Goal: Task Accomplishment & Management: Manage account settings

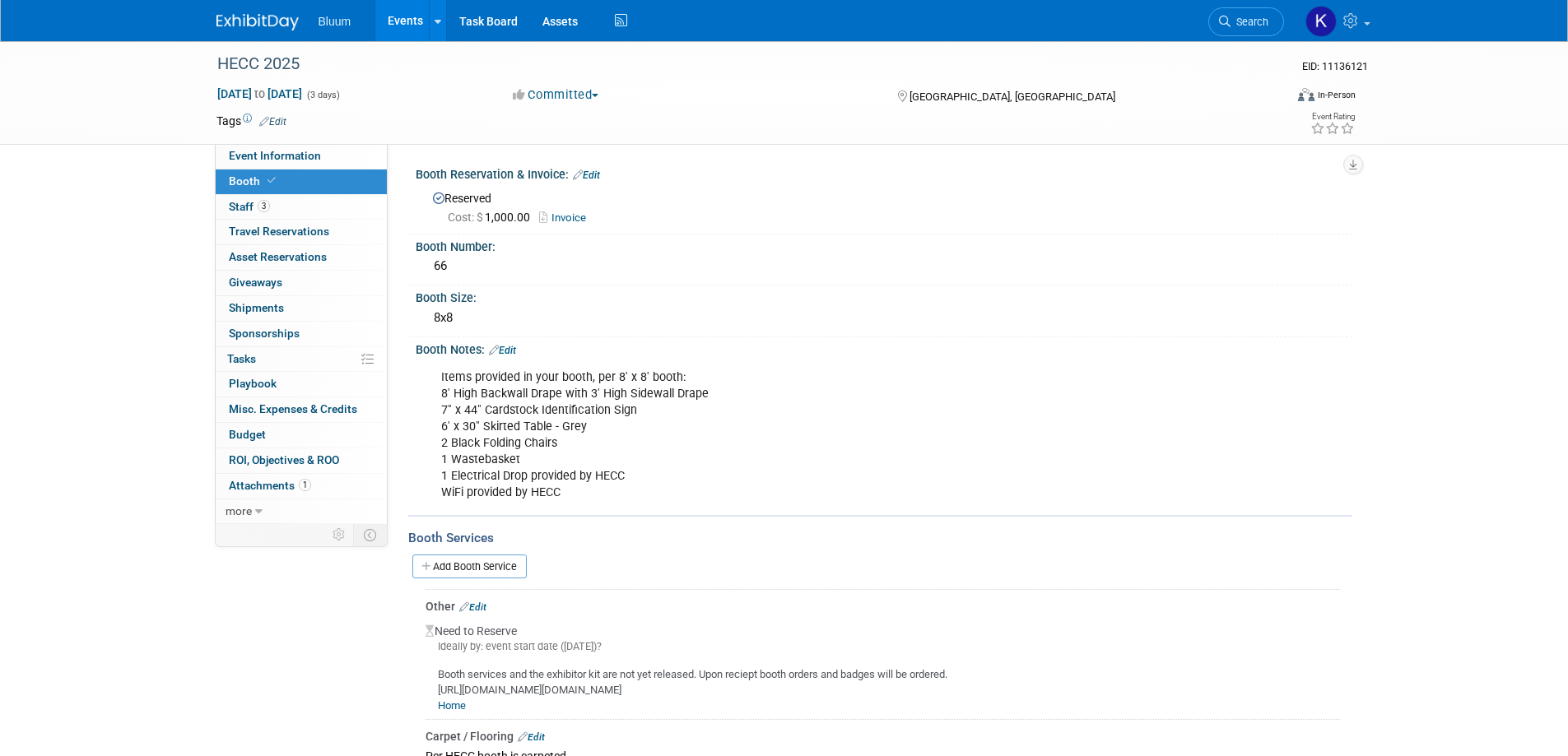
scroll to position [576, 0]
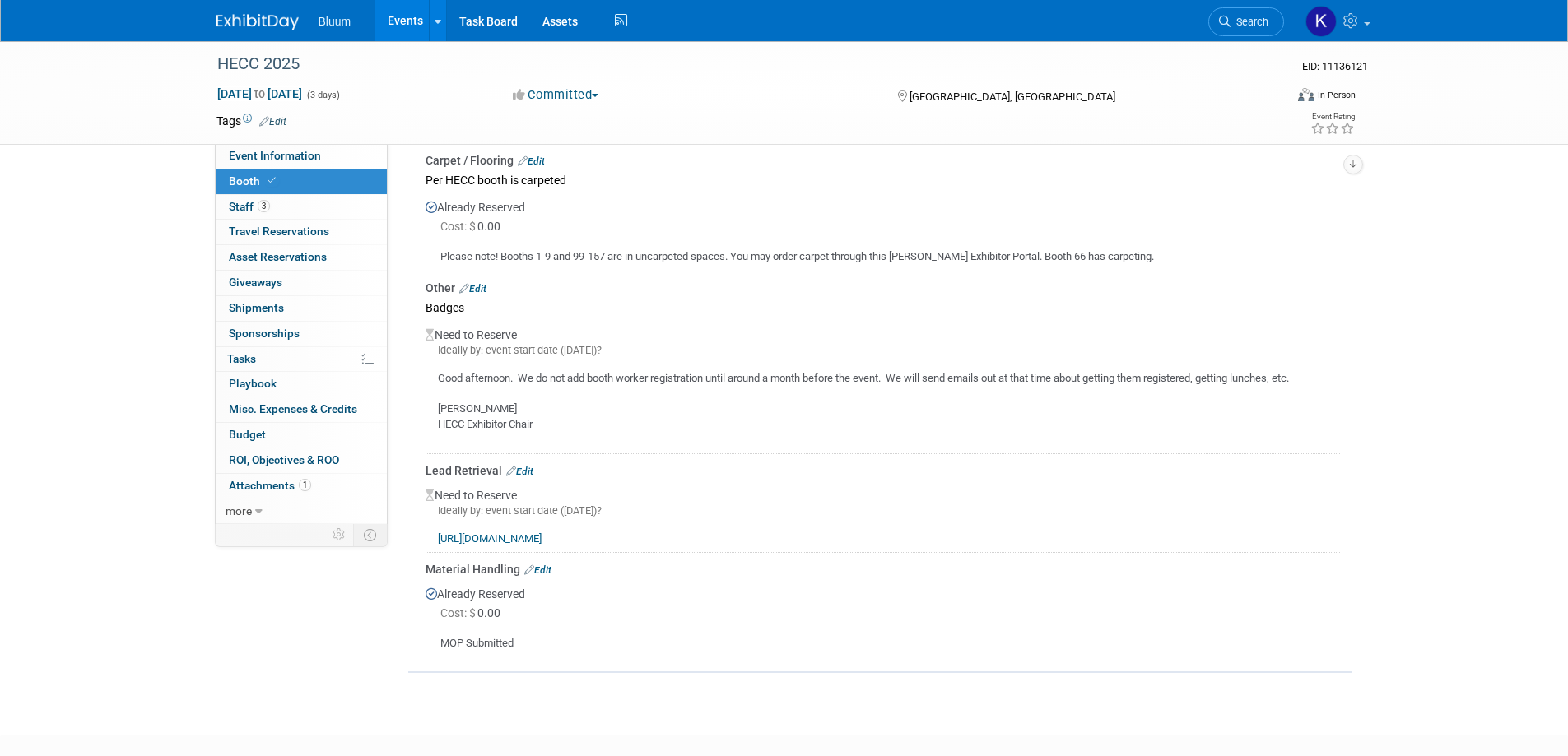
drag, startPoint x: 0, startPoint y: 0, endPoint x: 404, endPoint y: 11, distance: 404.1
click at [404, 11] on link "Events" at bounding box center [405, 20] width 60 height 41
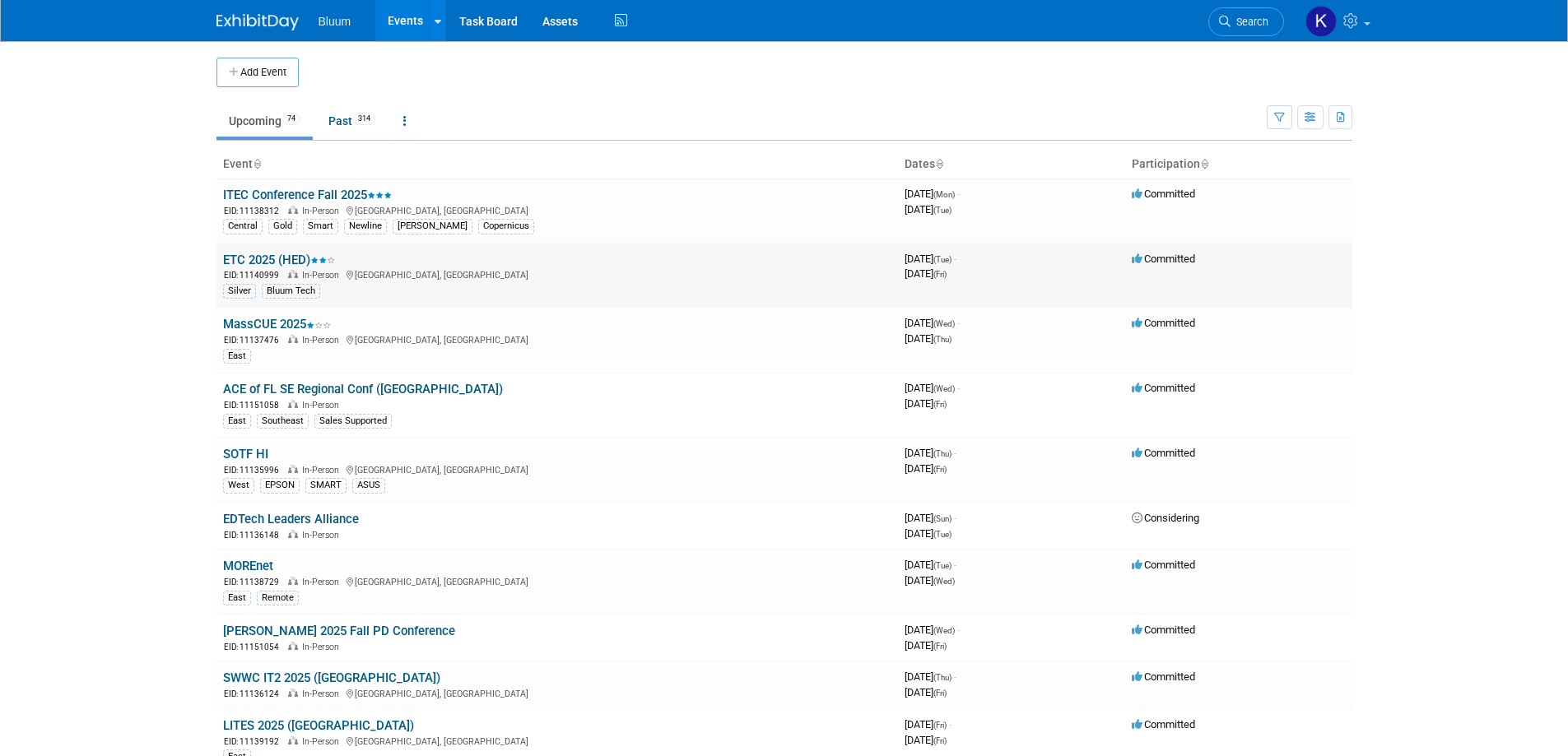
click at [261, 262] on link "ETC 2025 (HED)" at bounding box center [279, 260] width 112 height 15
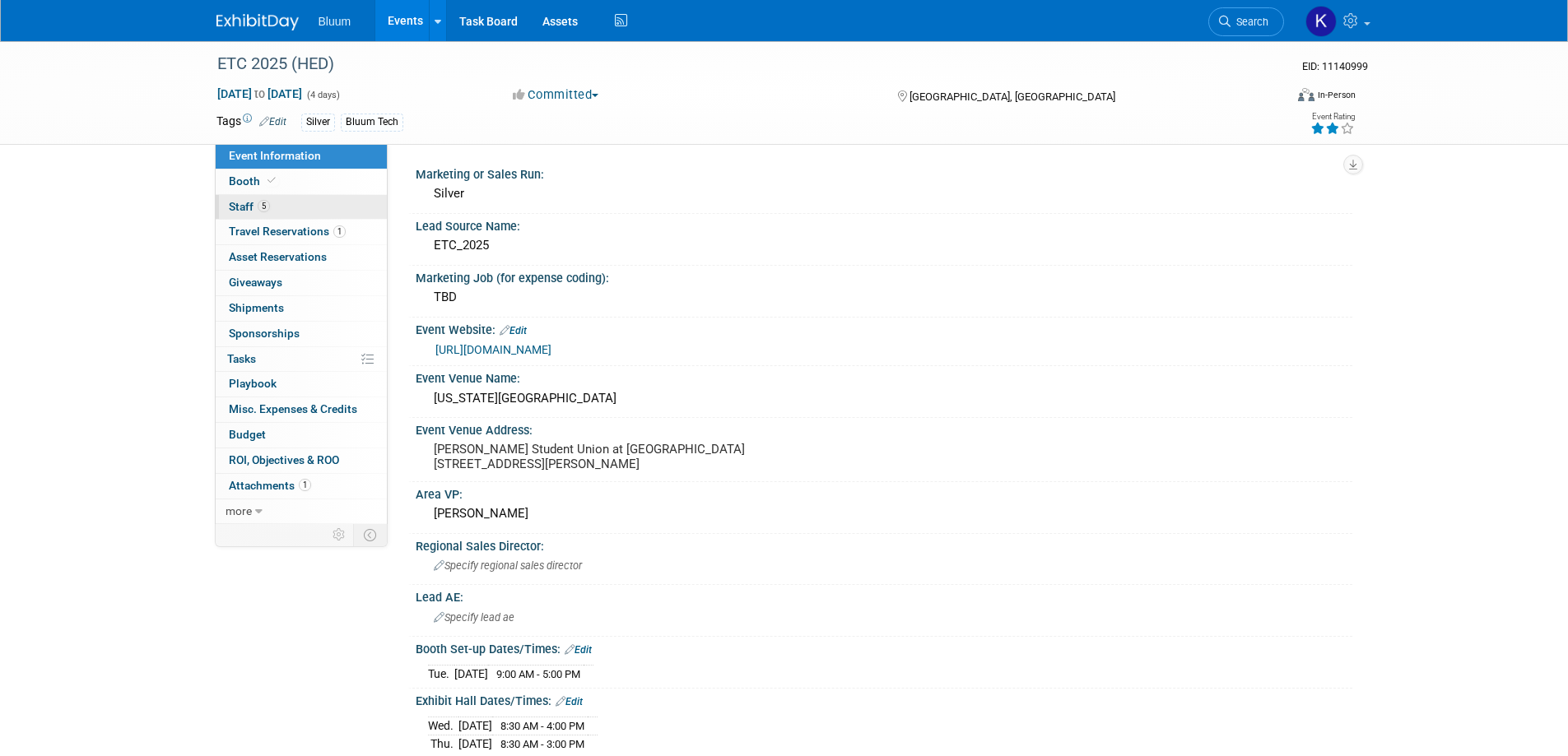
click at [246, 205] on span "Staff 5" at bounding box center [249, 206] width 41 height 13
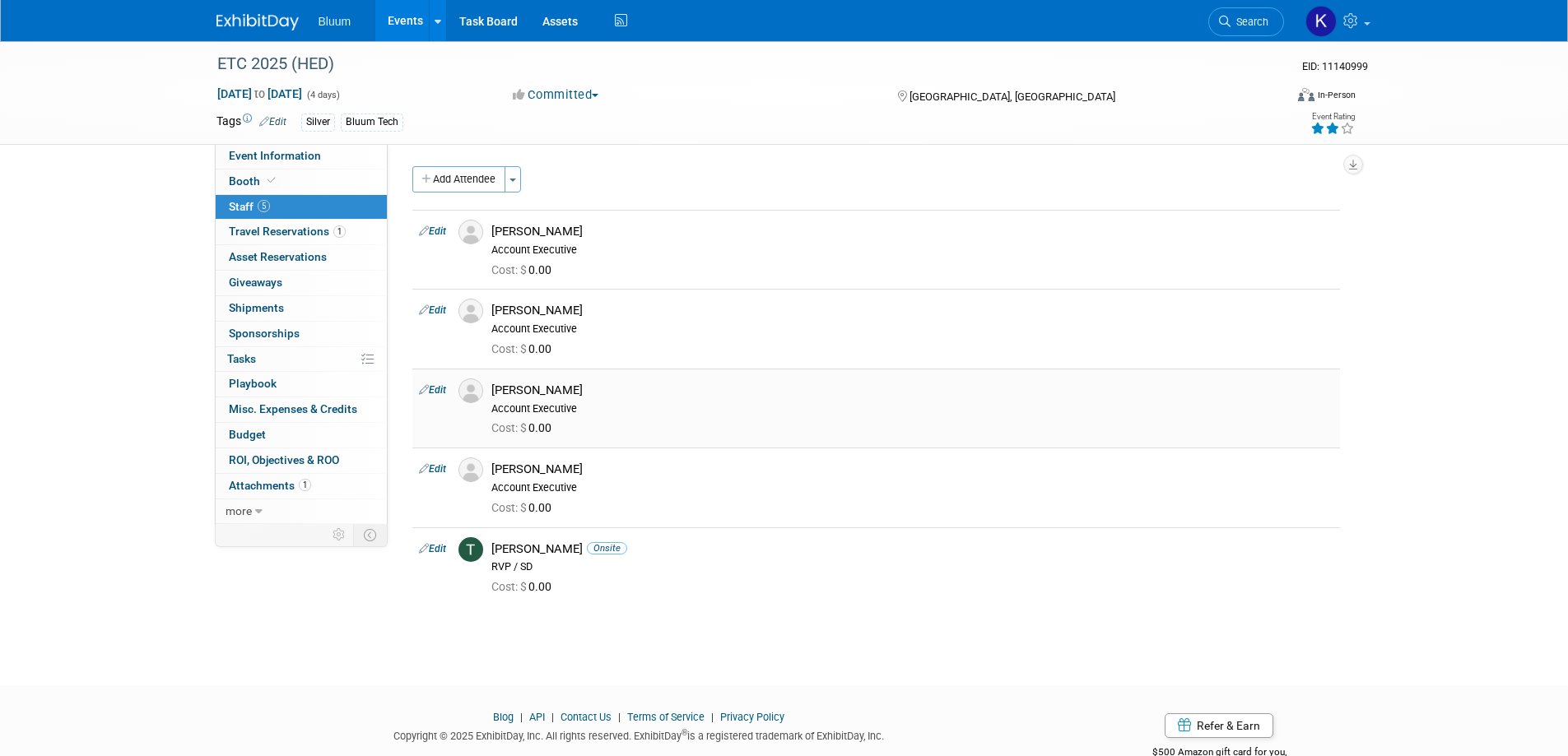
click at [438, 386] on link "Edit" at bounding box center [432, 390] width 27 height 11
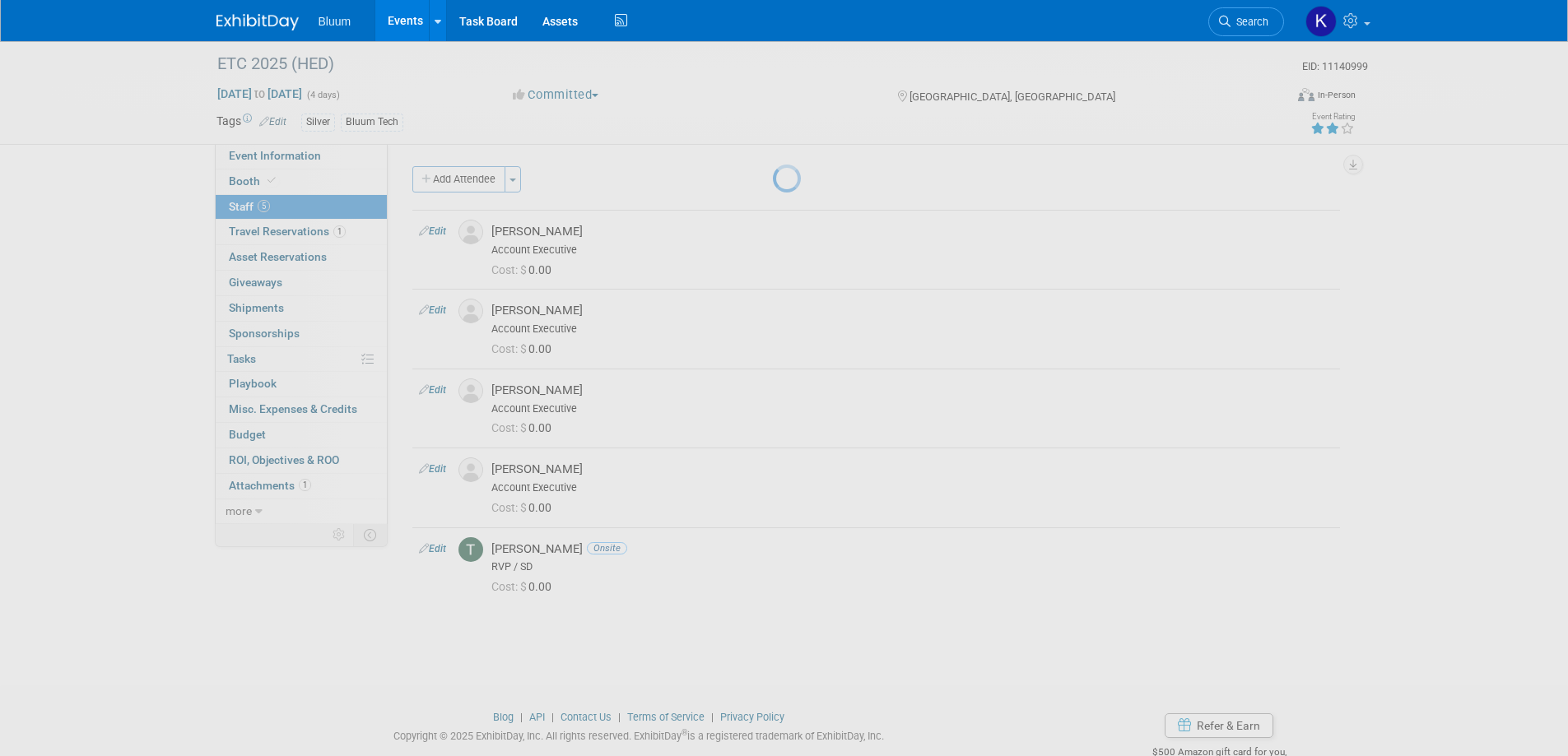
select select "a8447f17-67d6-425c-ac79-34f040283eee"
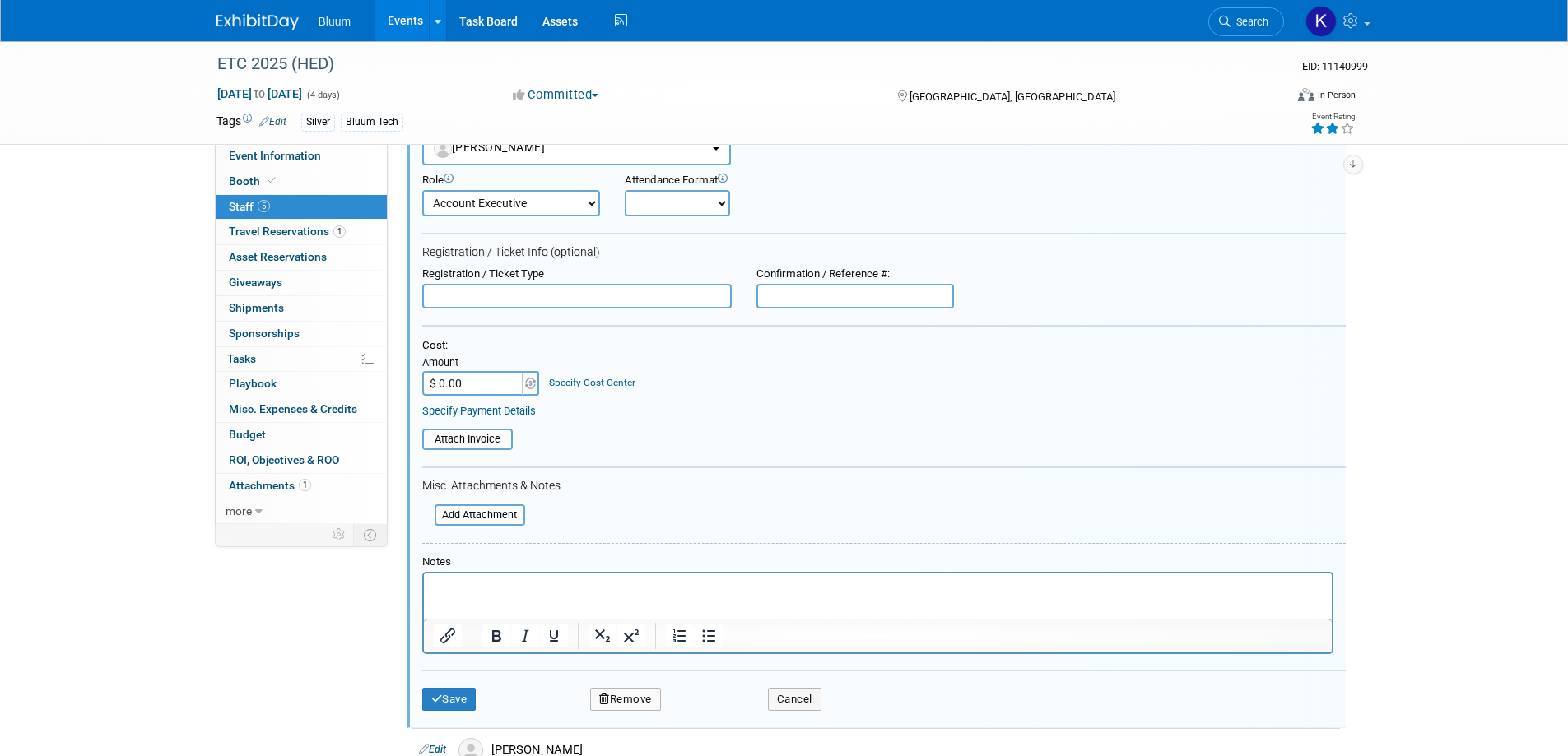
scroll to position [346, 0]
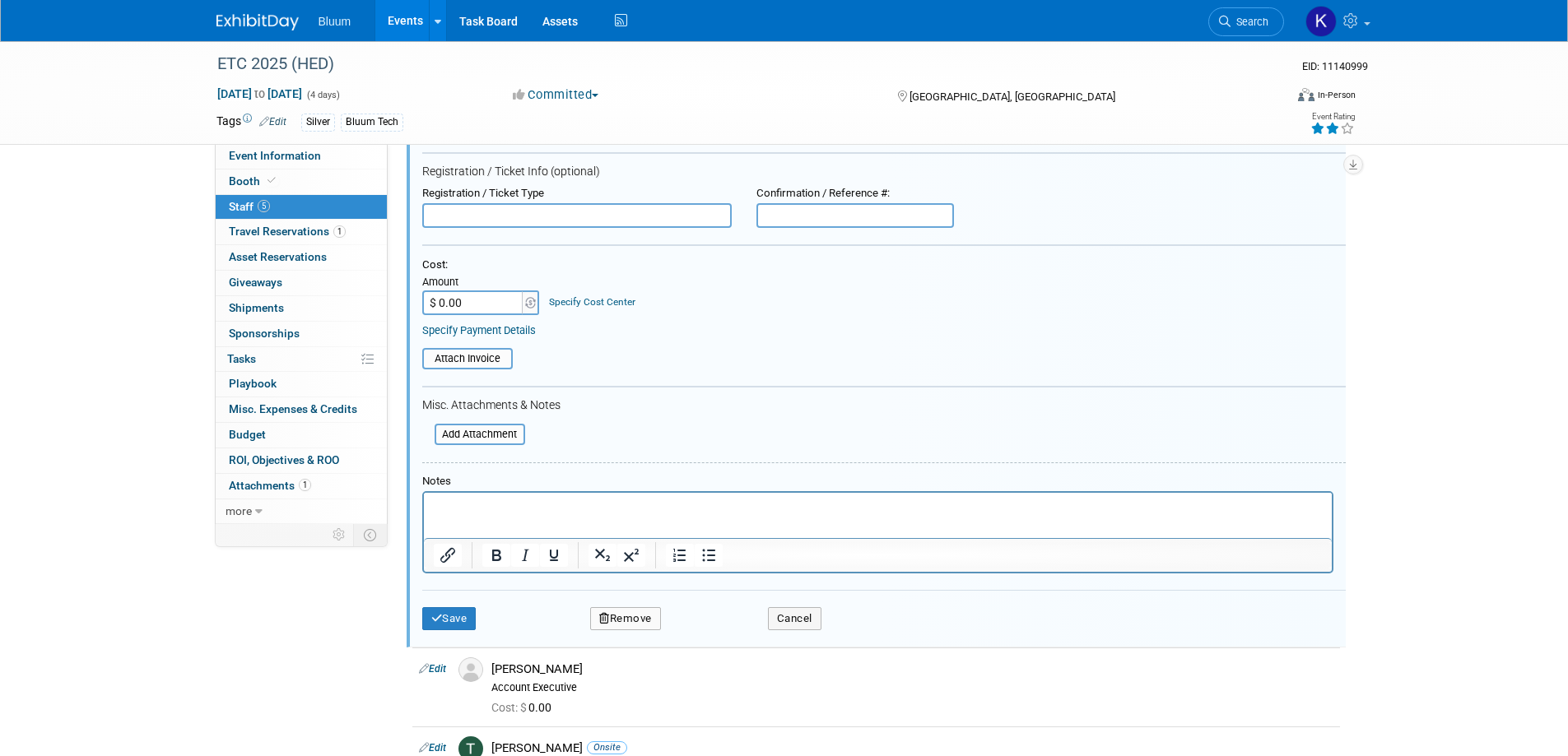
click at [629, 615] on button "Remove" at bounding box center [626, 619] width 71 height 23
click at [714, 630] on link "Yes" at bounding box center [715, 633] width 48 height 26
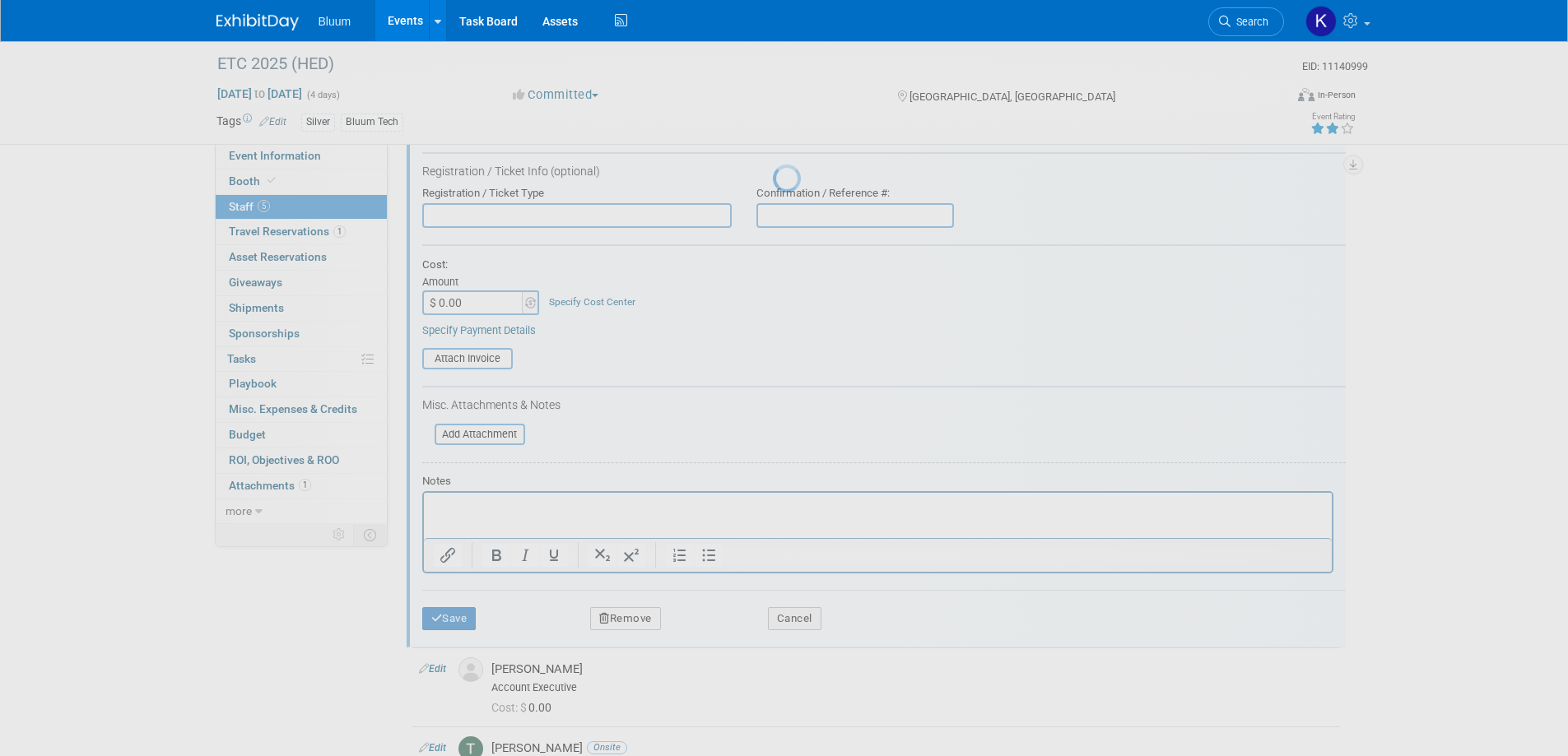
scroll to position [16, 0]
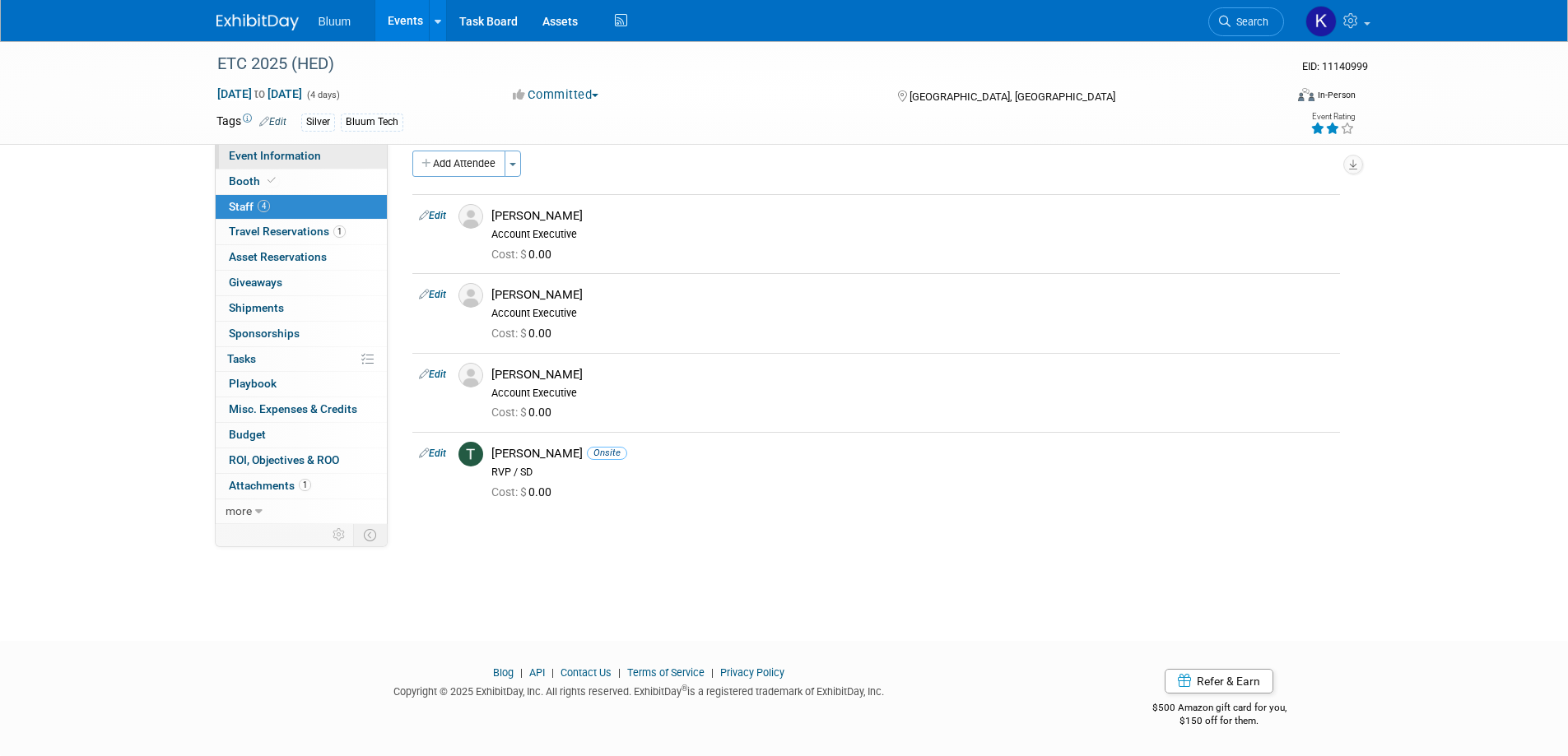
click at [306, 154] on span "Event Information" at bounding box center [275, 155] width 92 height 13
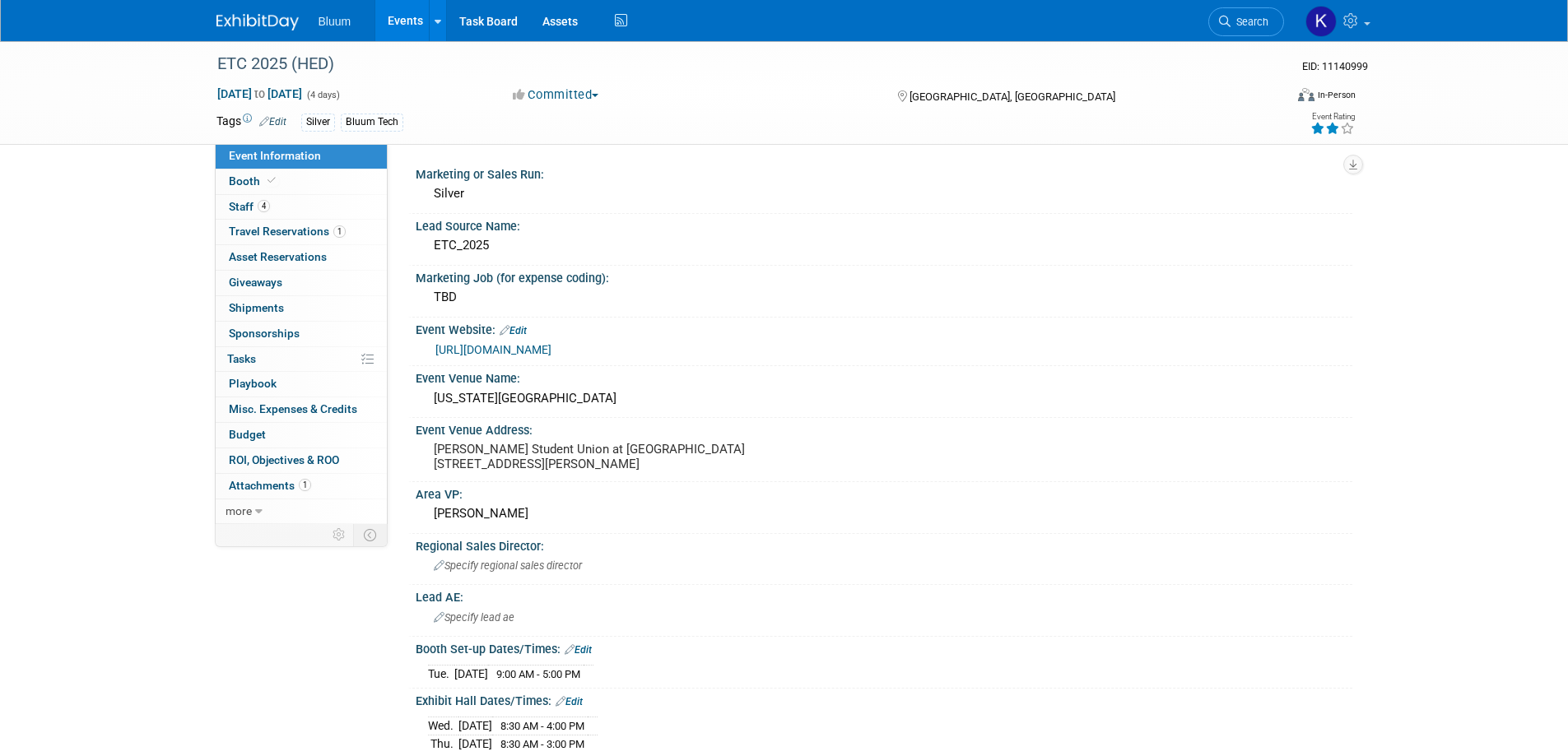
click at [408, 15] on link "Events" at bounding box center [405, 20] width 60 height 41
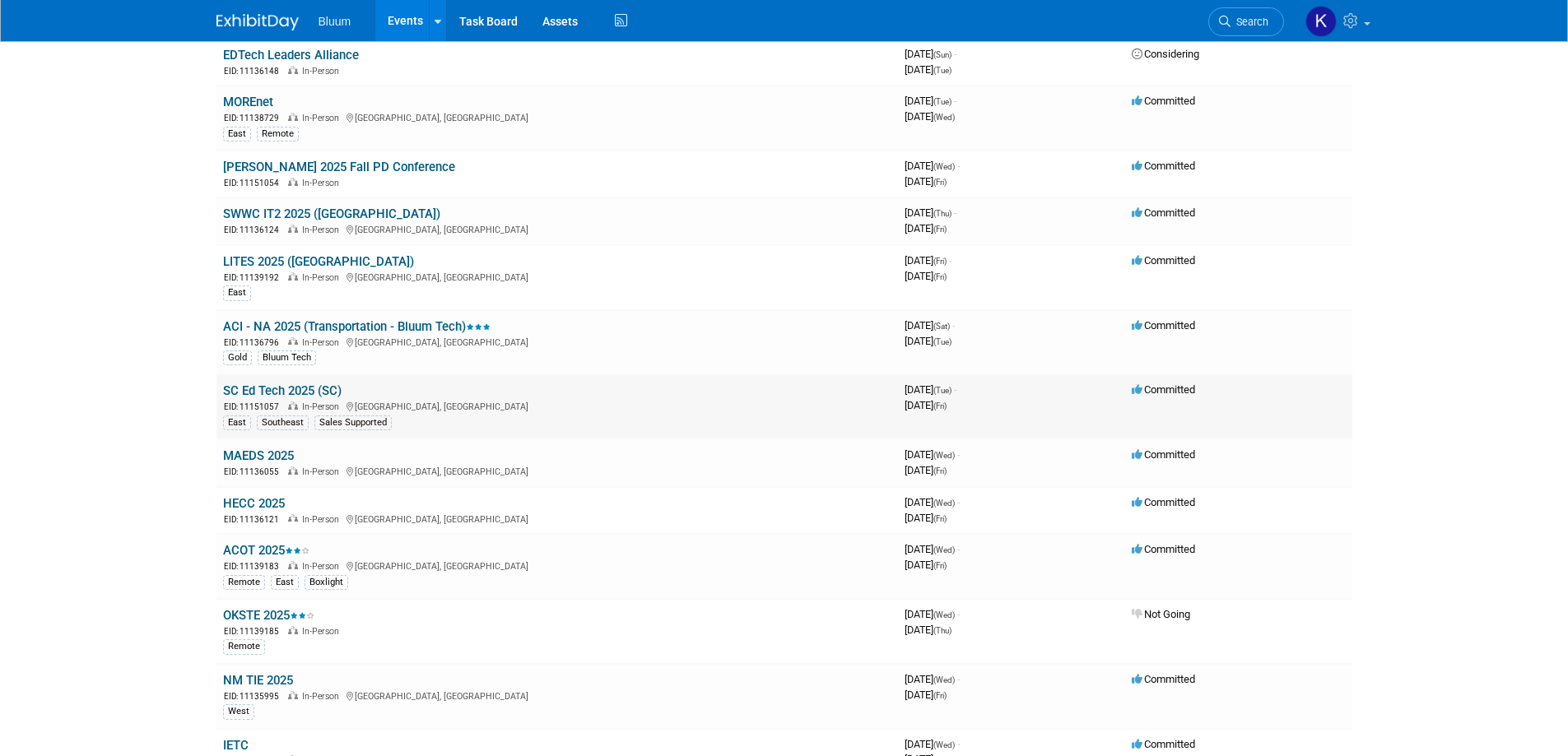
scroll to position [494, 0]
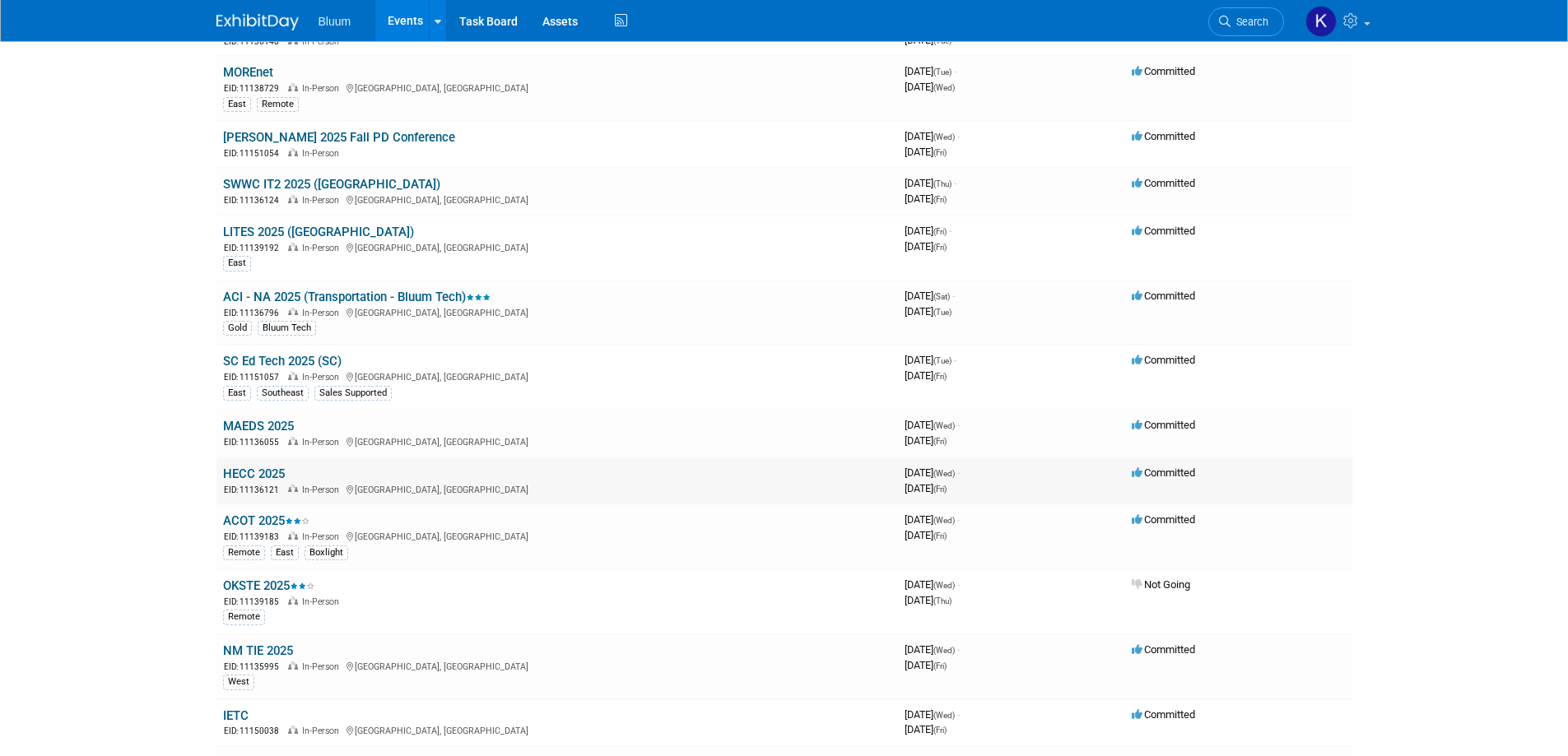
click at [271, 477] on link "HECC 2025" at bounding box center [254, 474] width 62 height 15
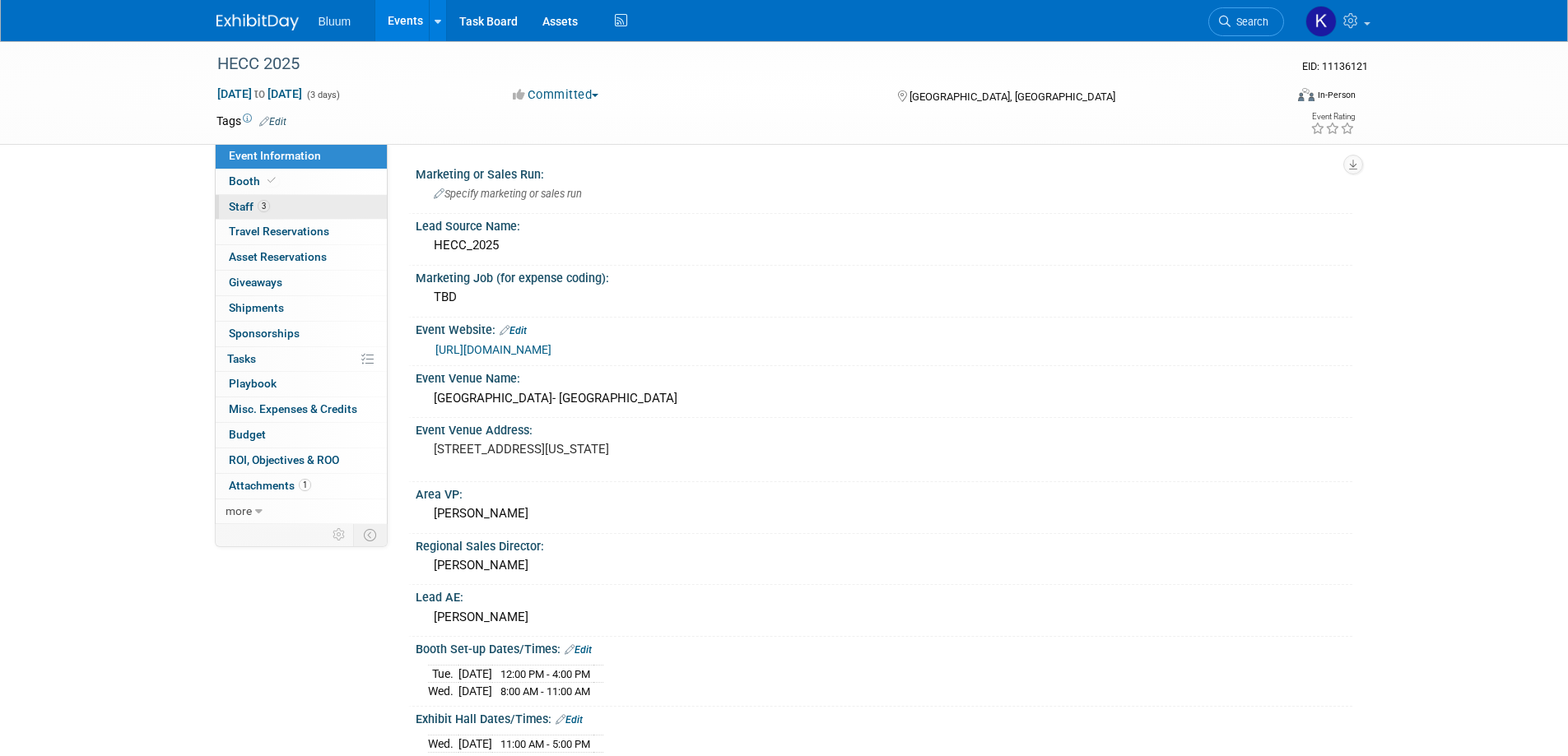
click at [242, 201] on span "Staff 3" at bounding box center [249, 206] width 41 height 13
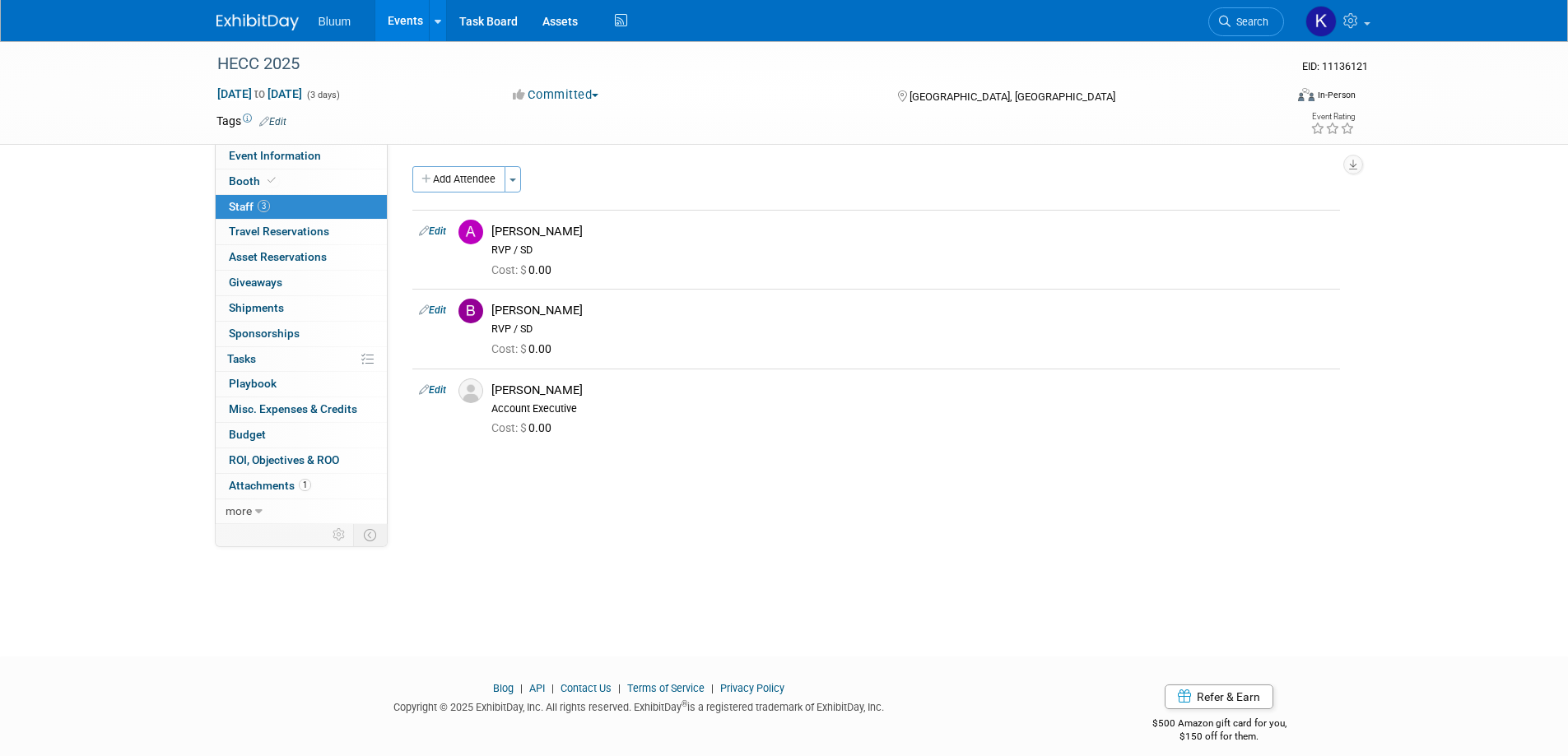
click at [410, 24] on link "Events" at bounding box center [405, 20] width 60 height 41
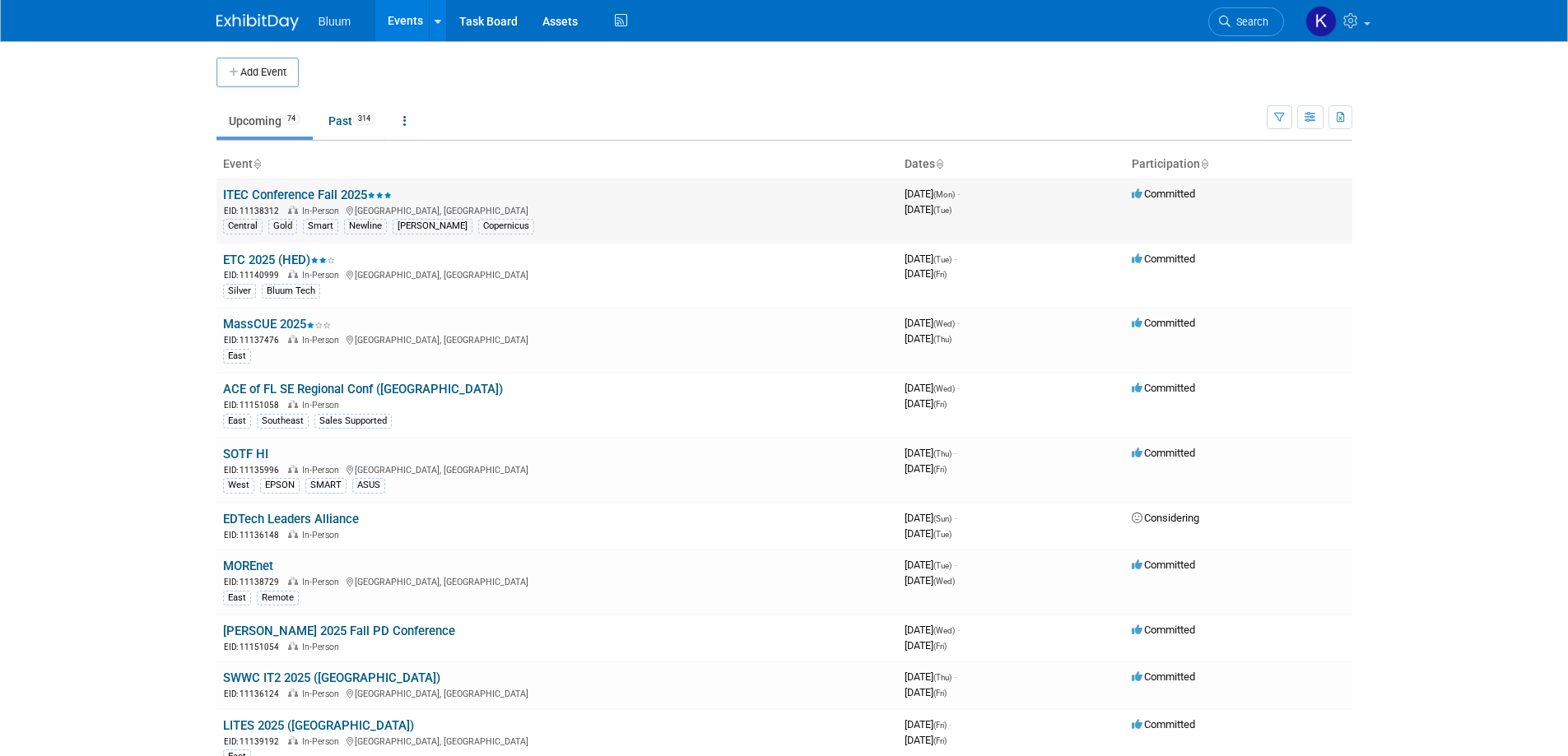
click at [293, 198] on link "ITEC Conference Fall 2025" at bounding box center [307, 194] width 168 height 15
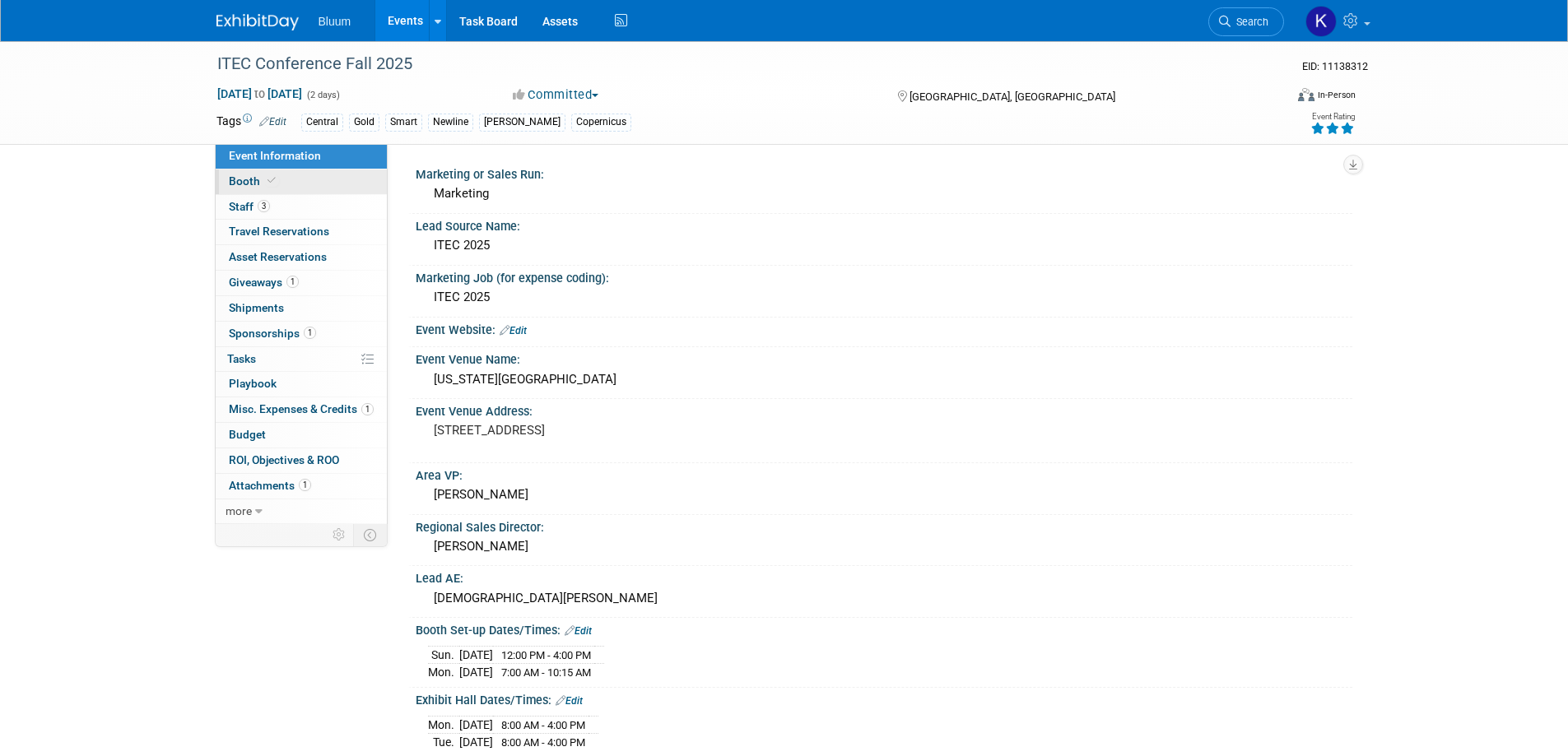
click at [247, 184] on span "Booth" at bounding box center [254, 181] width 50 height 13
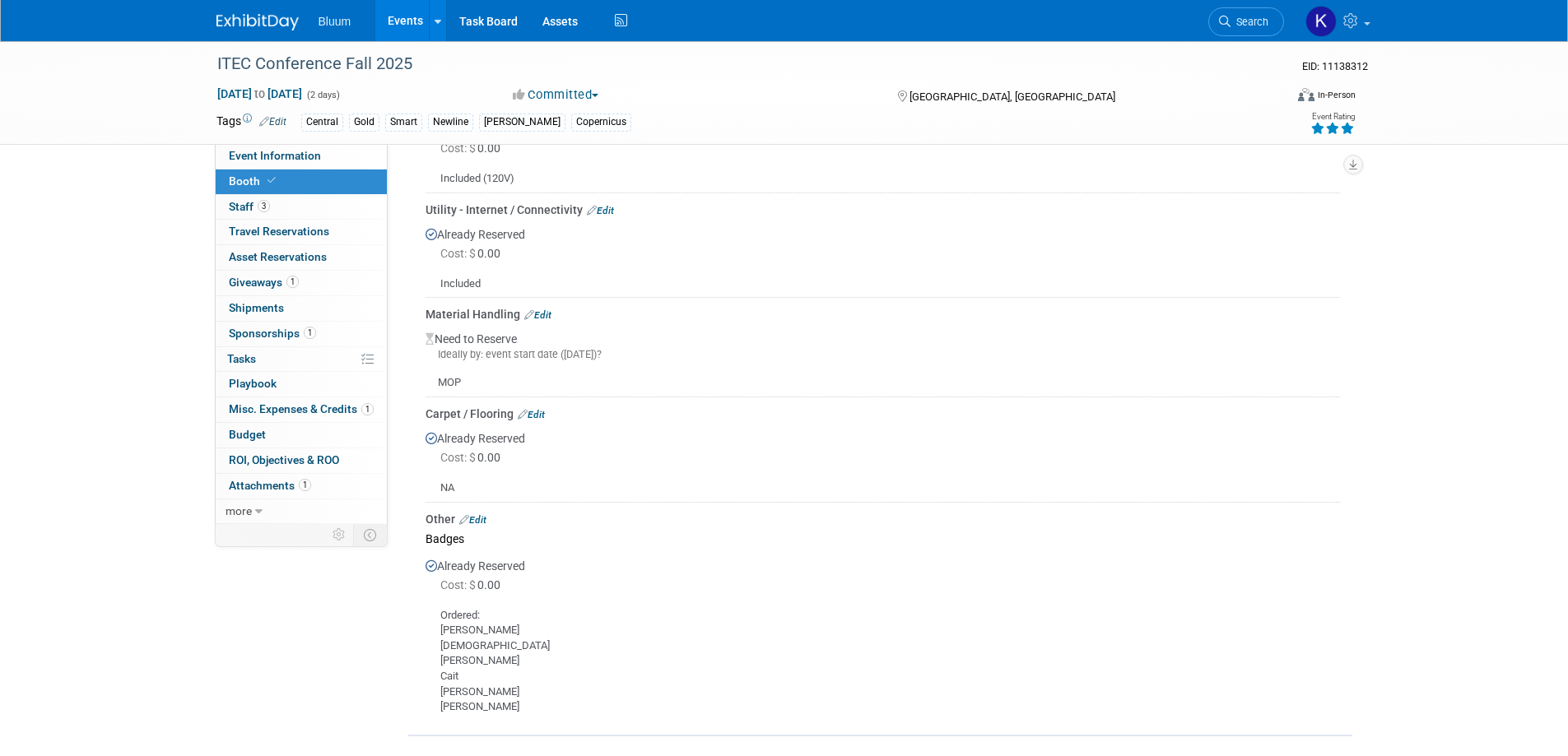
scroll to position [494, 0]
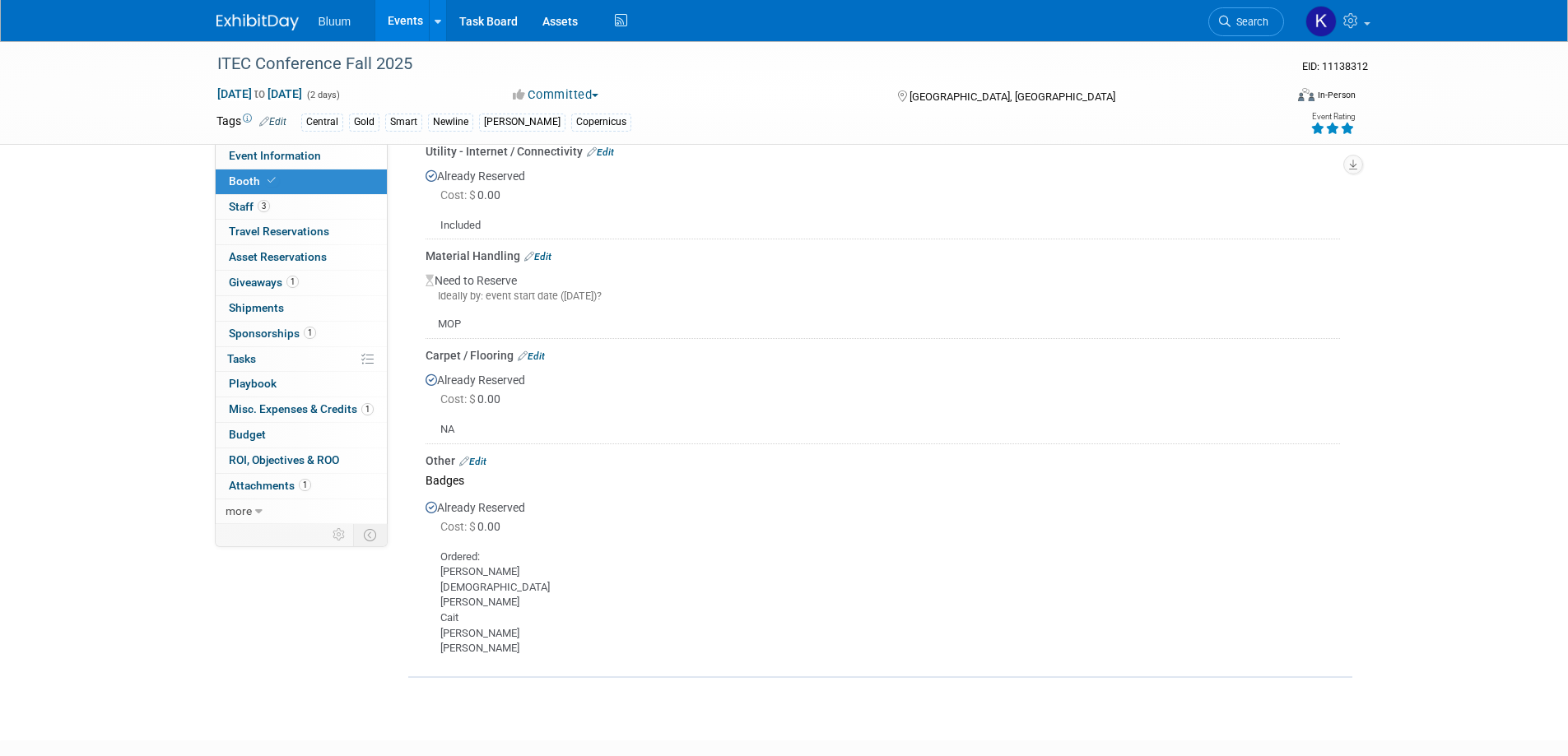
click at [403, 20] on link "Events" at bounding box center [405, 20] width 60 height 41
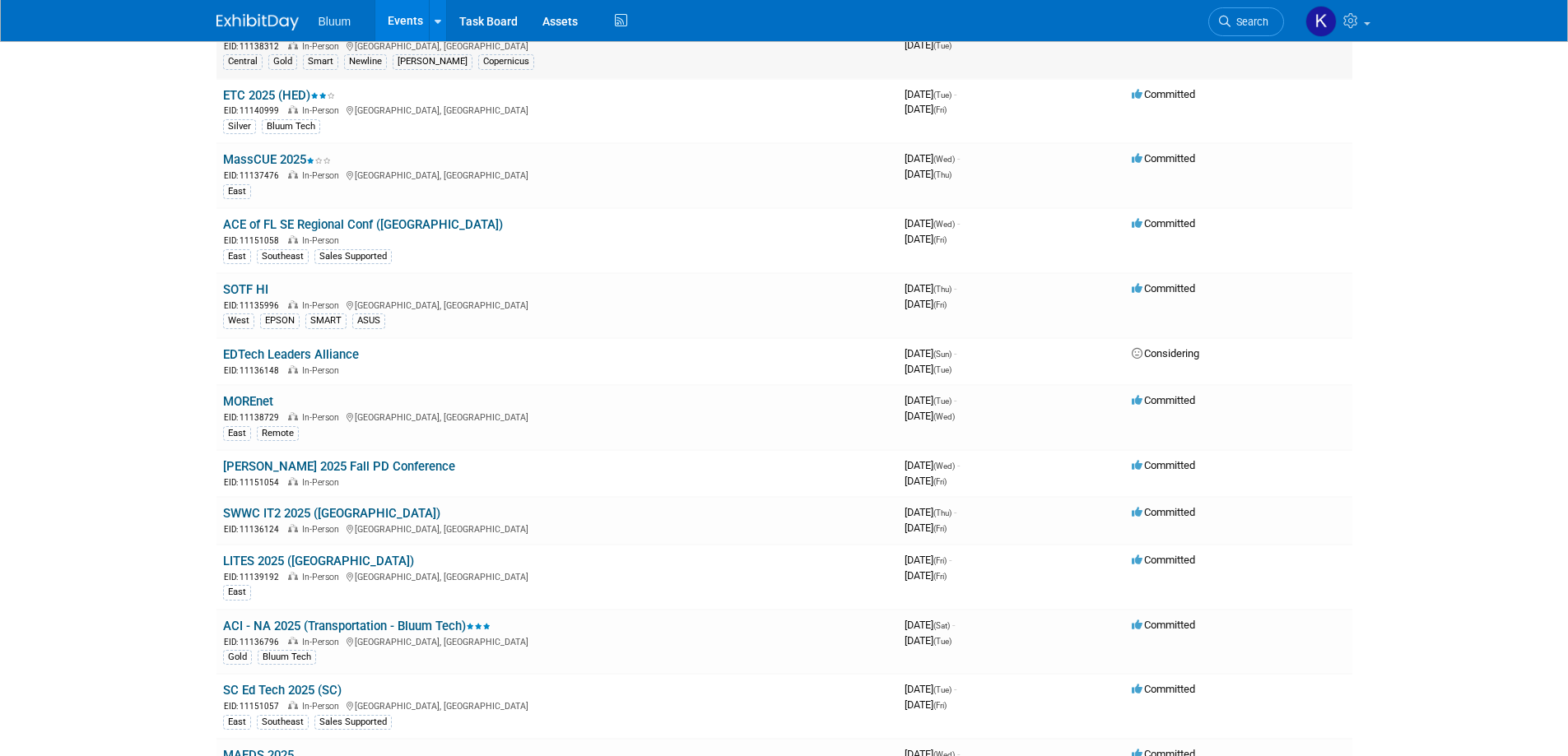
scroll to position [82, 0]
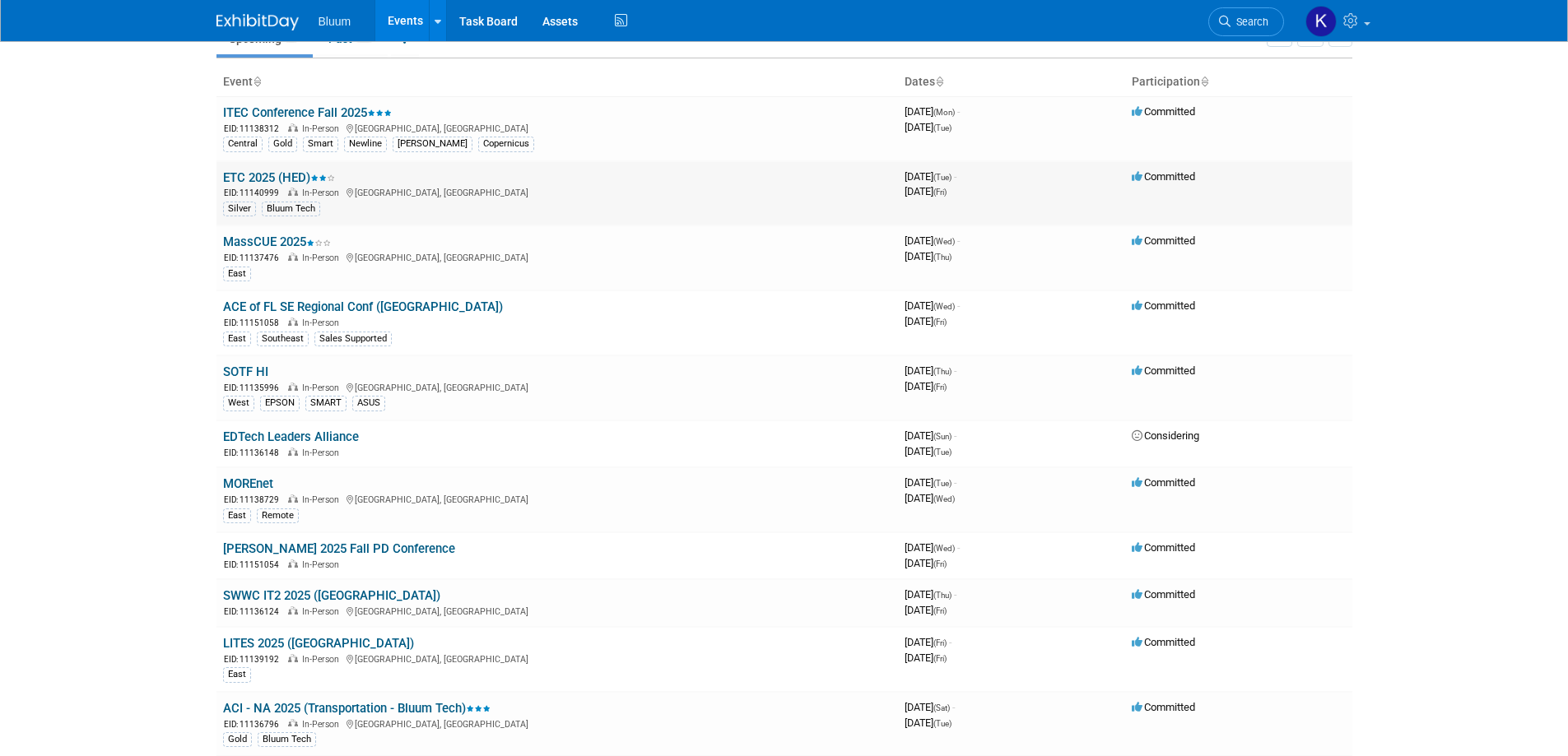
click at [267, 175] on link "ETC 2025 (HED)" at bounding box center [279, 177] width 112 height 15
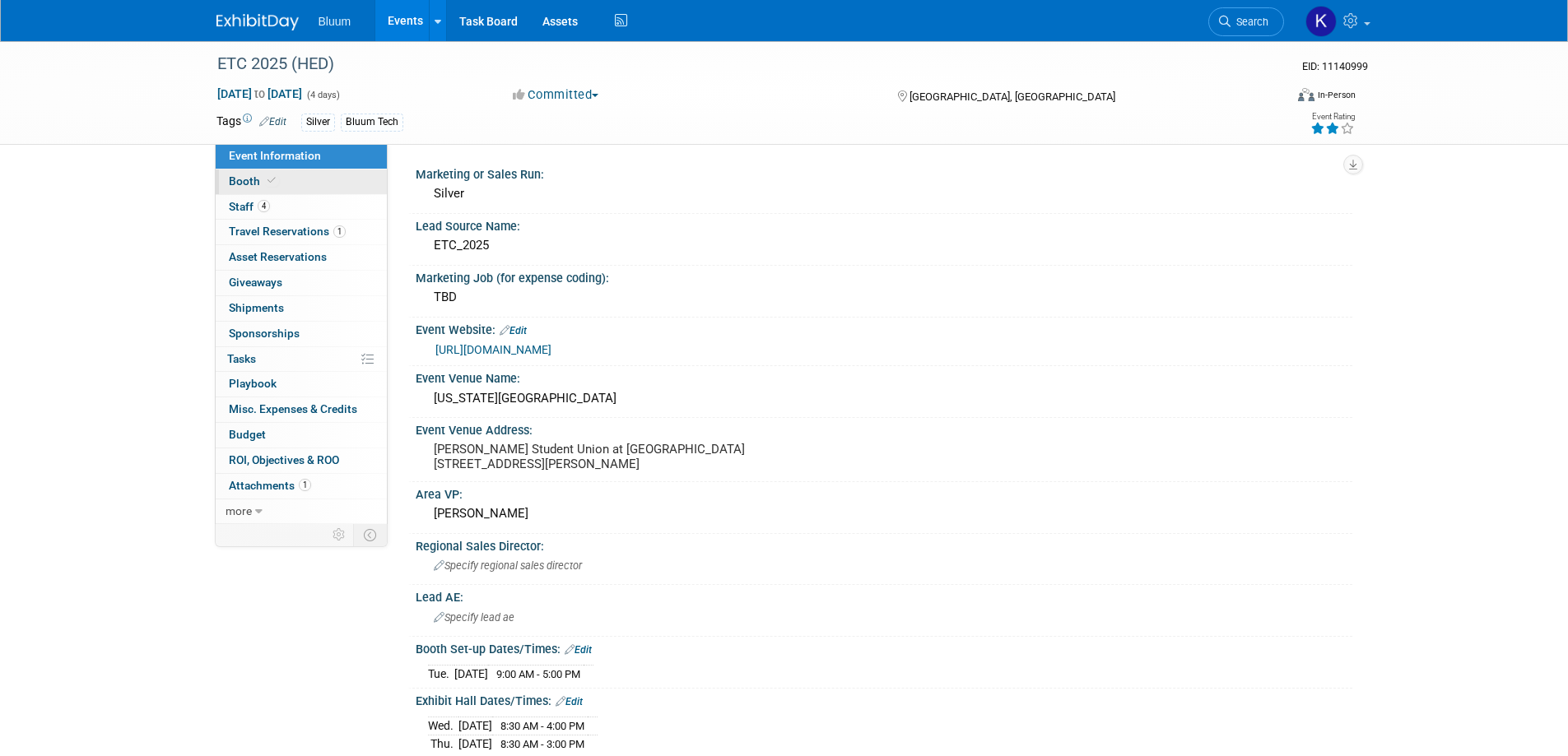
click at [245, 185] on span "Booth" at bounding box center [254, 181] width 50 height 13
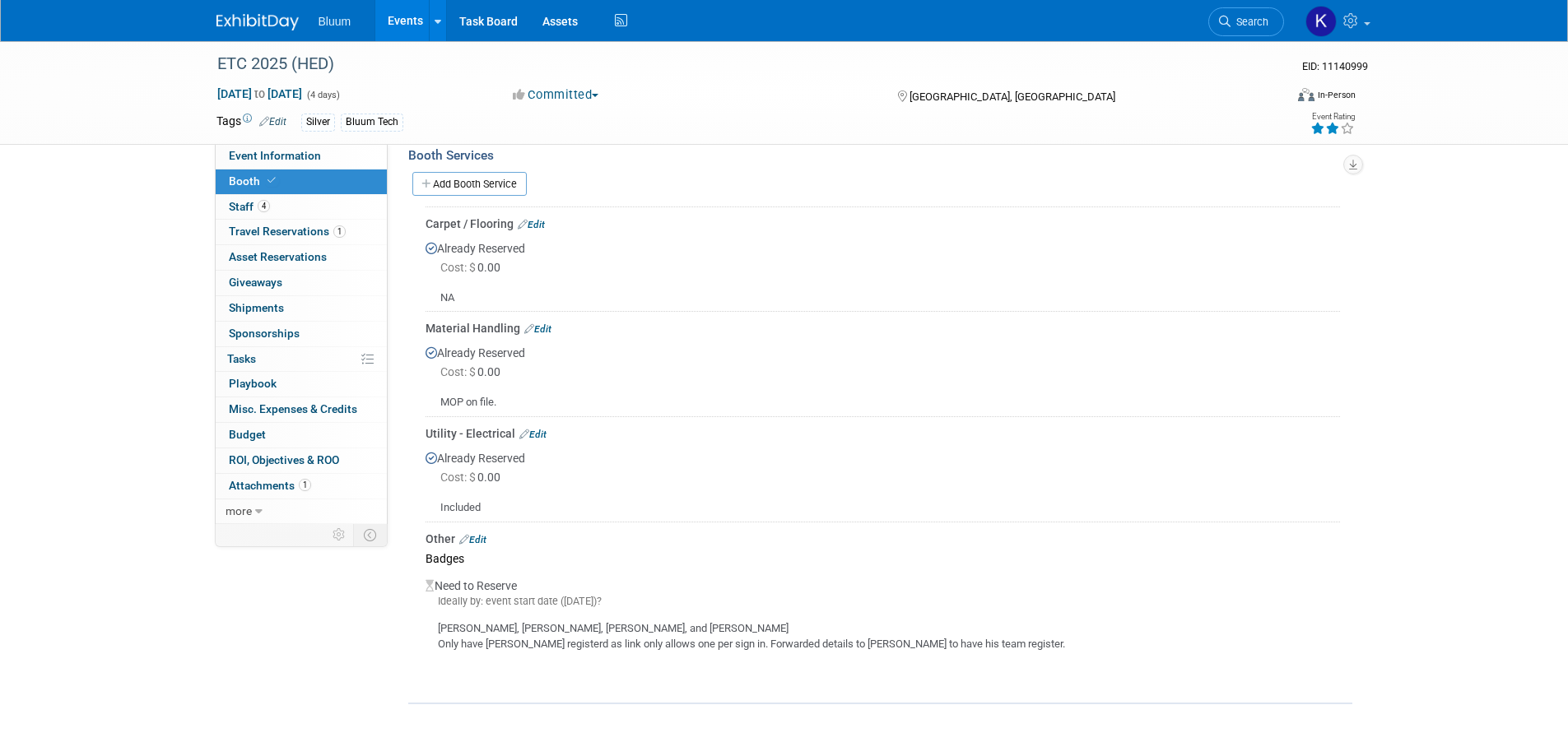
scroll to position [558, 0]
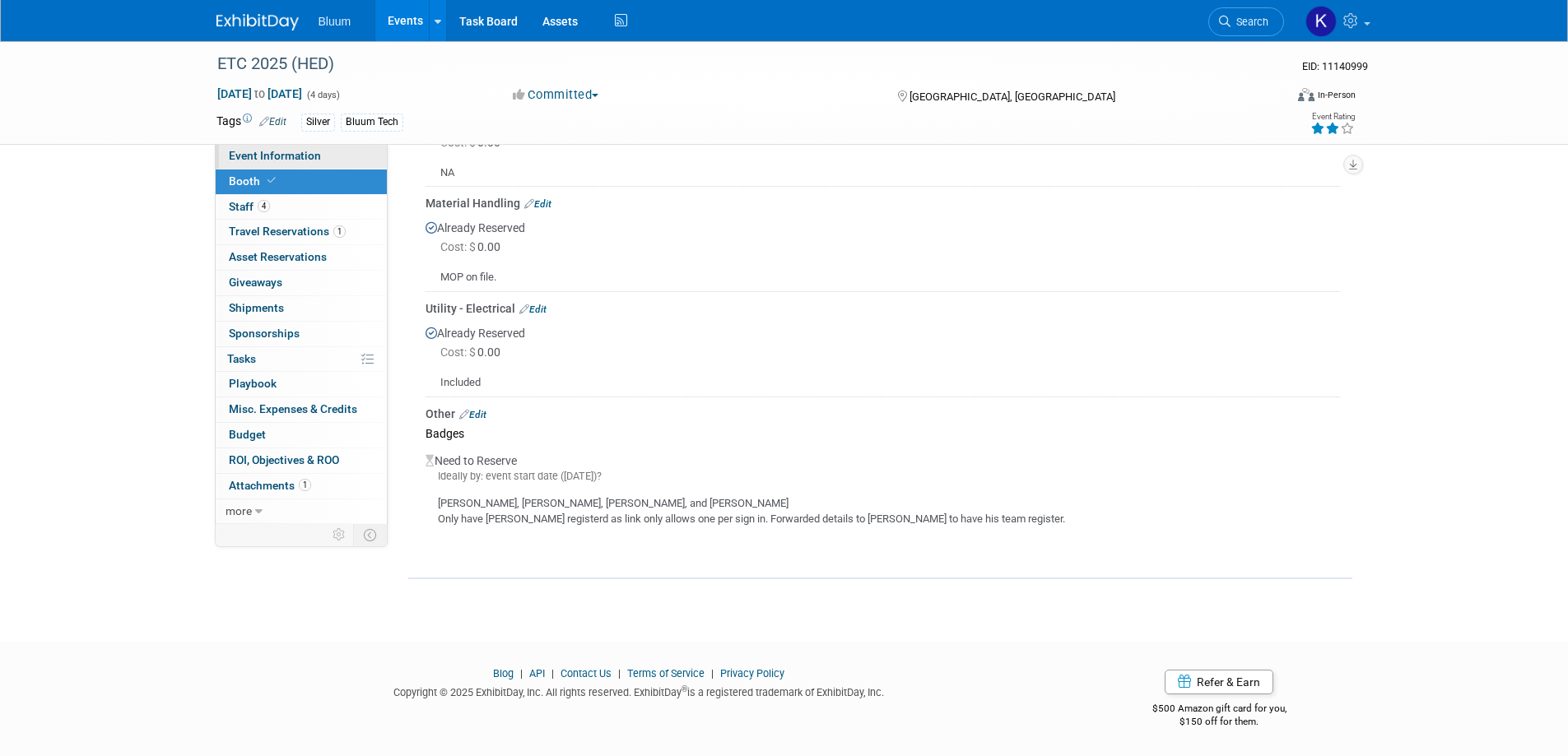
click at [306, 154] on span "Event Information" at bounding box center [275, 155] width 92 height 13
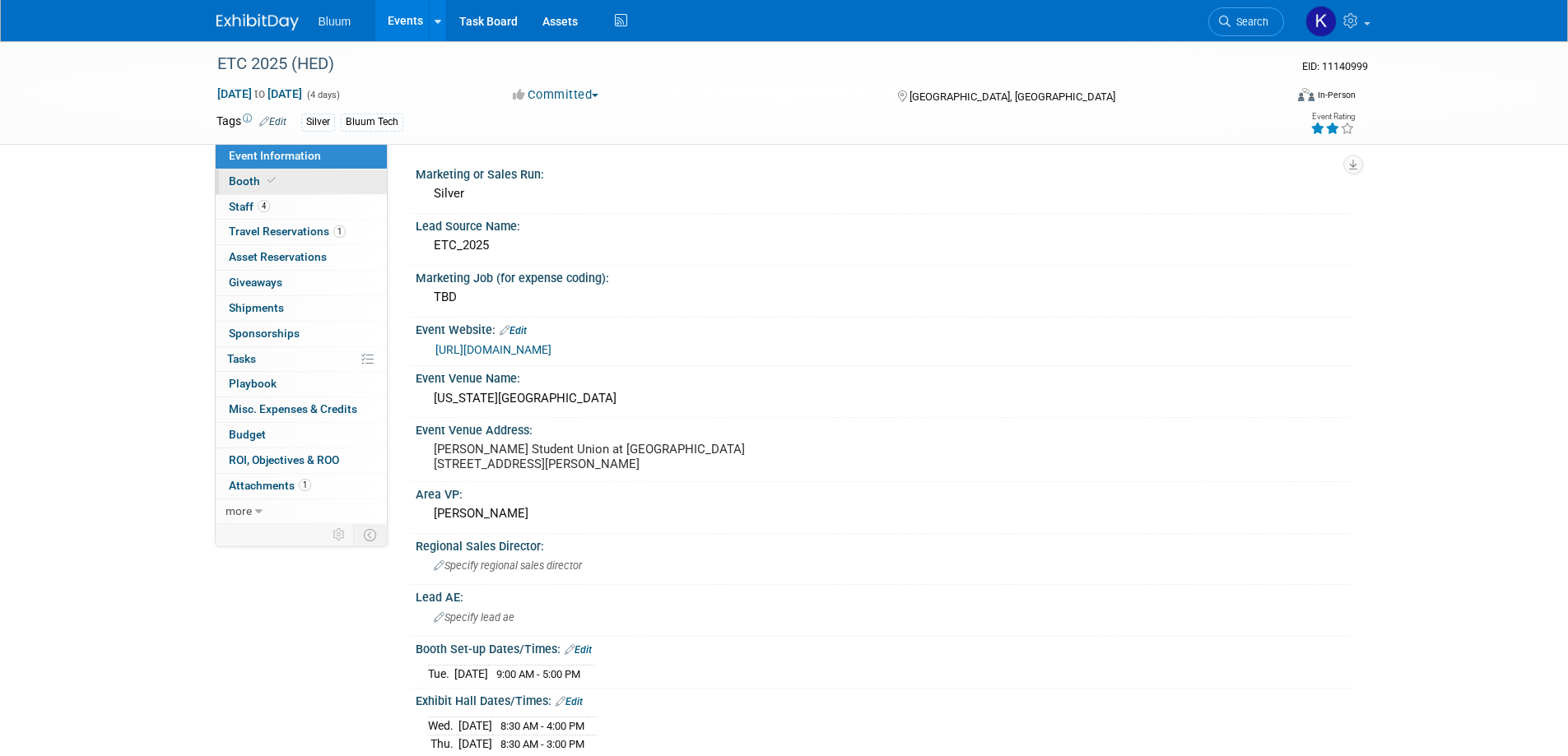
click at [239, 179] on span "Booth" at bounding box center [254, 181] width 50 height 13
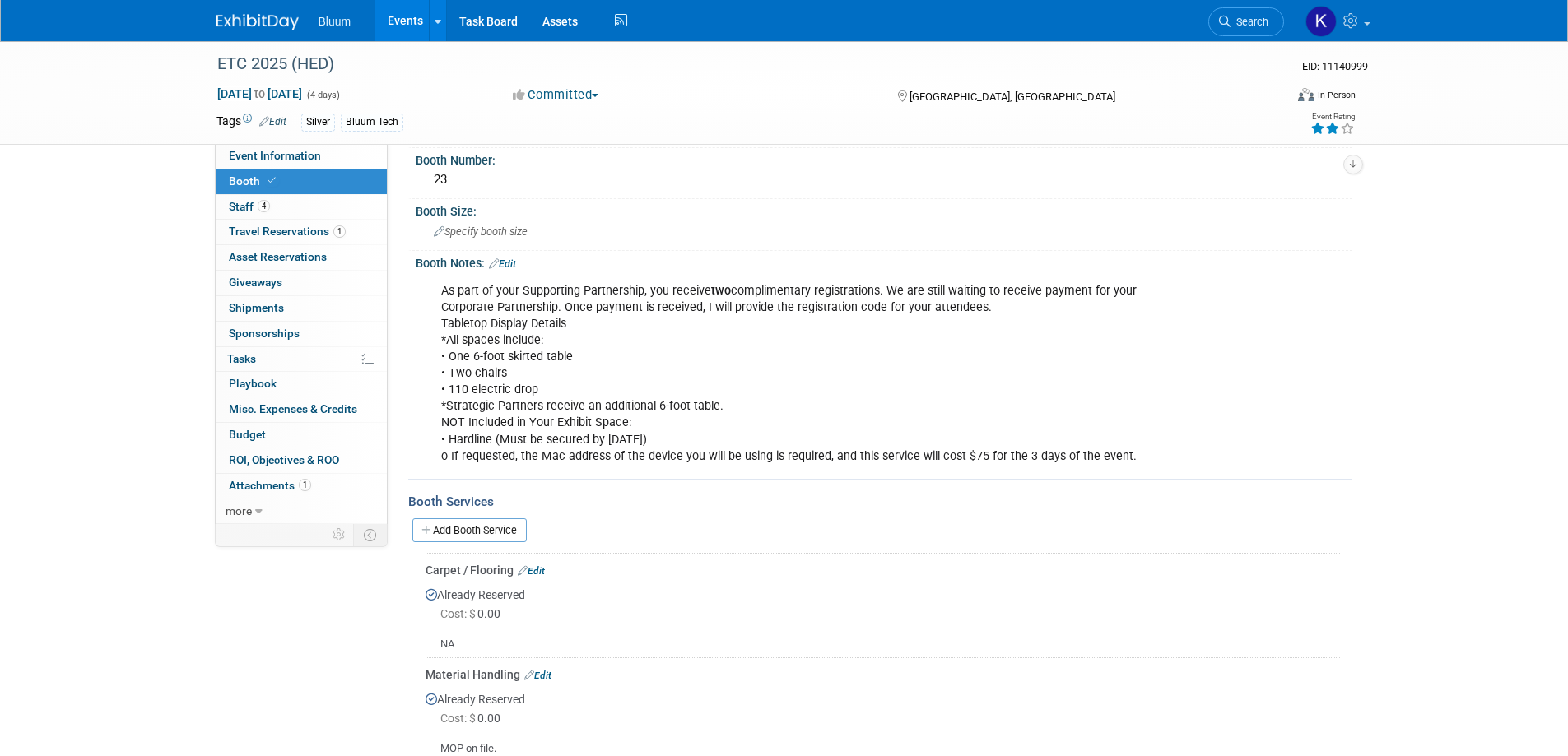
scroll to position [82, 0]
click at [399, 23] on link "Events" at bounding box center [405, 20] width 60 height 41
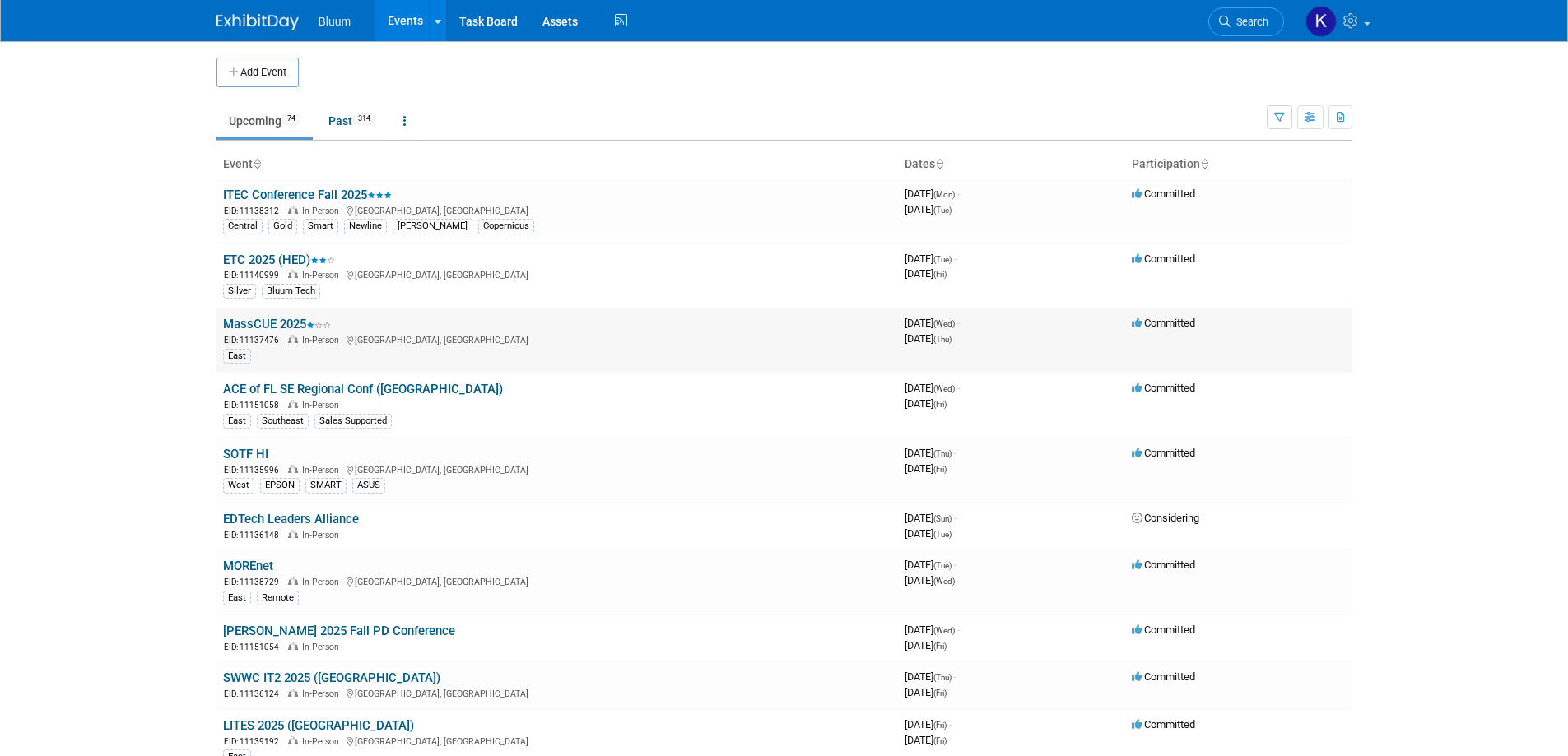
click at [273, 328] on link "MassCUE 2025" at bounding box center [277, 324] width 108 height 15
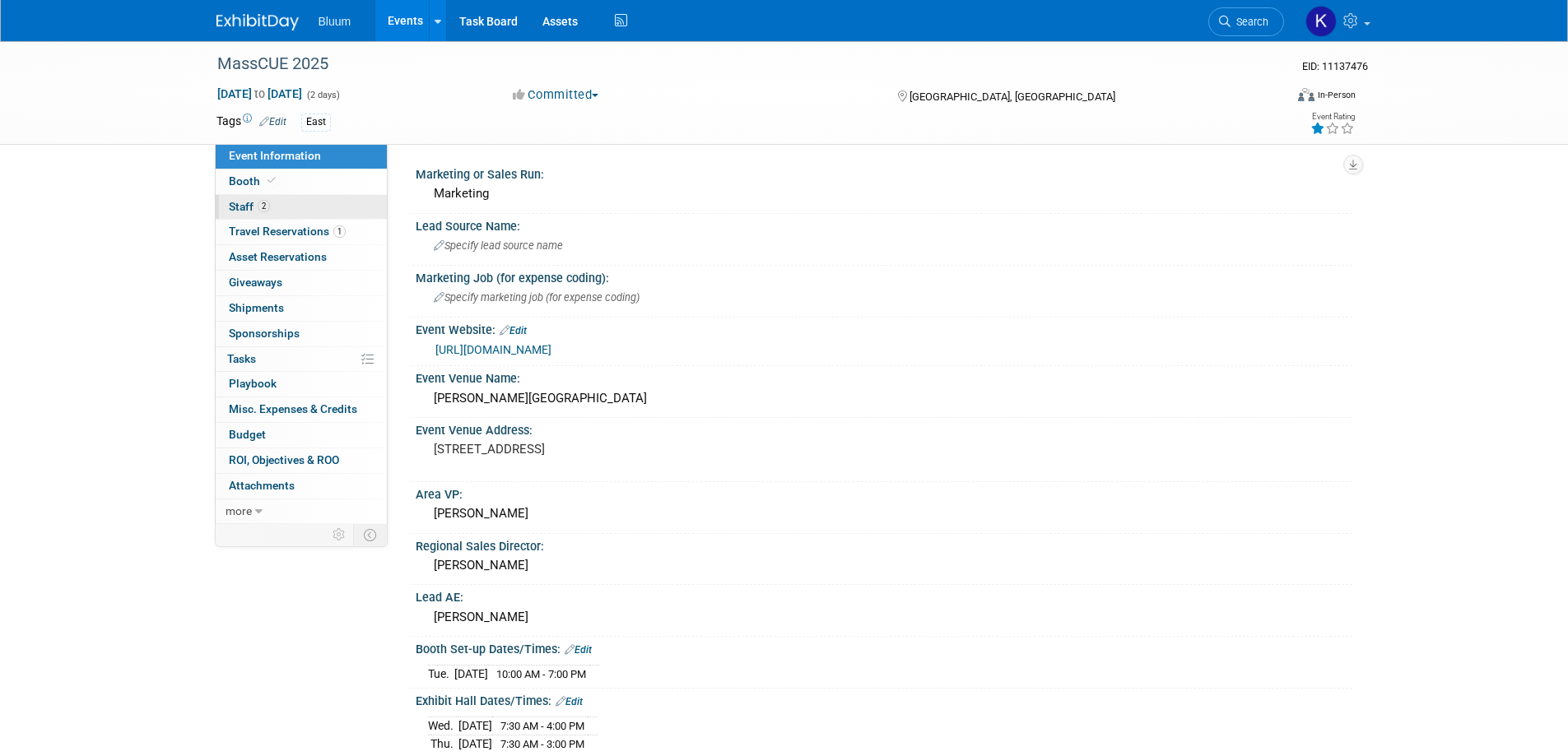
click at [240, 207] on span "Staff 2" at bounding box center [249, 206] width 41 height 13
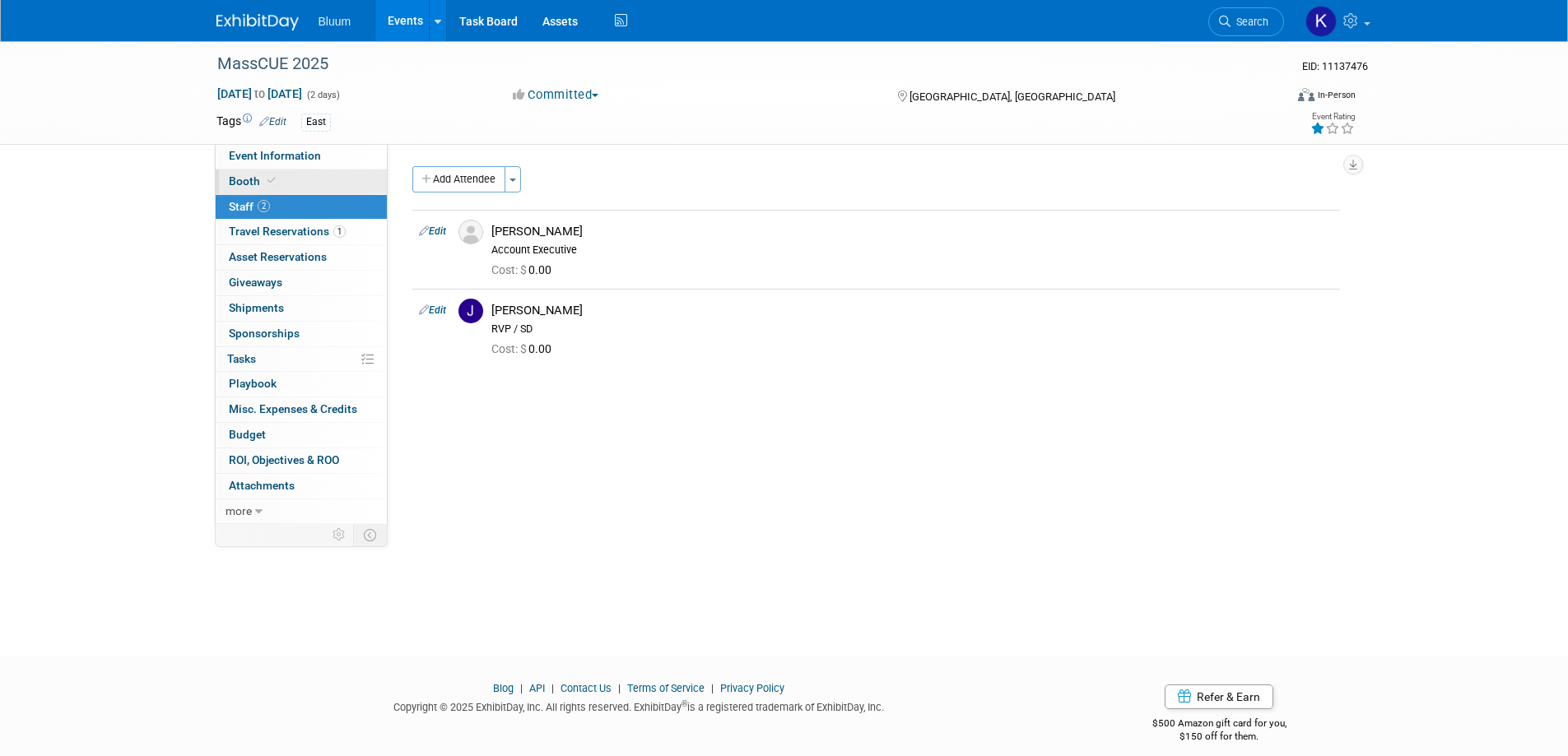
click at [232, 179] on span "Booth" at bounding box center [254, 181] width 50 height 13
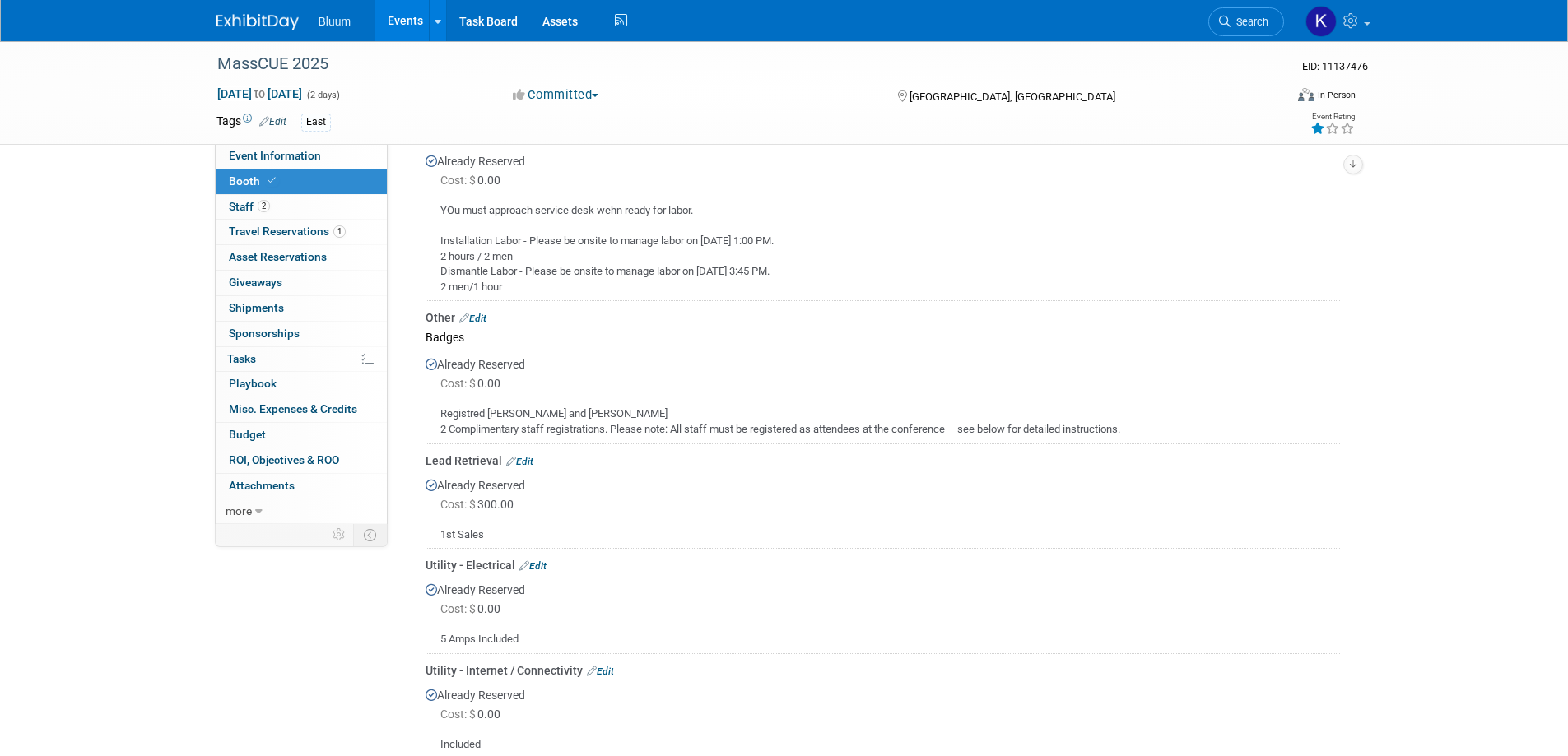
scroll to position [576, 0]
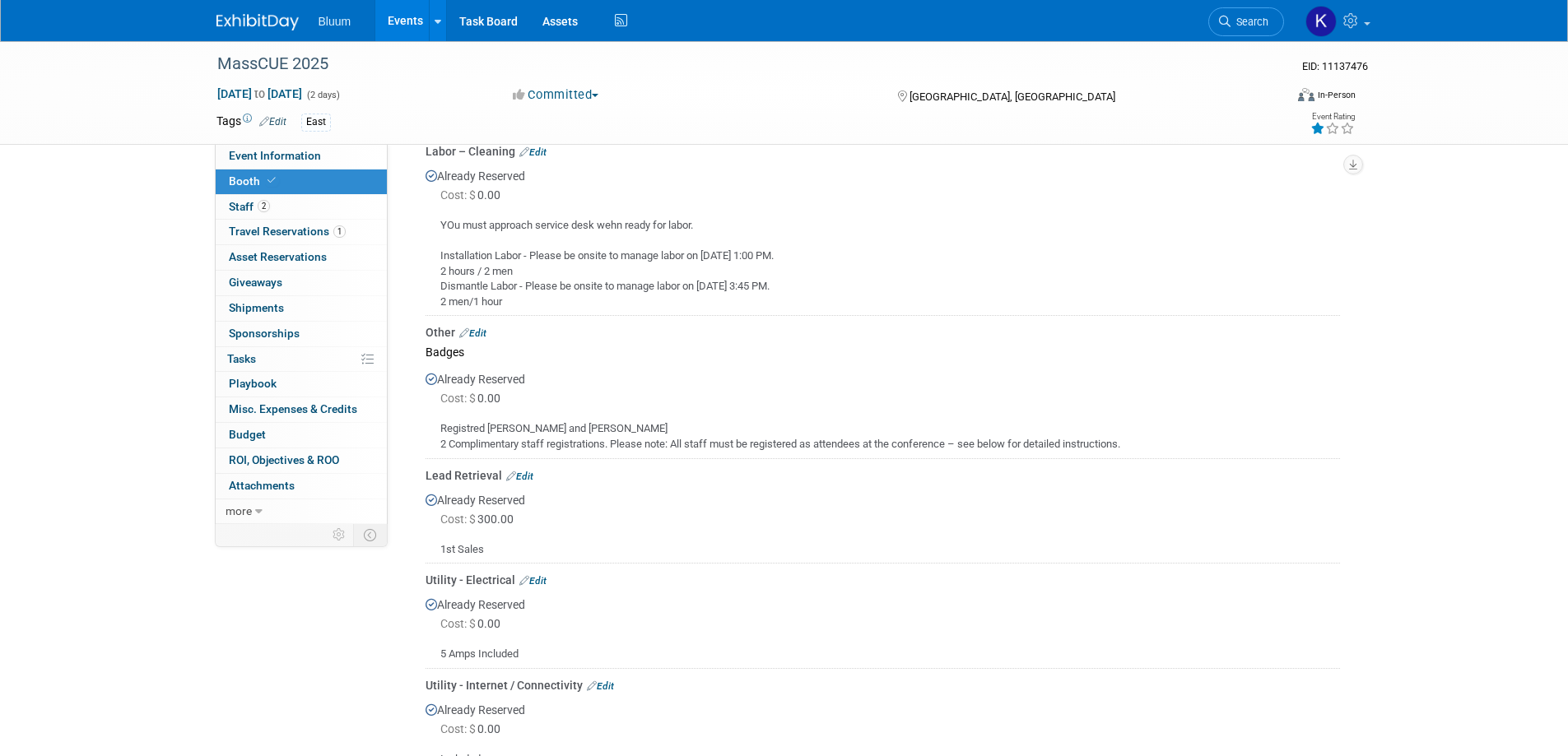
click at [791, 200] on div "Cost: $ 0.00" at bounding box center [890, 194] width 899 height 16
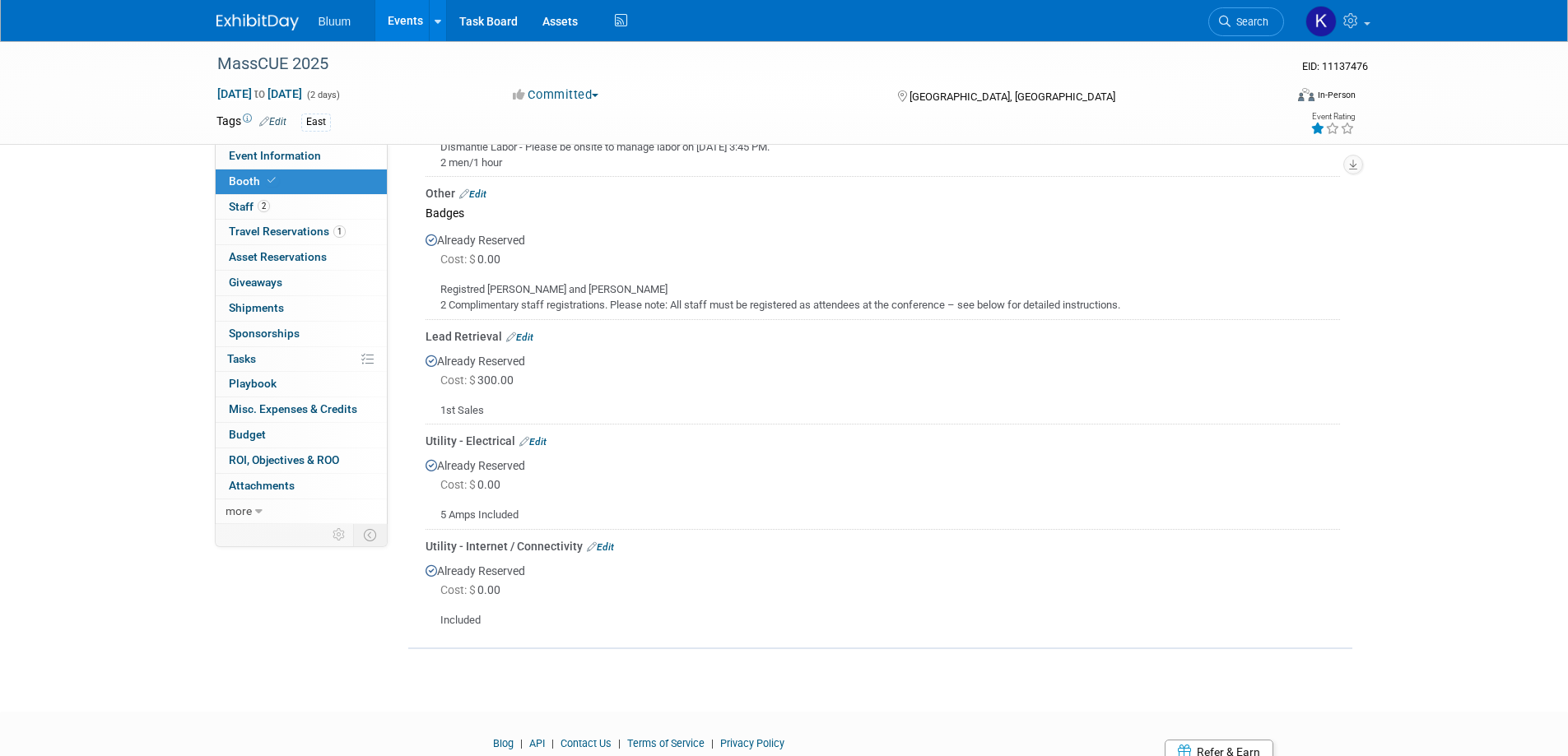
scroll to position [740, 0]
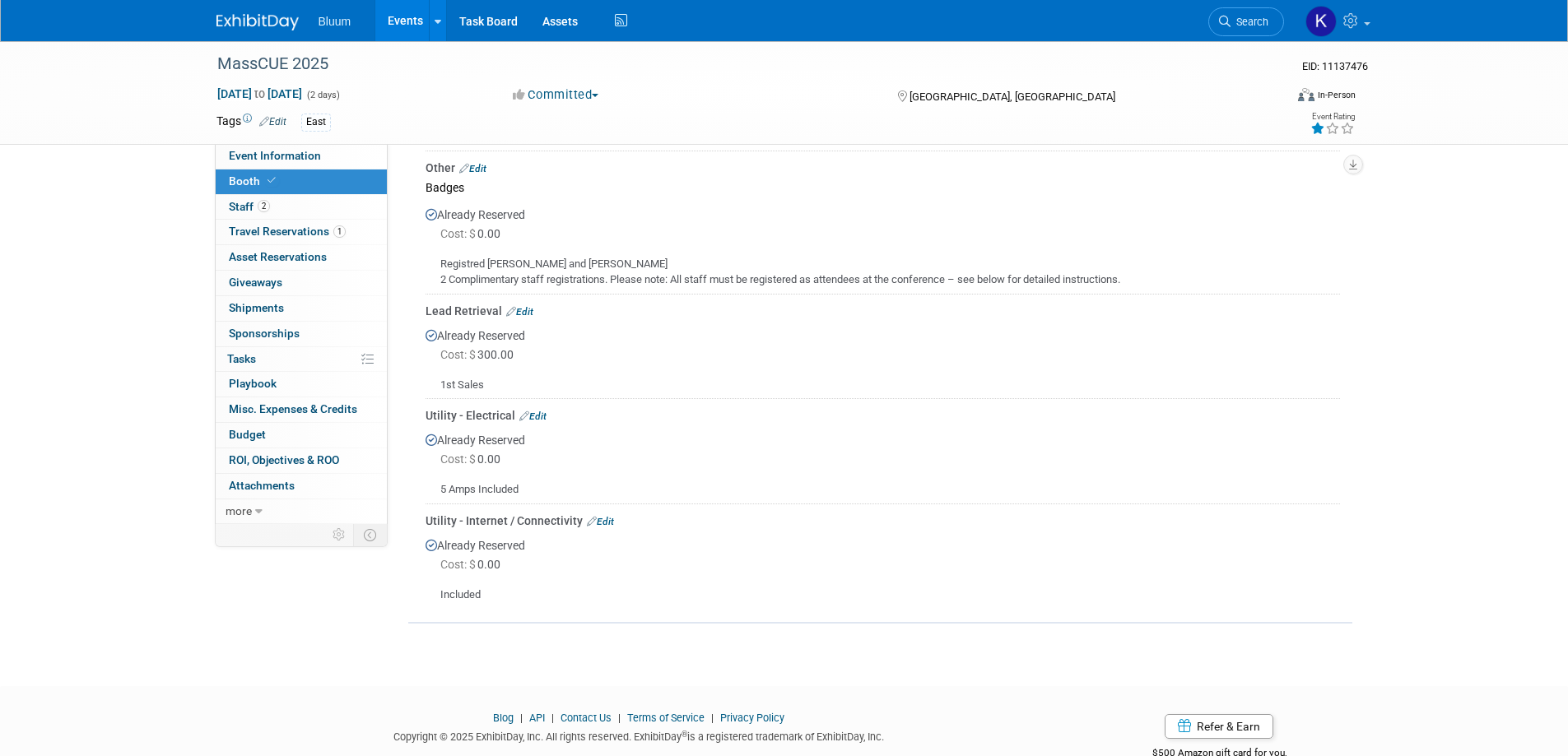
click at [404, 23] on link "Events" at bounding box center [405, 20] width 60 height 41
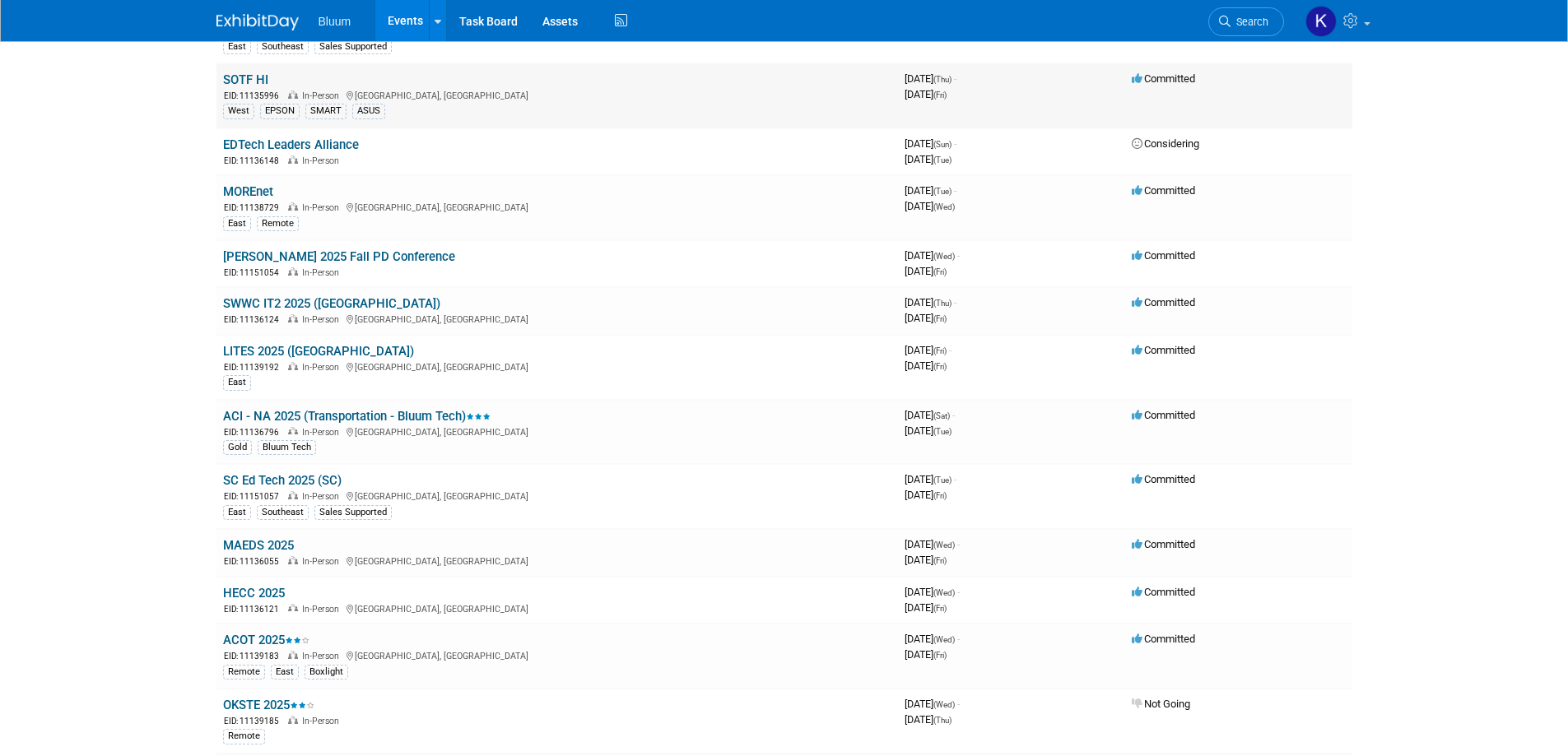
scroll to position [411, 0]
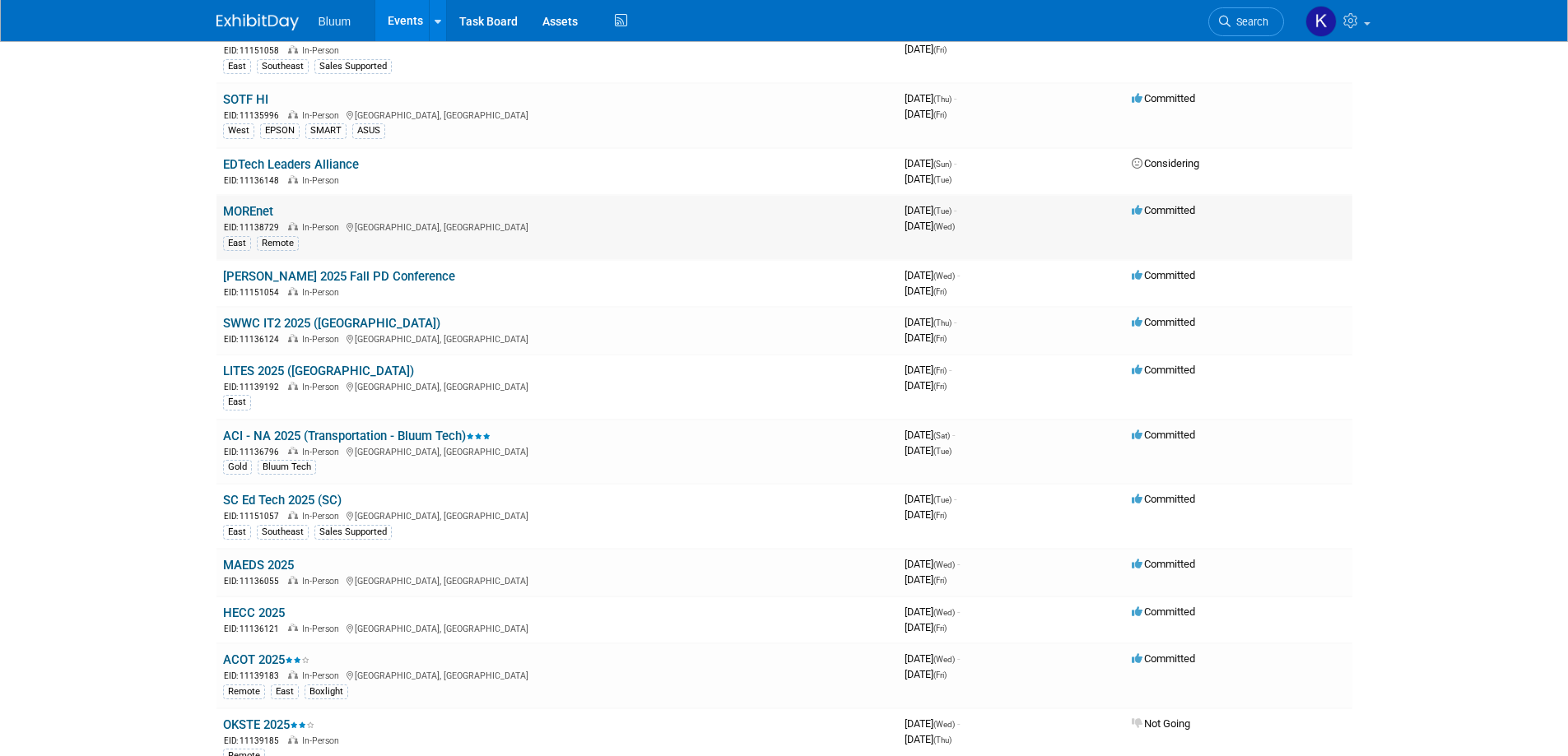
scroll to position [247, 0]
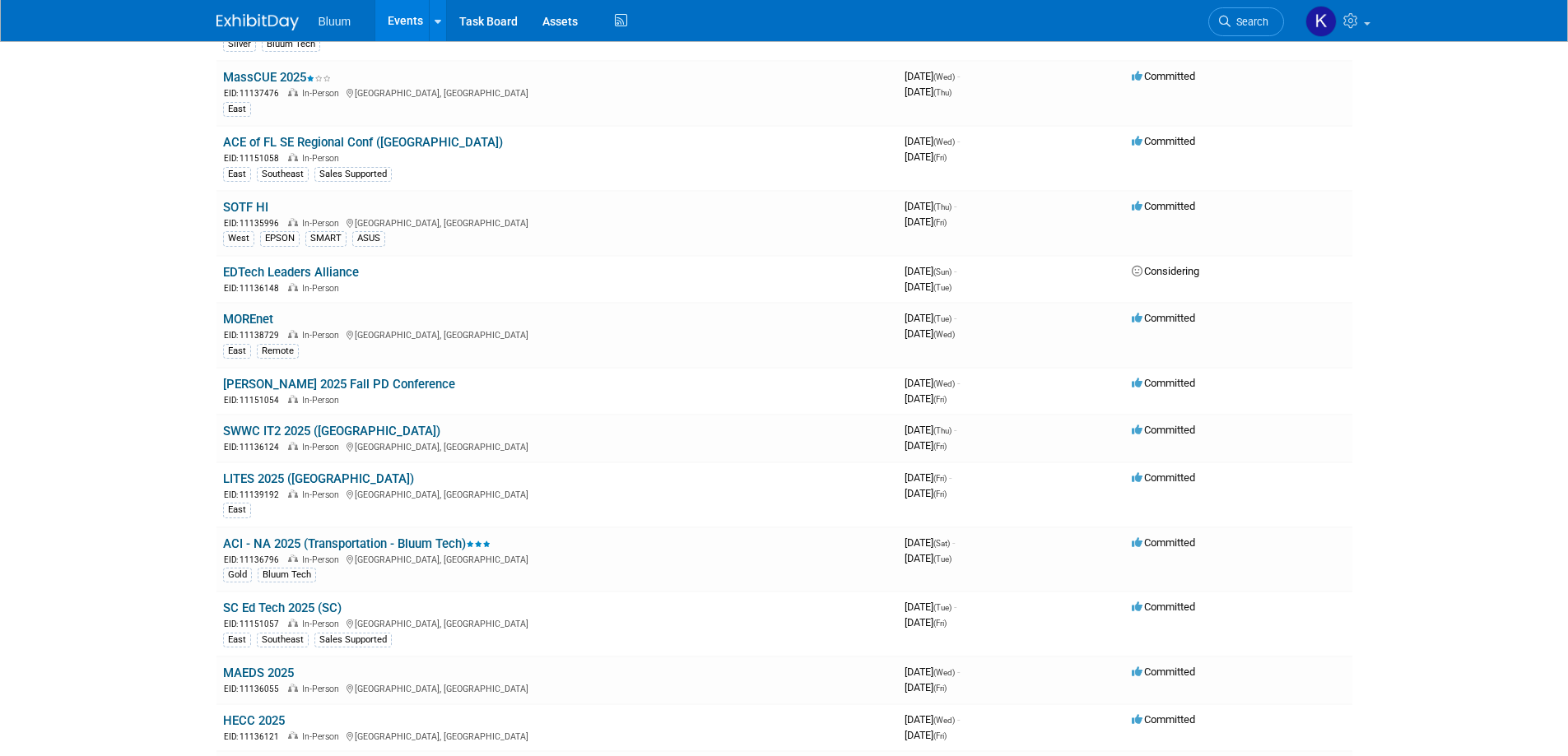
click at [293, 277] on link "EDTech Leaders Alliance" at bounding box center [291, 272] width 135 height 15
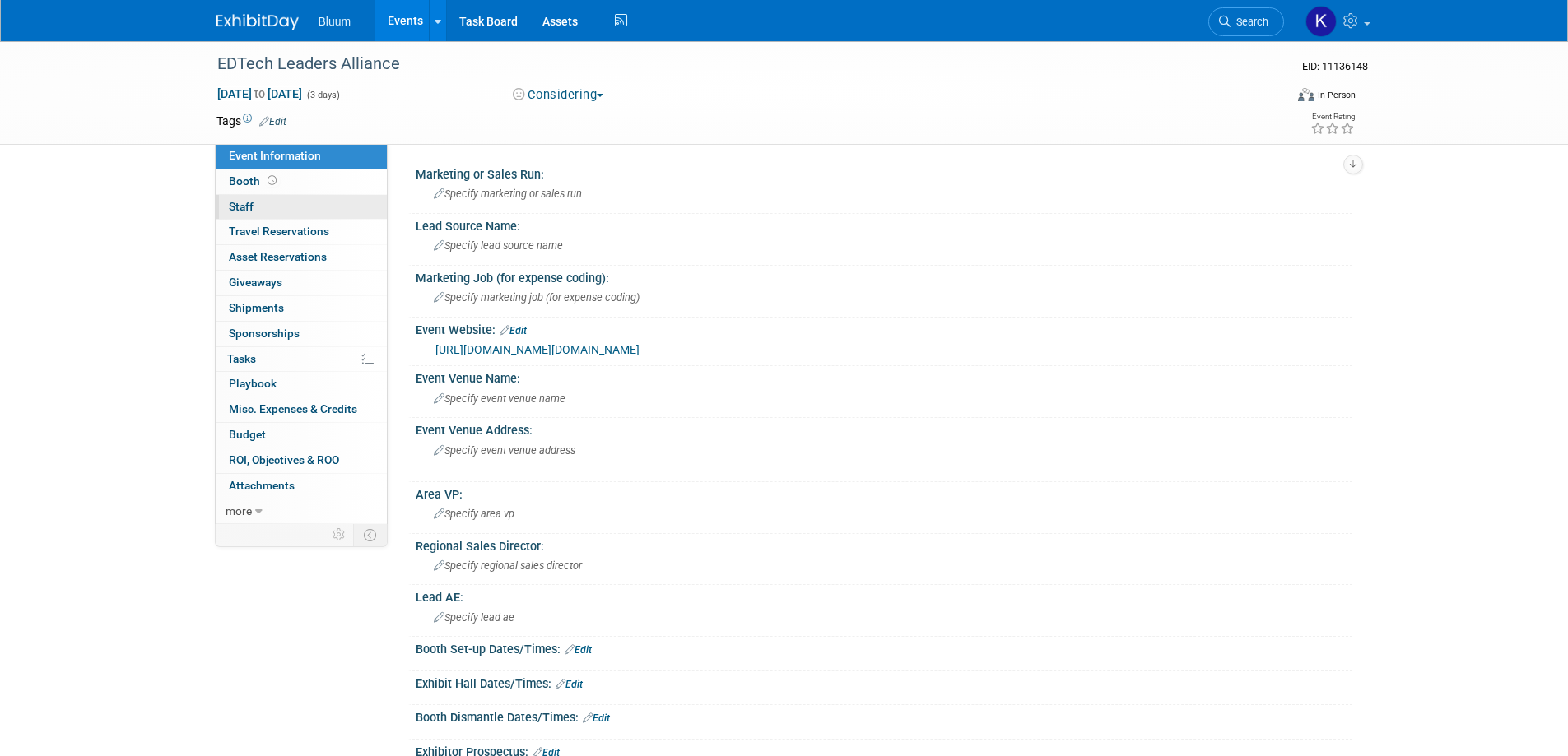
click at [241, 208] on span "Staff 0" at bounding box center [241, 206] width 24 height 13
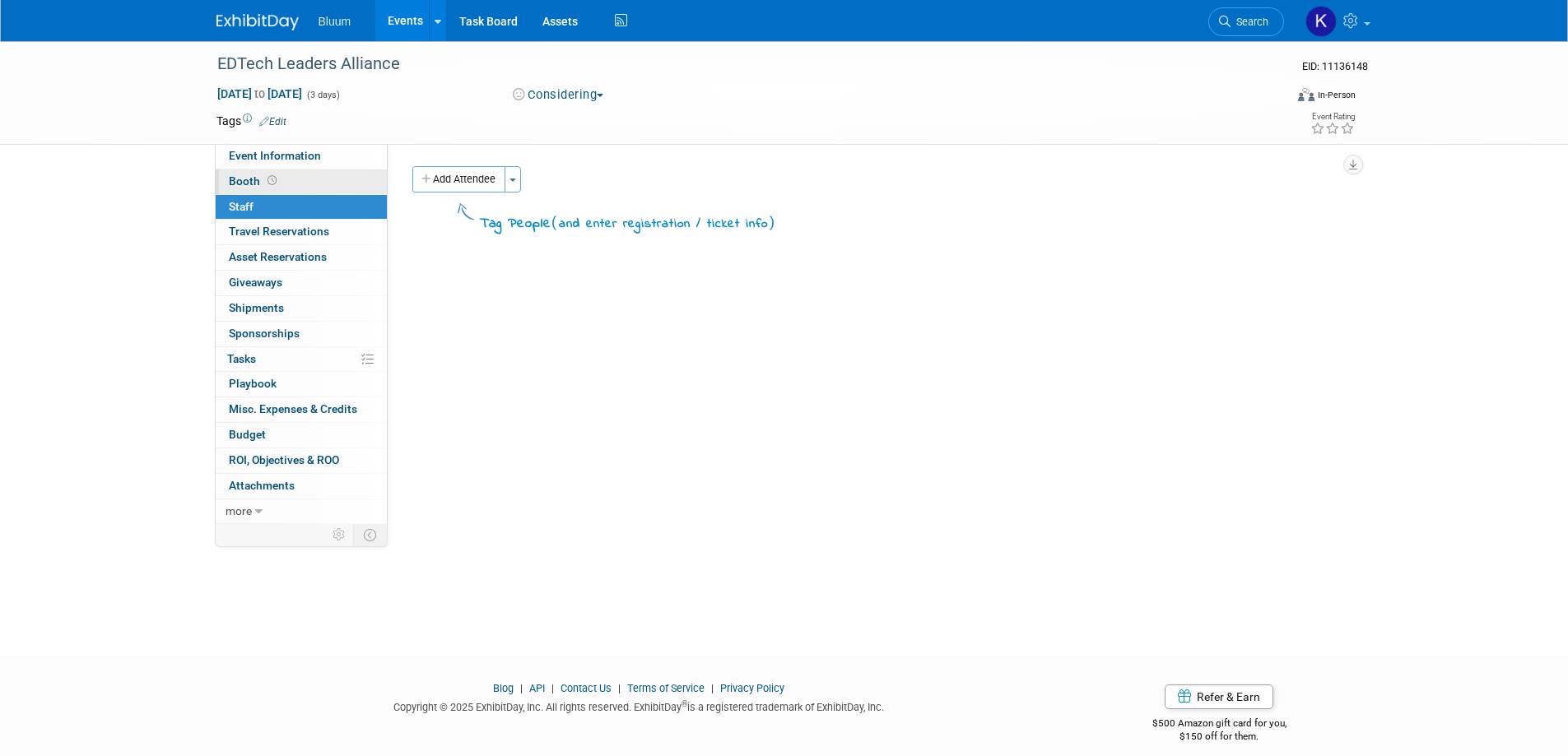
click at [237, 182] on span "Booth" at bounding box center [254, 181] width 51 height 13
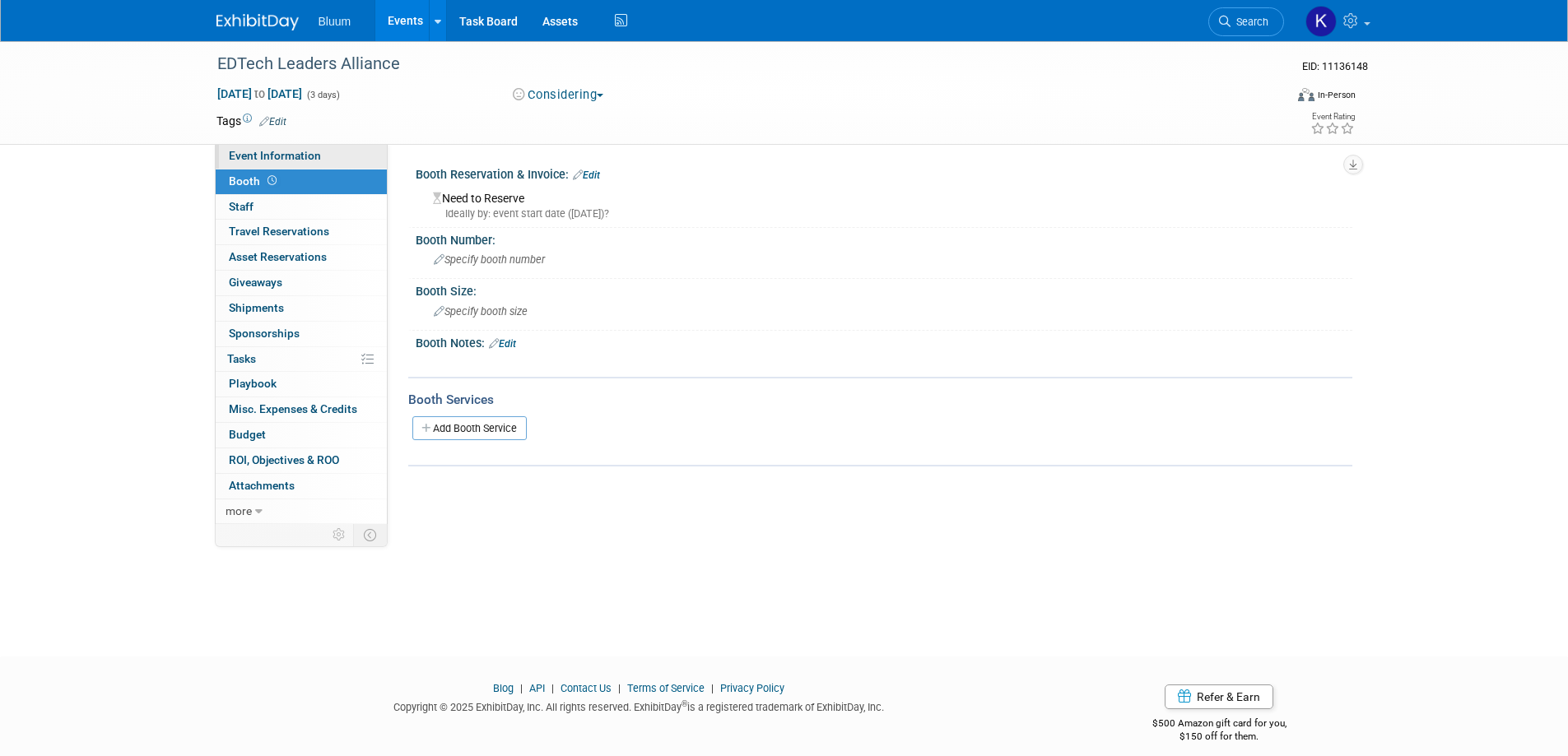
click at [305, 156] on span "Event Information" at bounding box center [275, 155] width 92 height 13
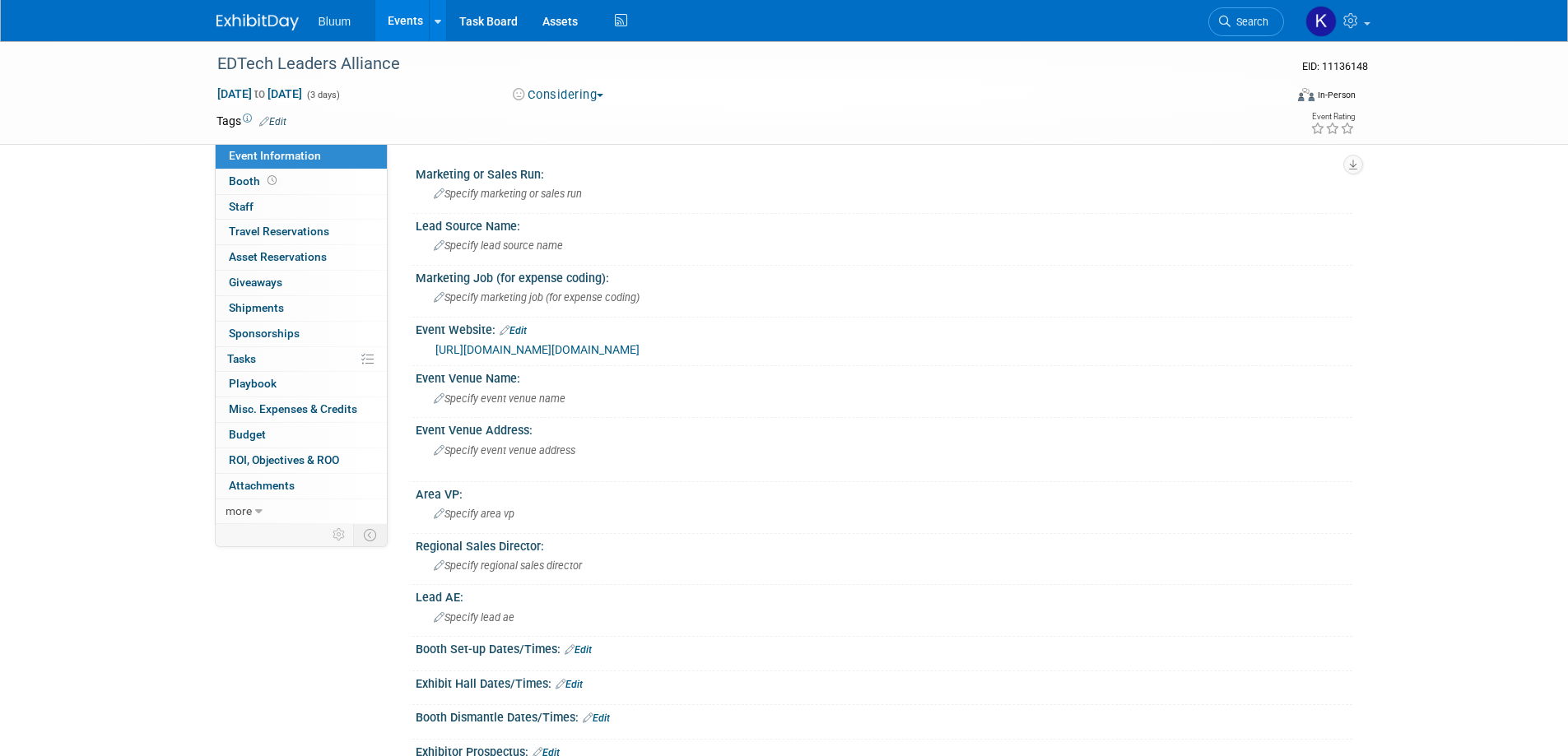
click at [401, 18] on link "Events" at bounding box center [405, 20] width 60 height 41
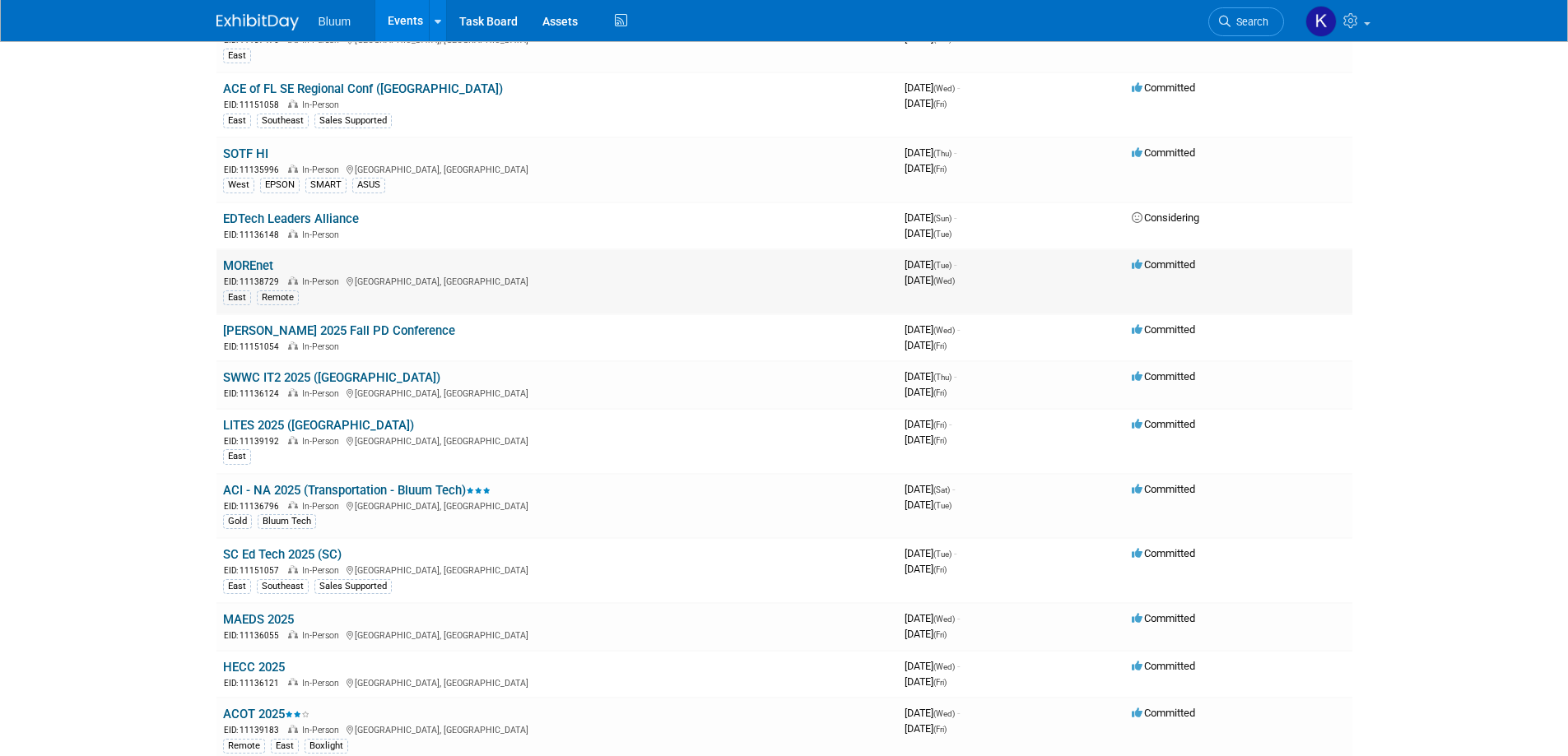
scroll to position [329, 0]
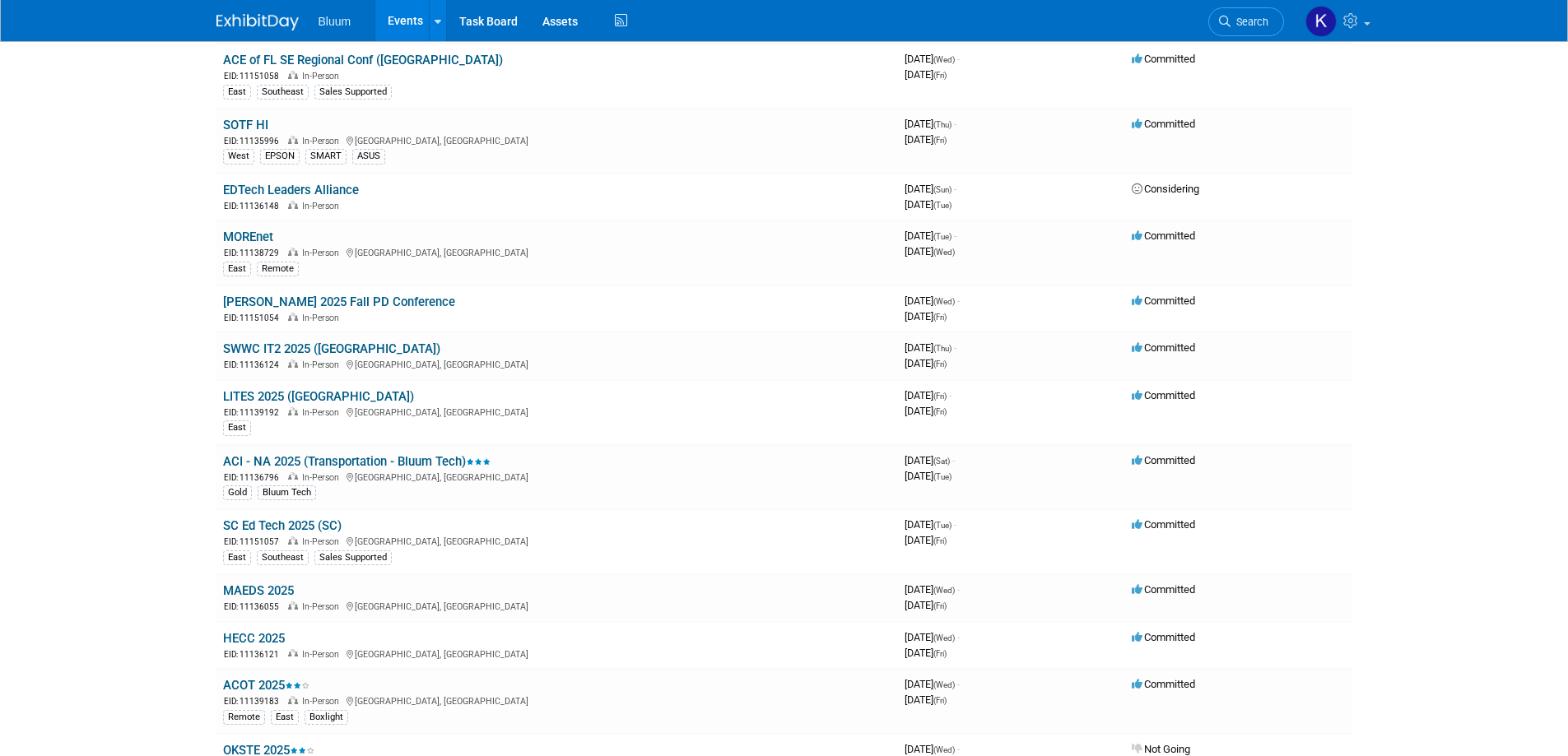
click at [161, 306] on body "Bluum Events Add Event Bulk Upload Events Shareable Event Boards Recently Viewe…" at bounding box center [784, 49] width 1568 height 756
click at [280, 460] on link "ACI - NA 2025 (Transportation - Bluum Tech)" at bounding box center [357, 461] width 267 height 15
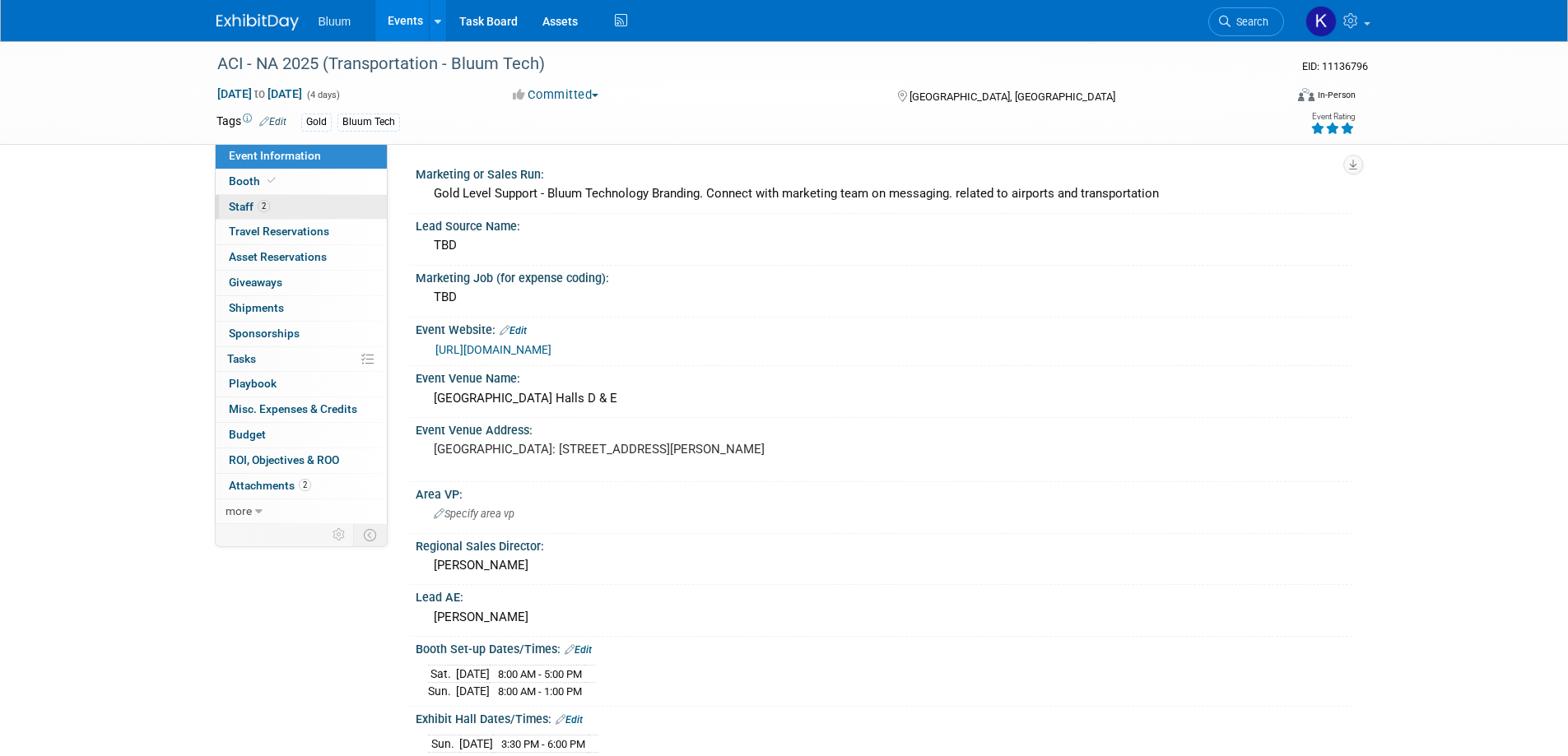
click at [244, 205] on span "Staff 2" at bounding box center [249, 206] width 41 height 13
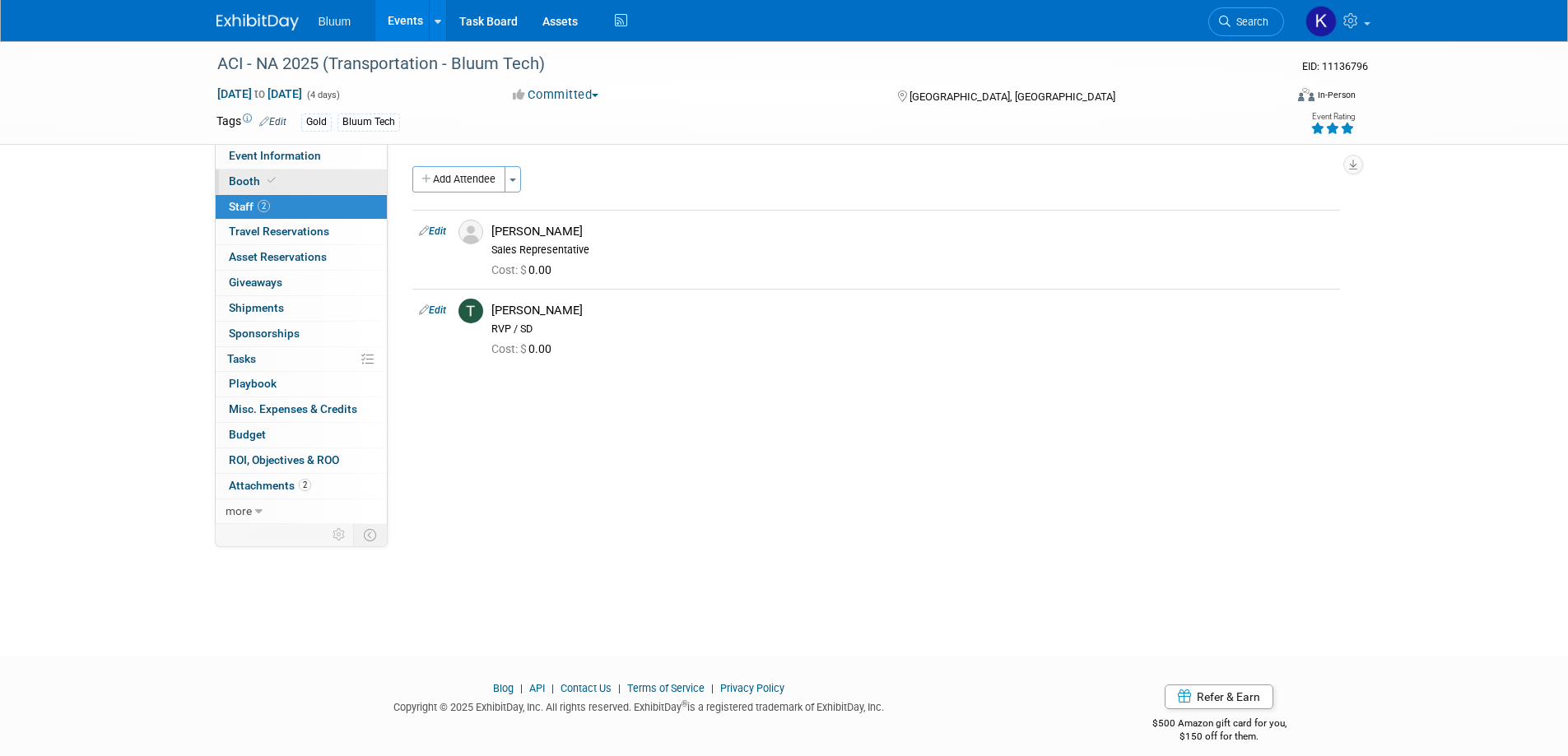
click at [244, 182] on span "Booth" at bounding box center [254, 181] width 50 height 13
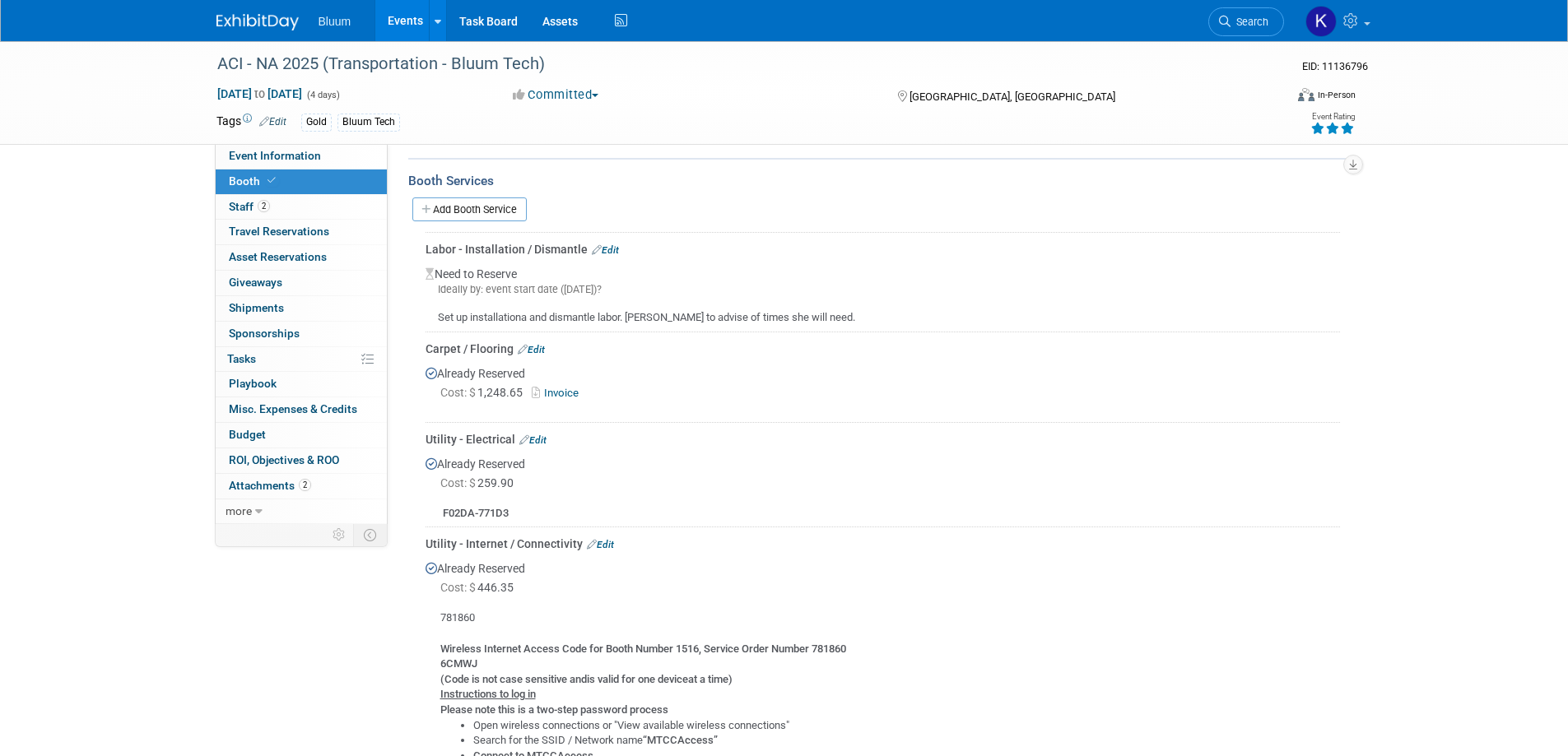
scroll to position [329, 0]
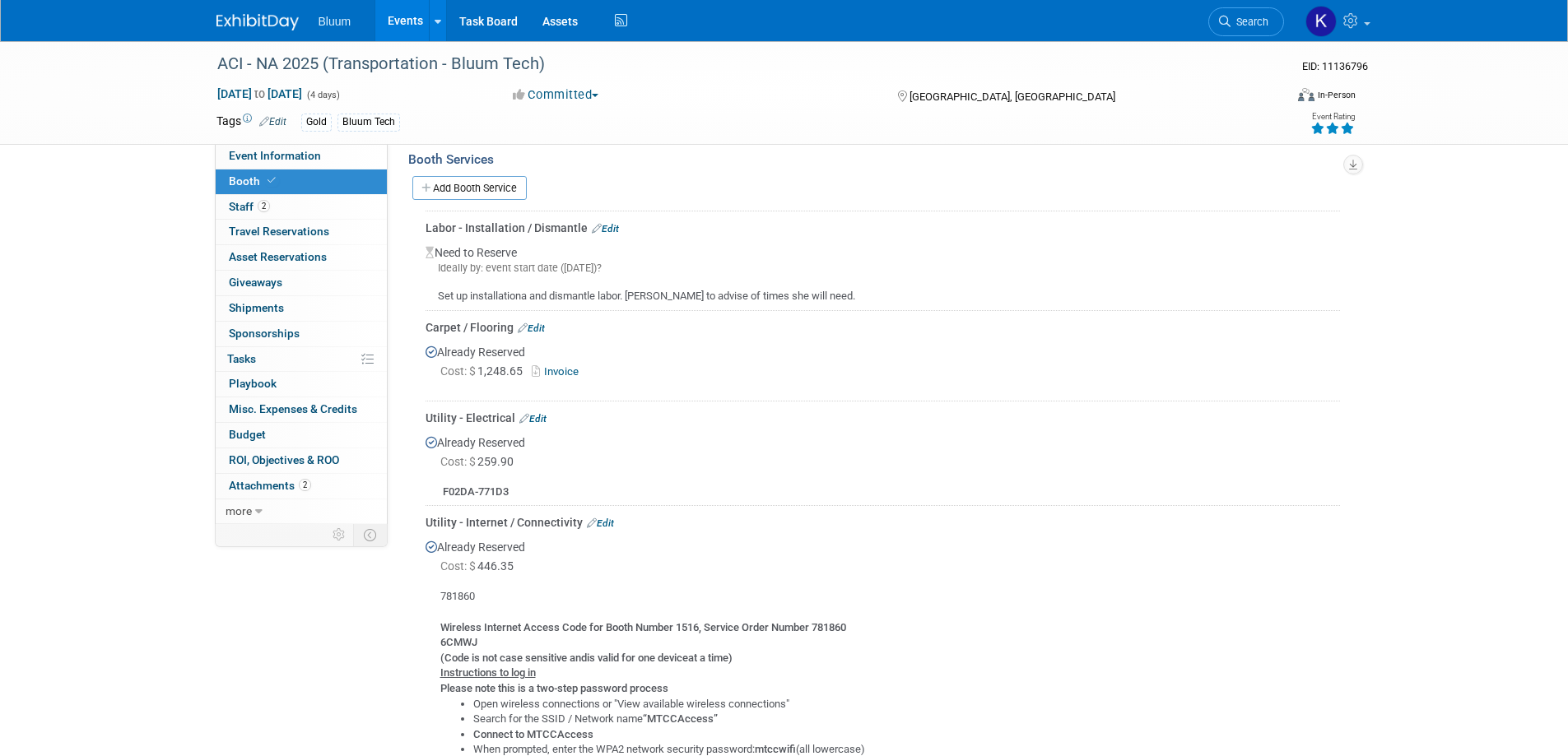
drag, startPoint x: 606, startPoint y: 227, endPoint x: 610, endPoint y: 236, distance: 9.8
click at [606, 226] on link "Edit" at bounding box center [605, 228] width 27 height 11
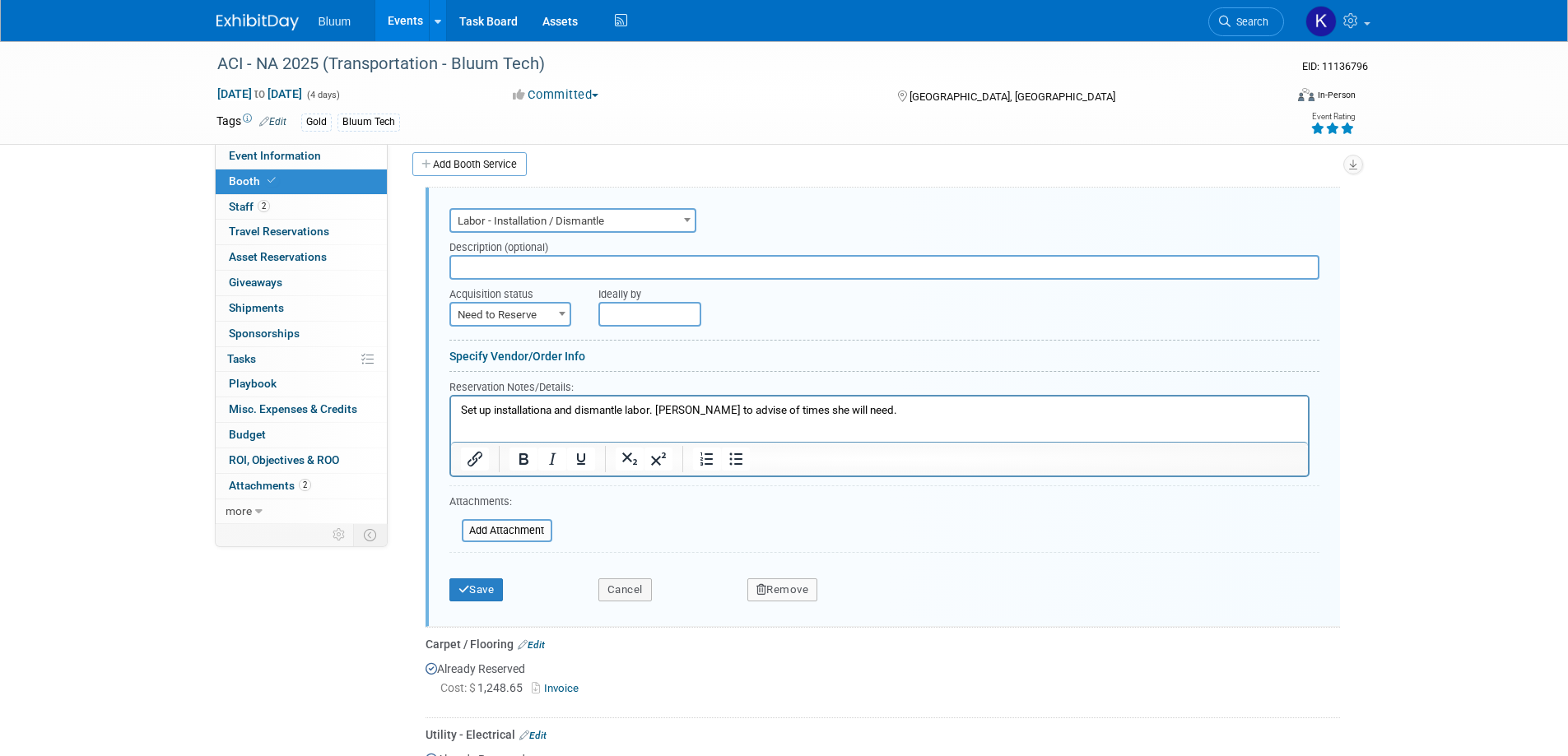
scroll to position [0, 0]
click at [464, 408] on p "Set up installationa and dismantle labor. Heidi to advise of times she will nee…" at bounding box center [879, 411] width 838 height 16
click at [483, 590] on button "Save" at bounding box center [477, 590] width 55 height 23
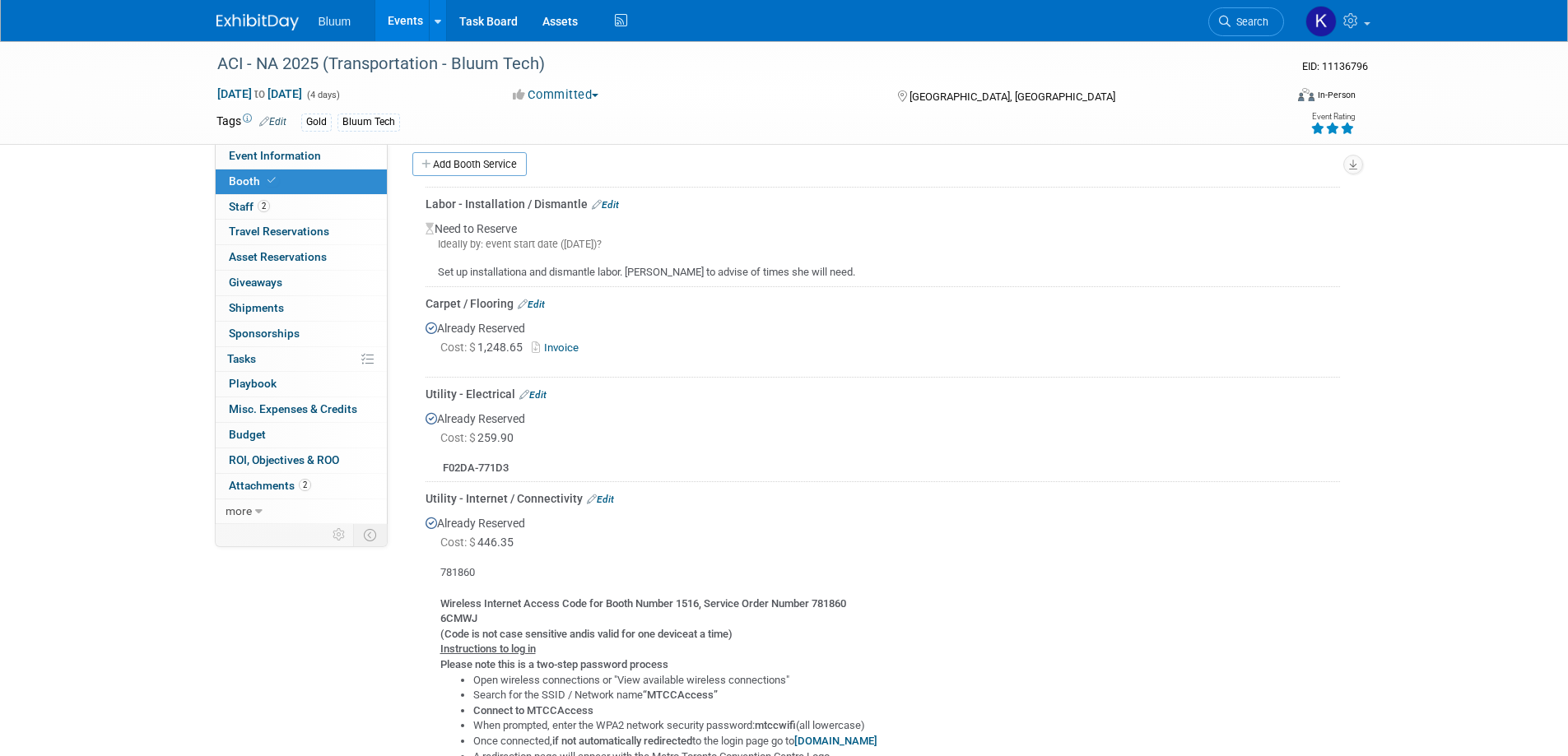
scroll to position [271, 0]
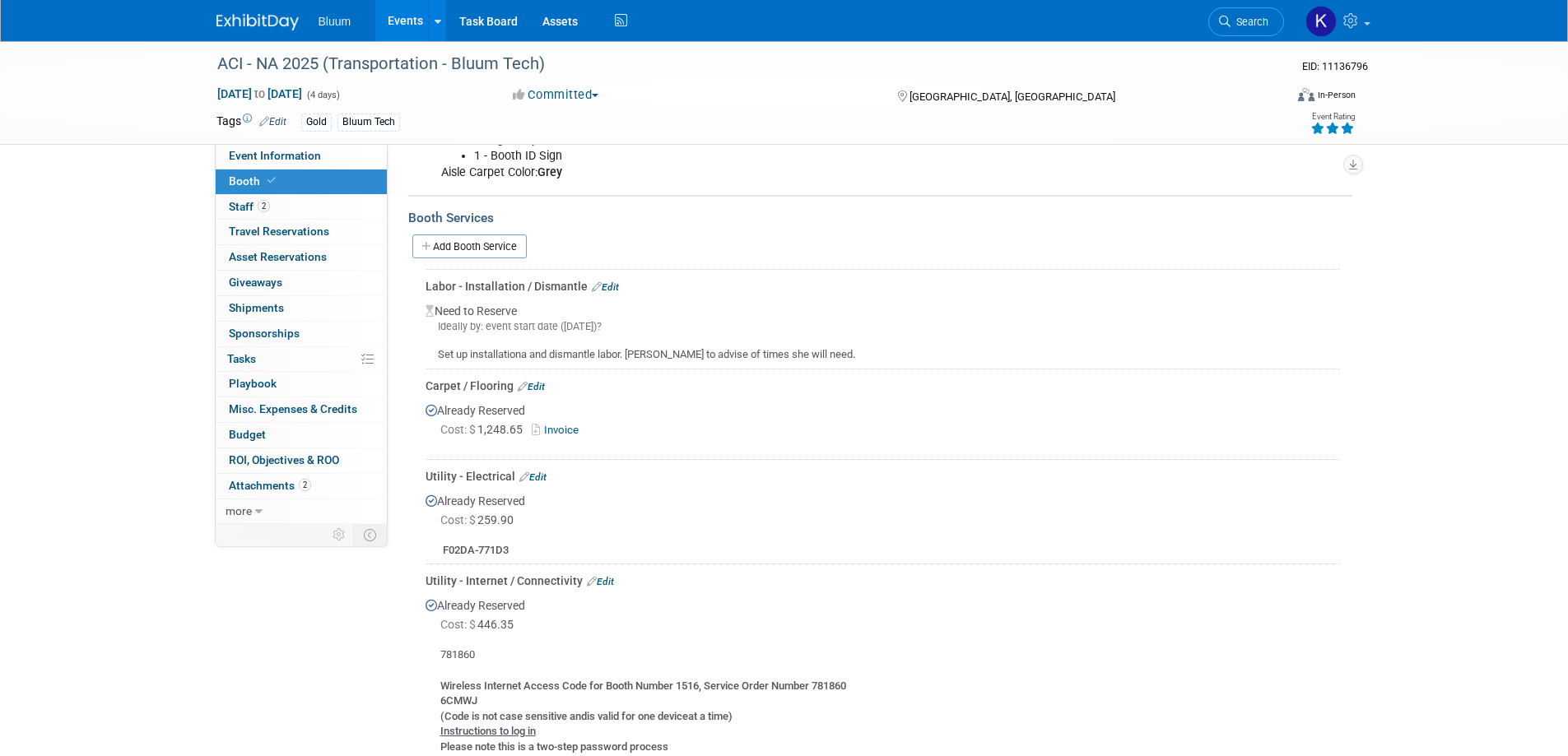
click at [660, 432] on div "Cost: $ 1,248.65 Invoice" at bounding box center [890, 430] width 899 height 17
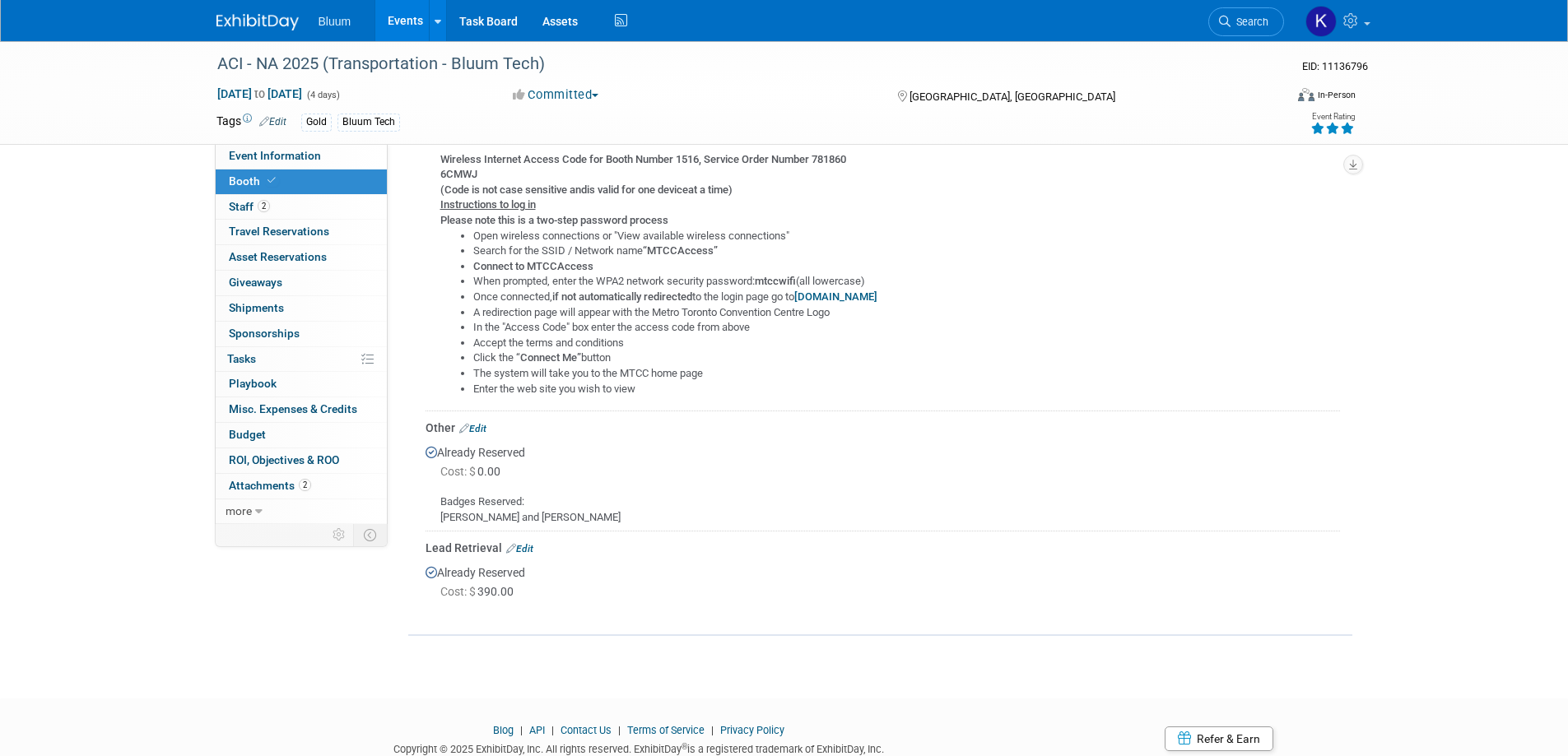
scroll to position [853, 0]
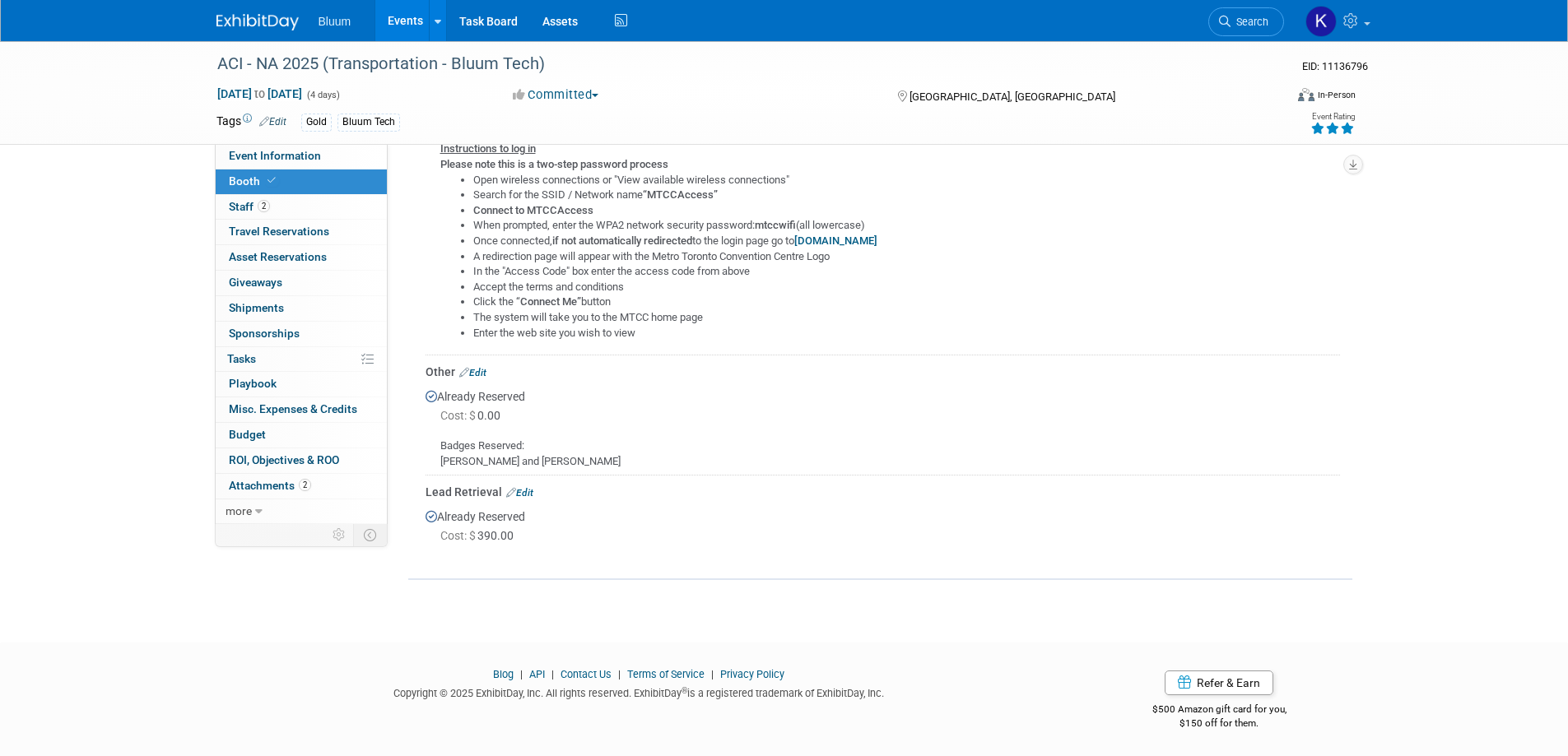
click at [531, 487] on link "Edit" at bounding box center [519, 492] width 27 height 11
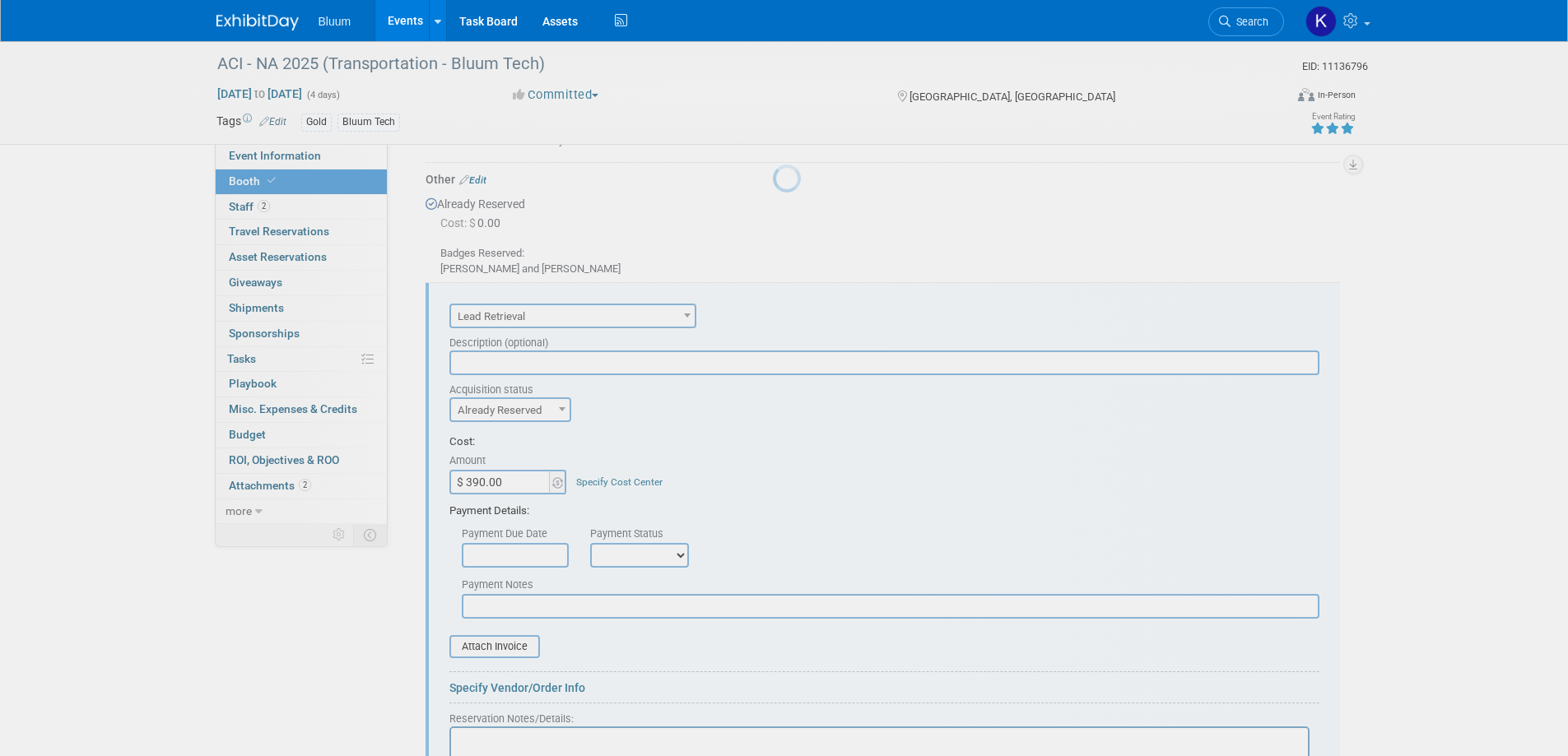
scroll to position [1141, 0]
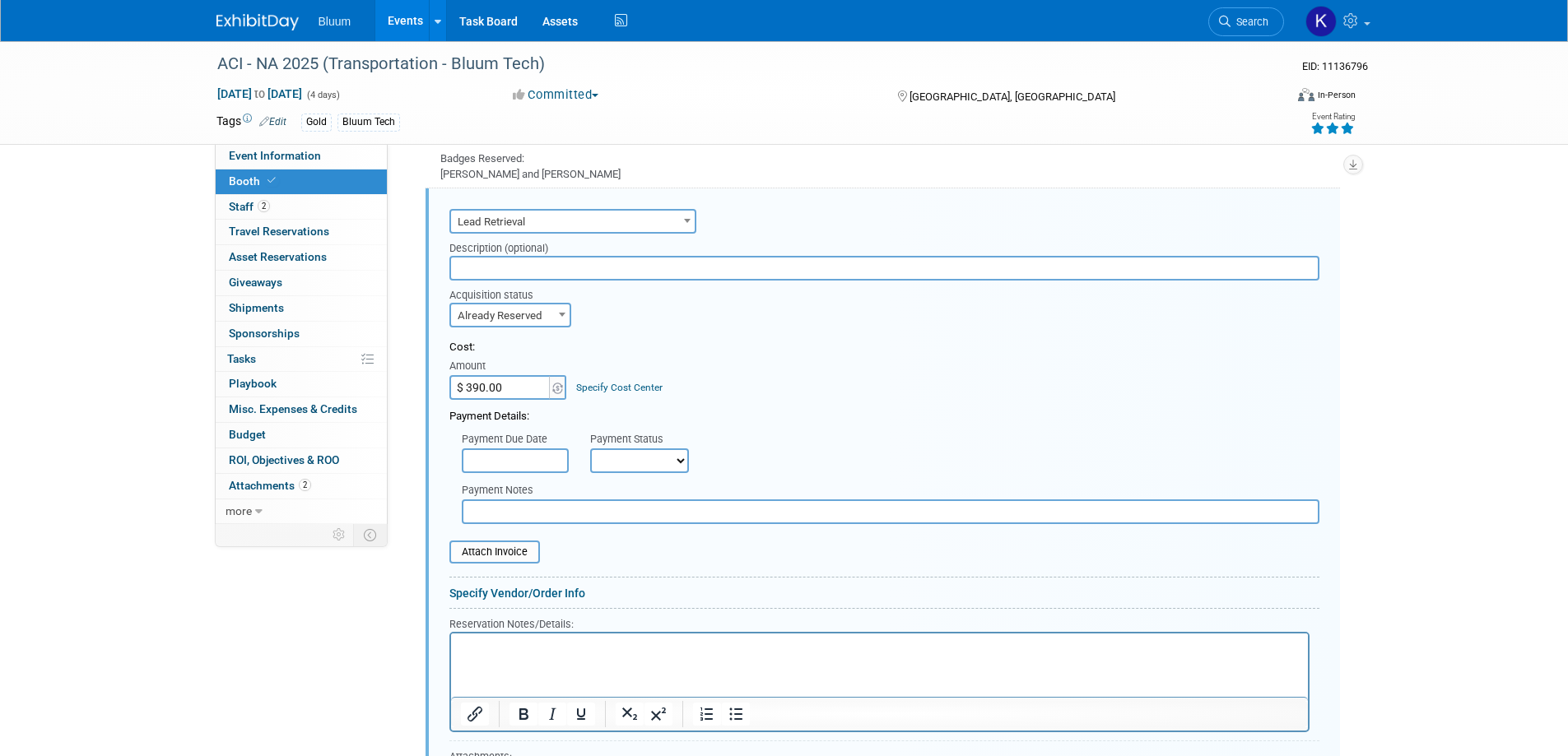
click at [785, 151] on div "Badges Reserved: Heidi and Tom" at bounding box center [882, 160] width 914 height 43
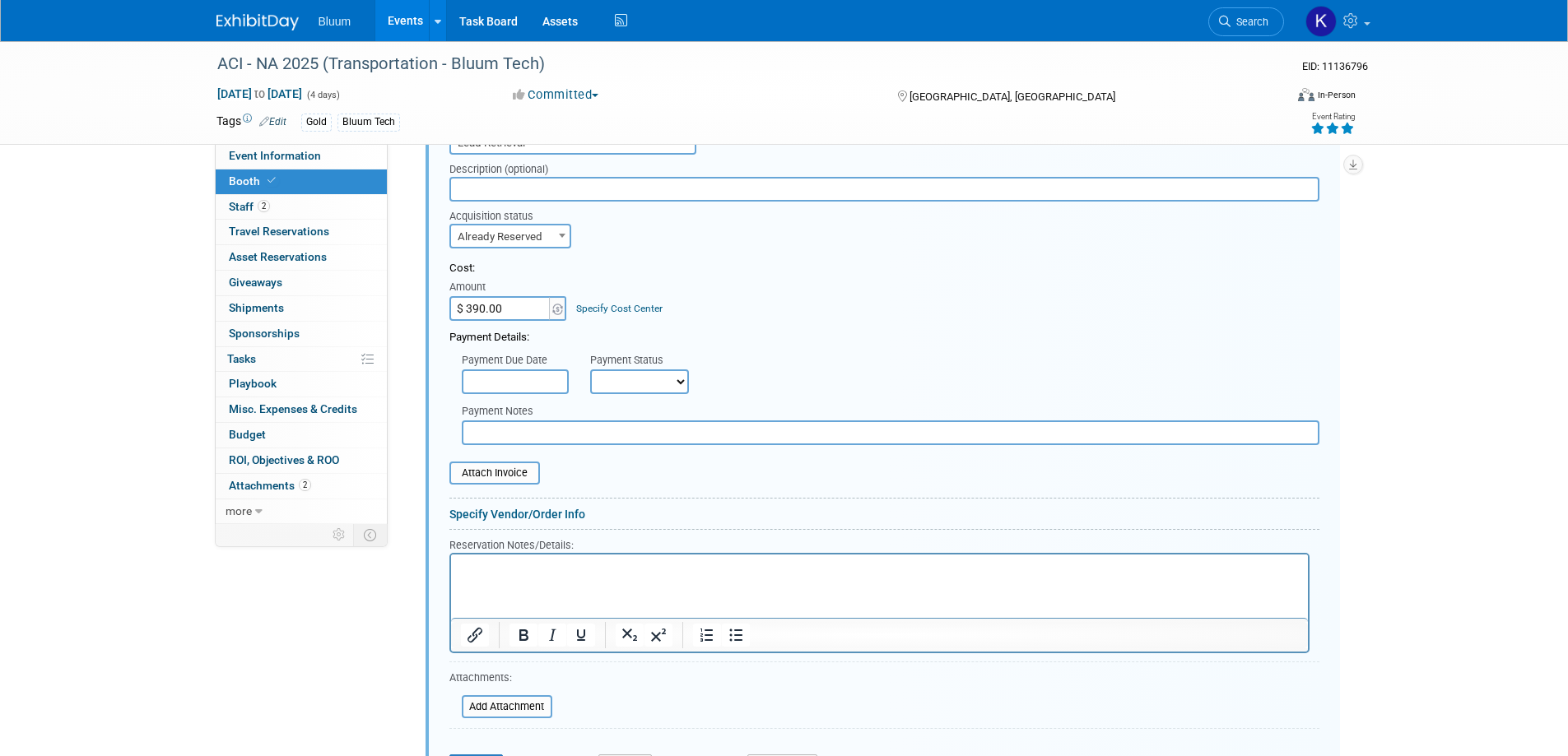
scroll to position [1305, 0]
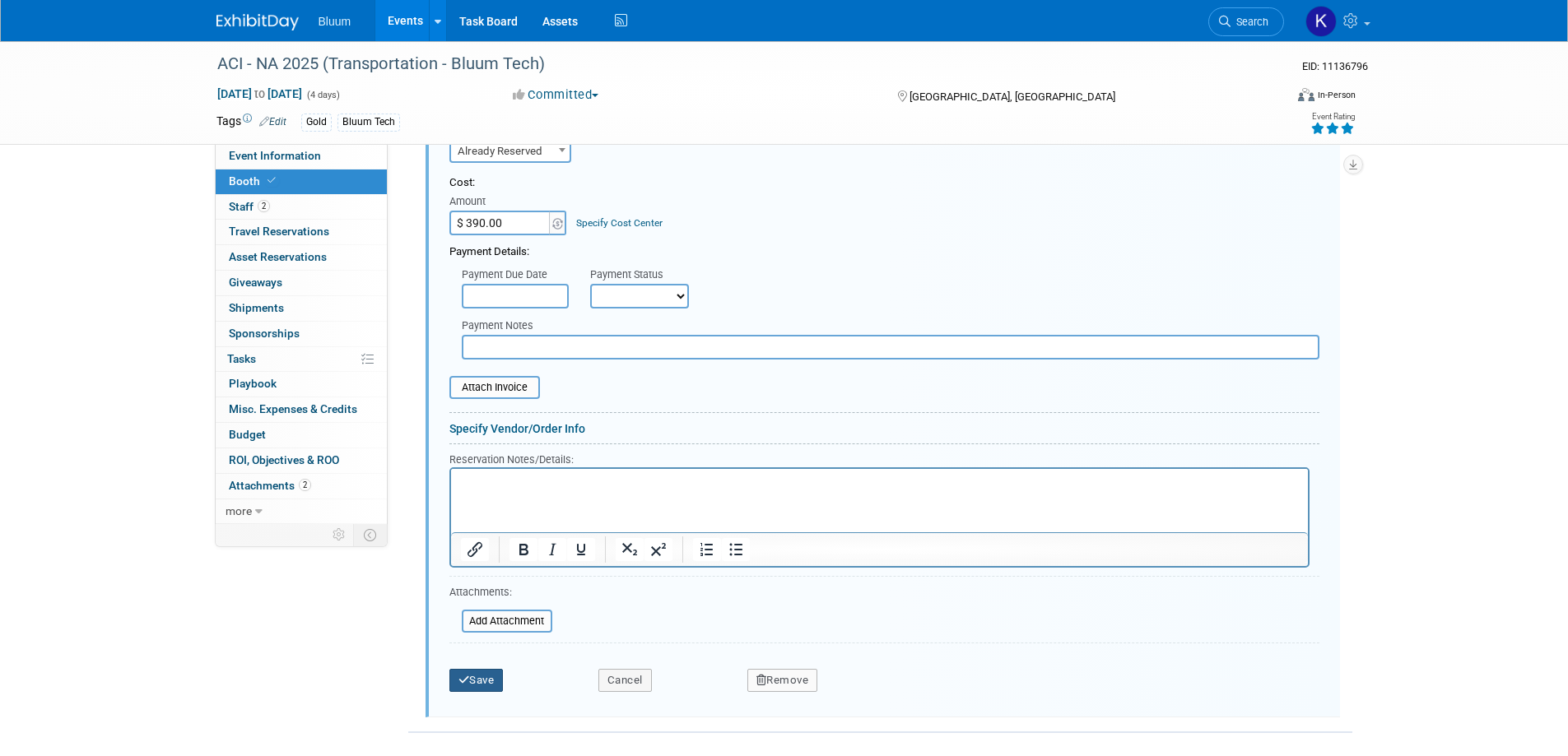
click at [485, 686] on button "Save" at bounding box center [477, 680] width 55 height 23
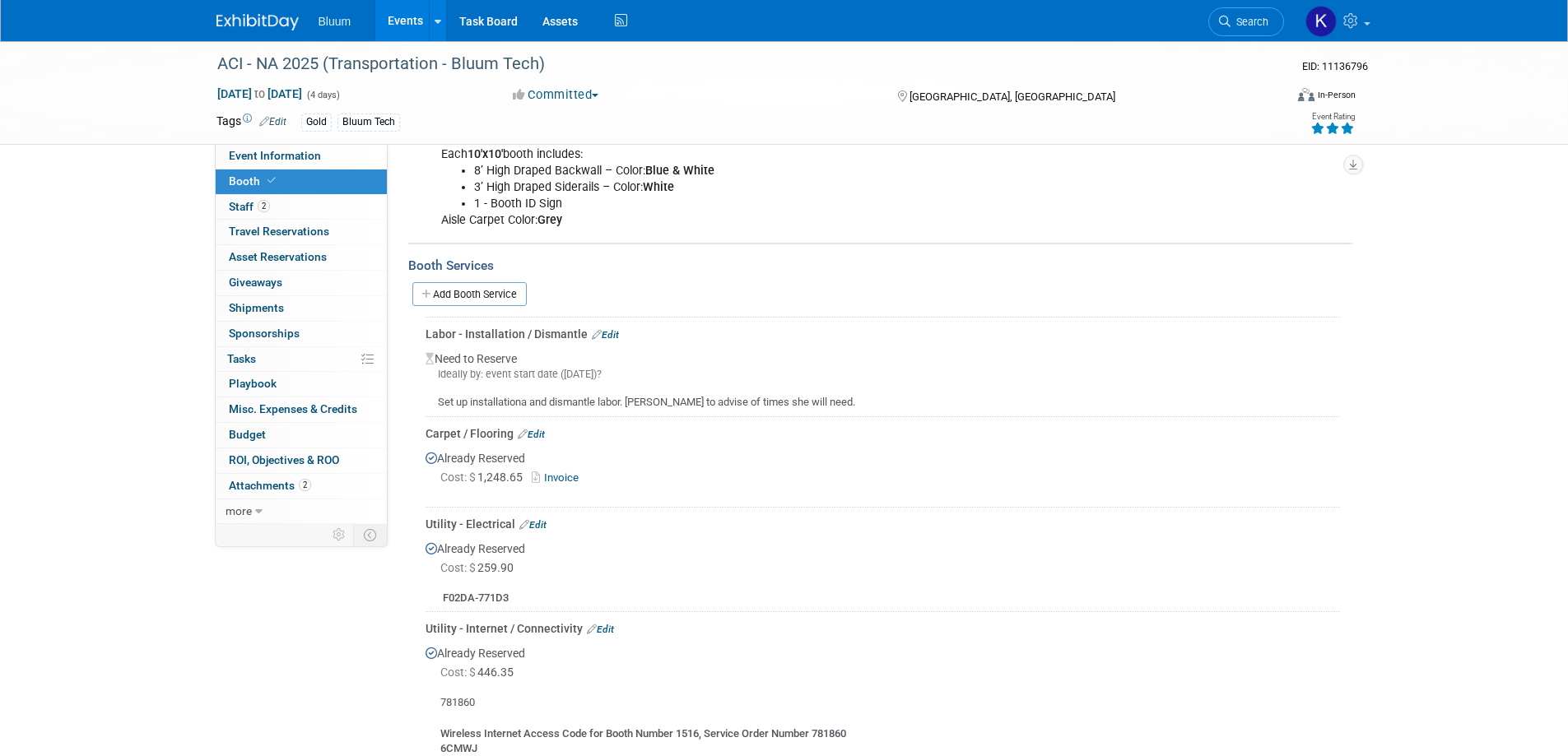
scroll to position [247, 0]
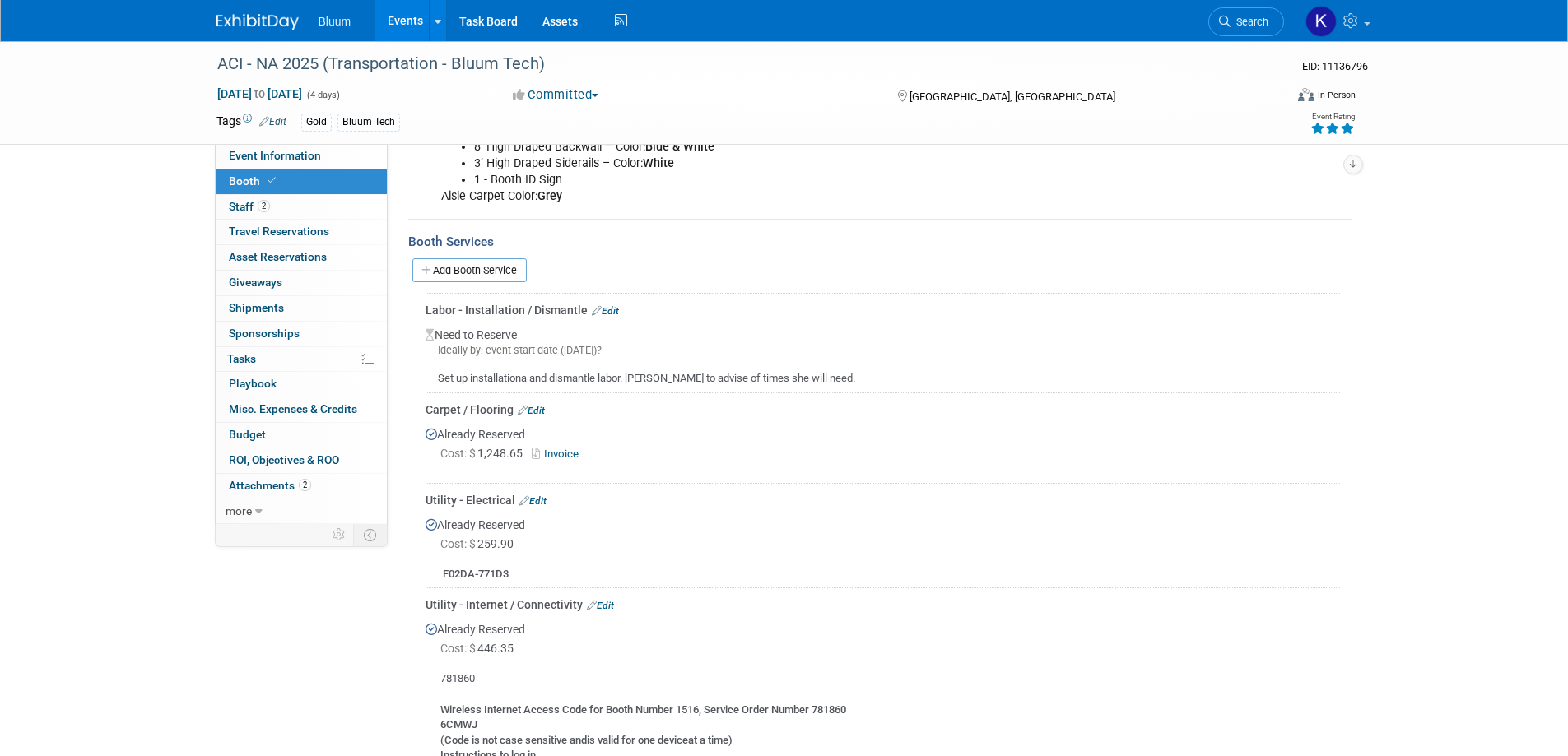
click at [400, 29] on link "Events" at bounding box center [405, 20] width 60 height 41
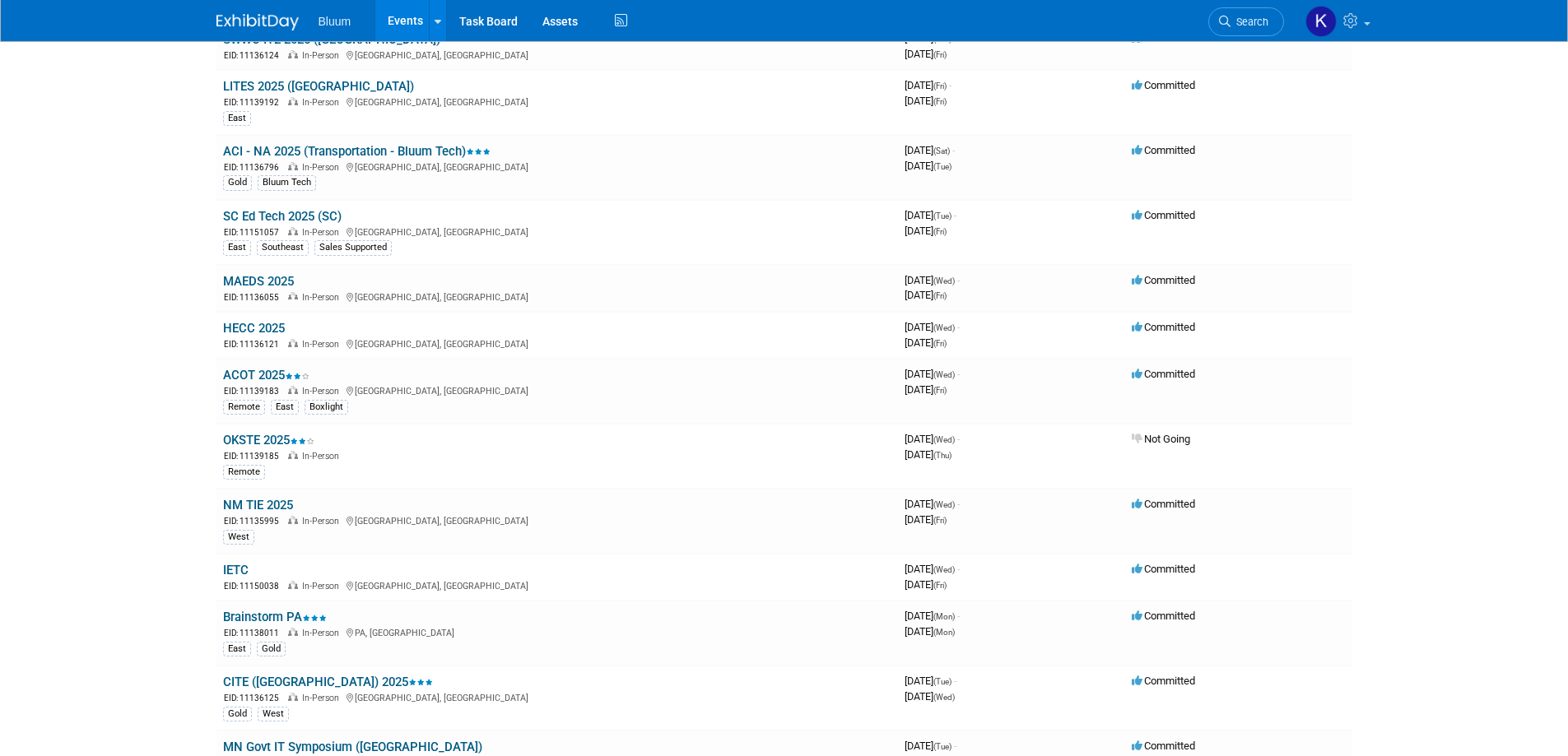
scroll to position [658, 0]
click at [259, 282] on link "MAEDS 2025" at bounding box center [259, 279] width 71 height 15
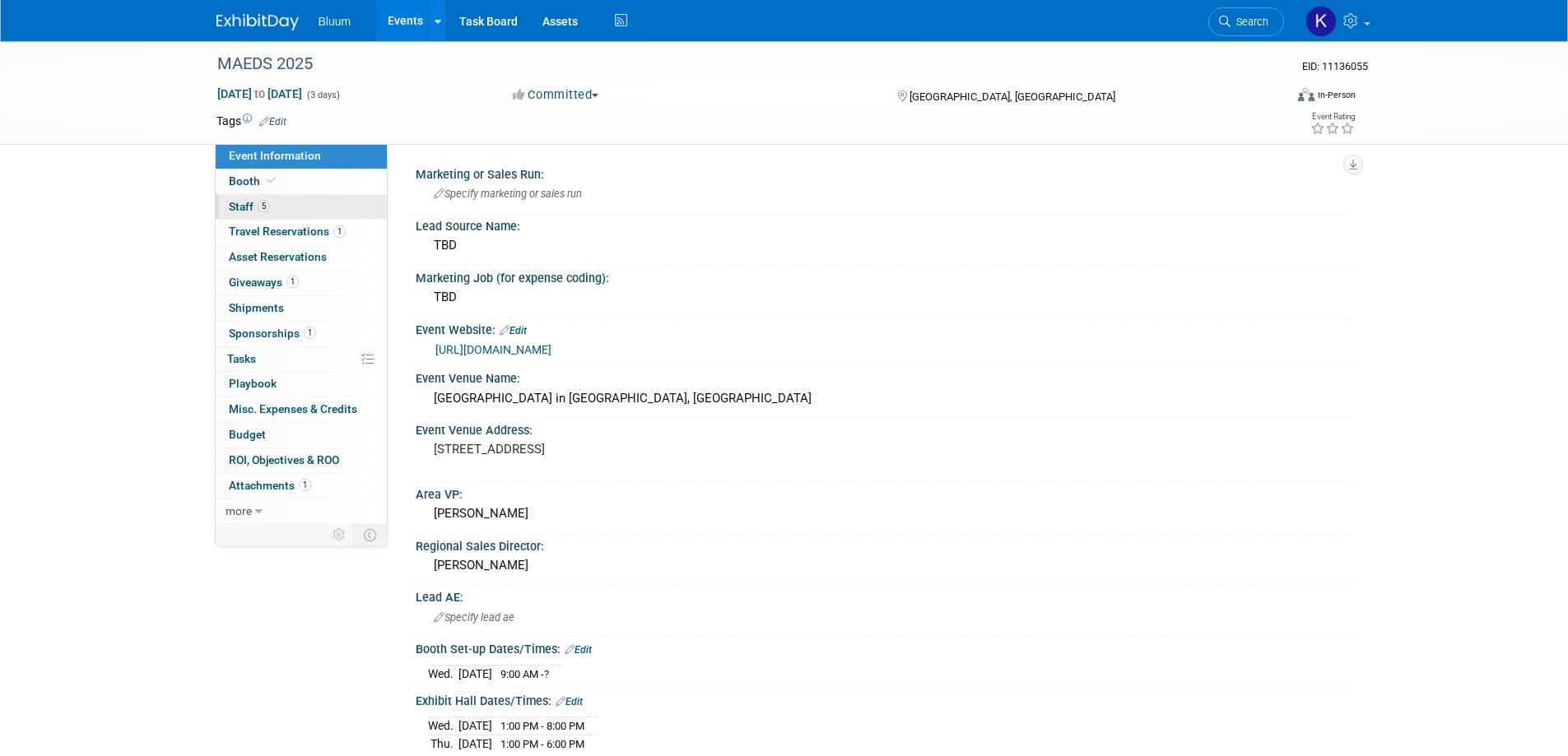
click at [246, 205] on span "Staff 5" at bounding box center [249, 206] width 41 height 13
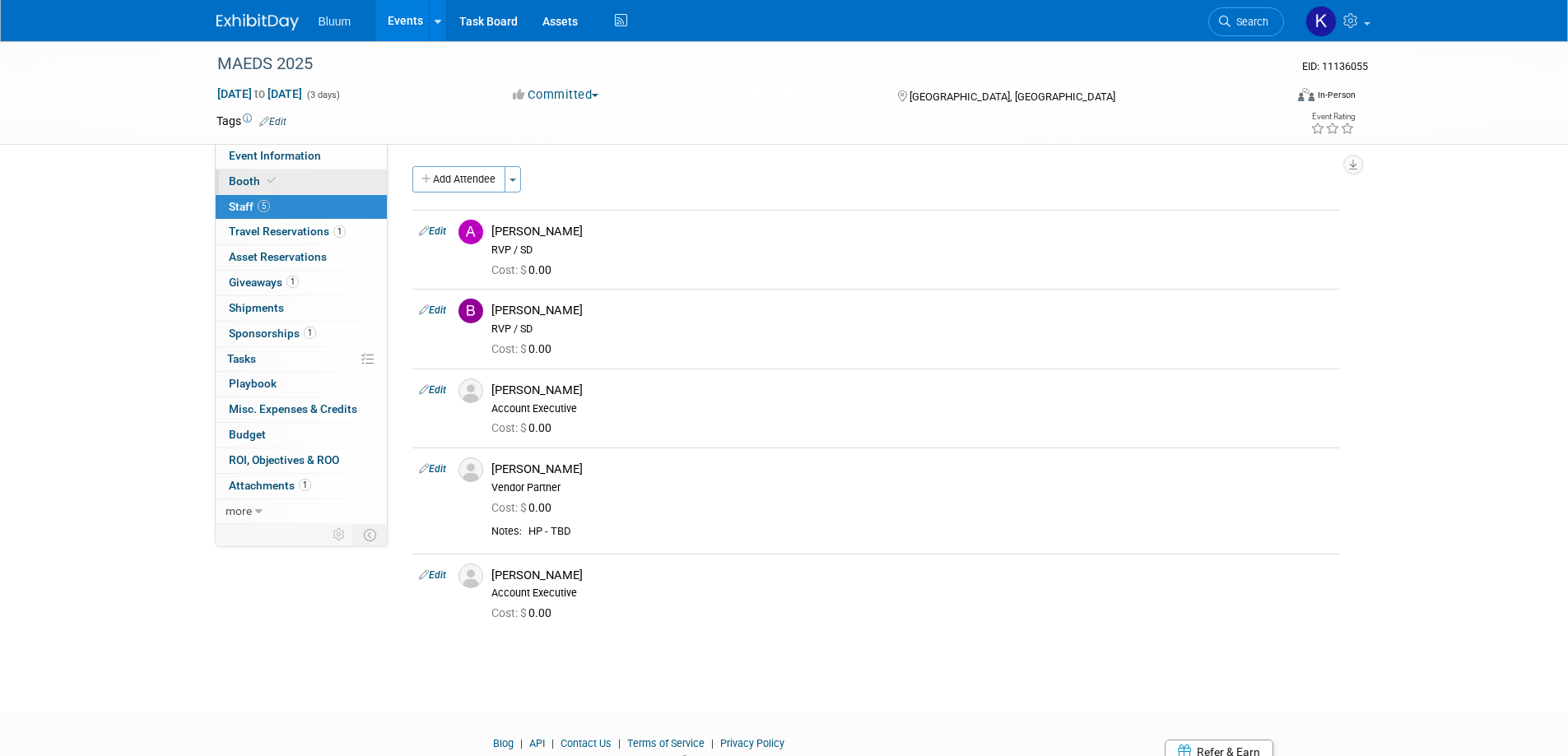
click at [232, 181] on span "Booth" at bounding box center [254, 181] width 50 height 13
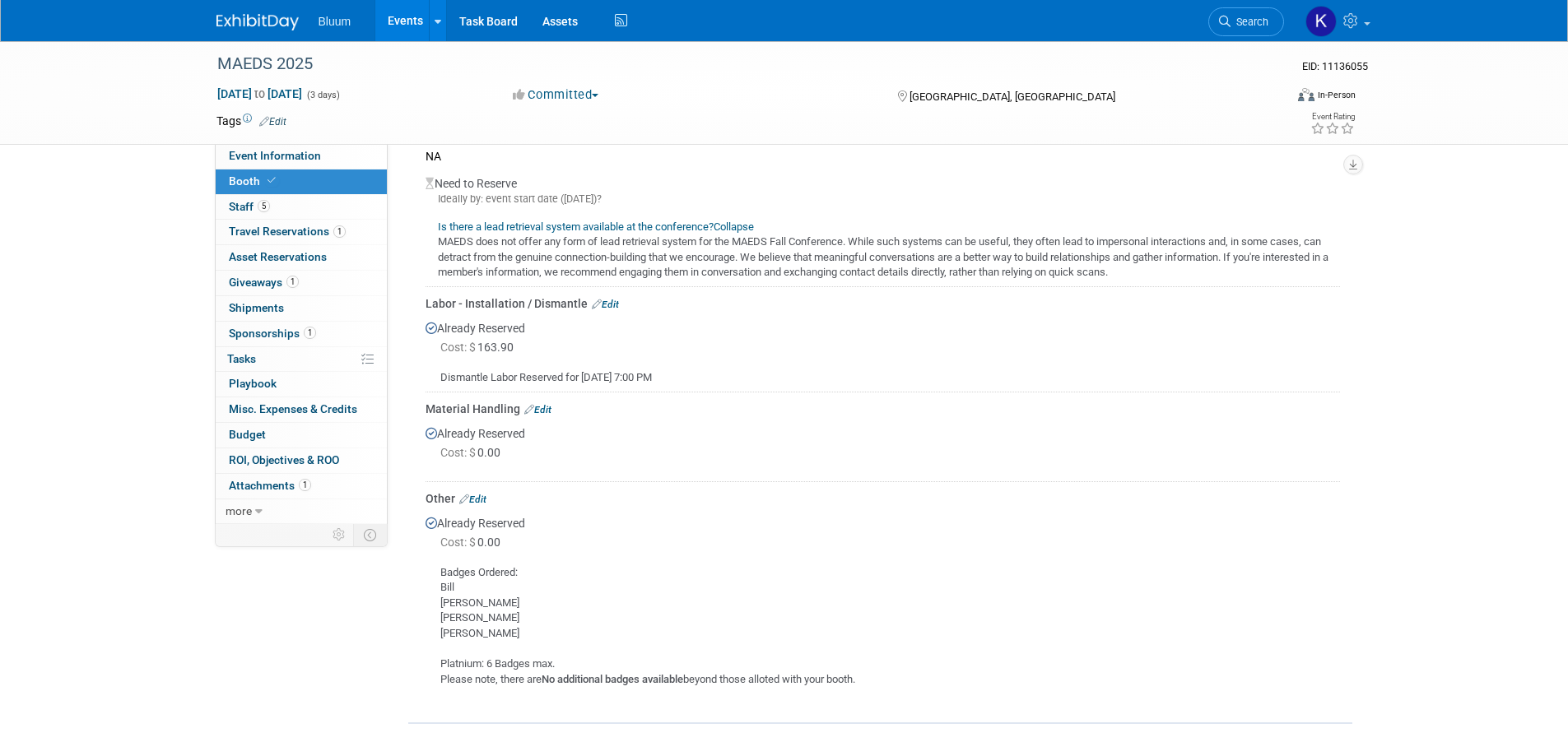
scroll to position [975, 0]
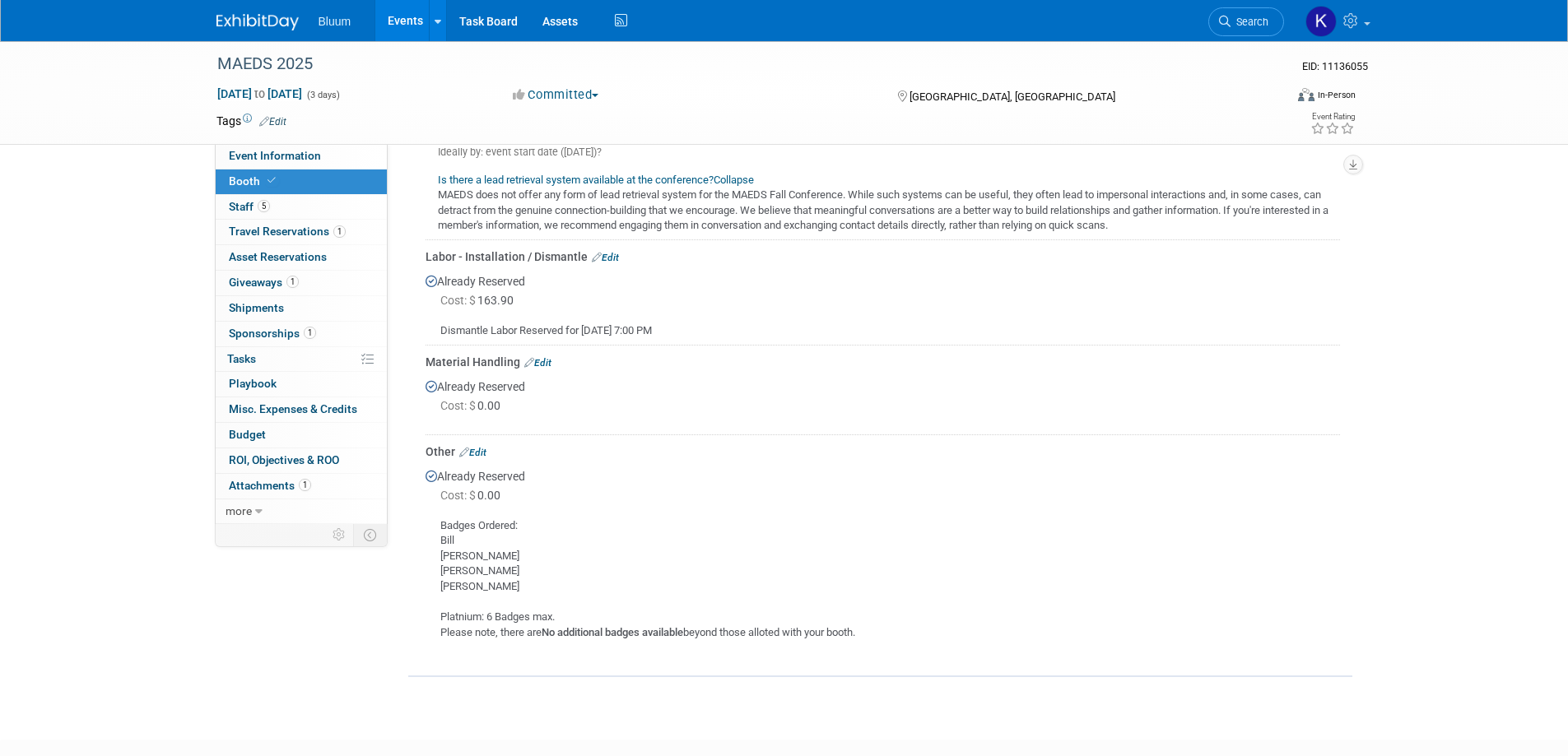
click at [405, 16] on link "Events" at bounding box center [405, 20] width 60 height 41
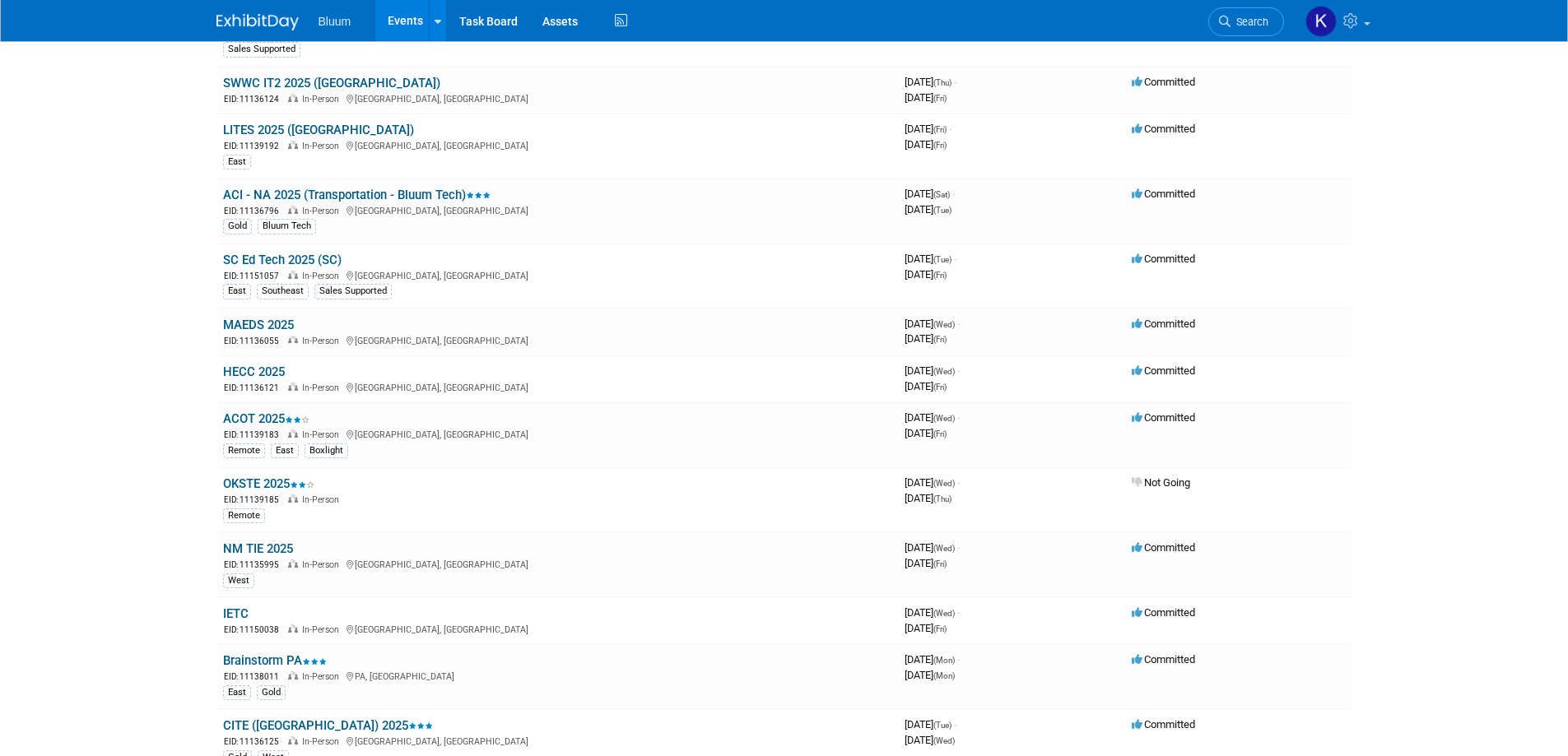
scroll to position [658, 0]
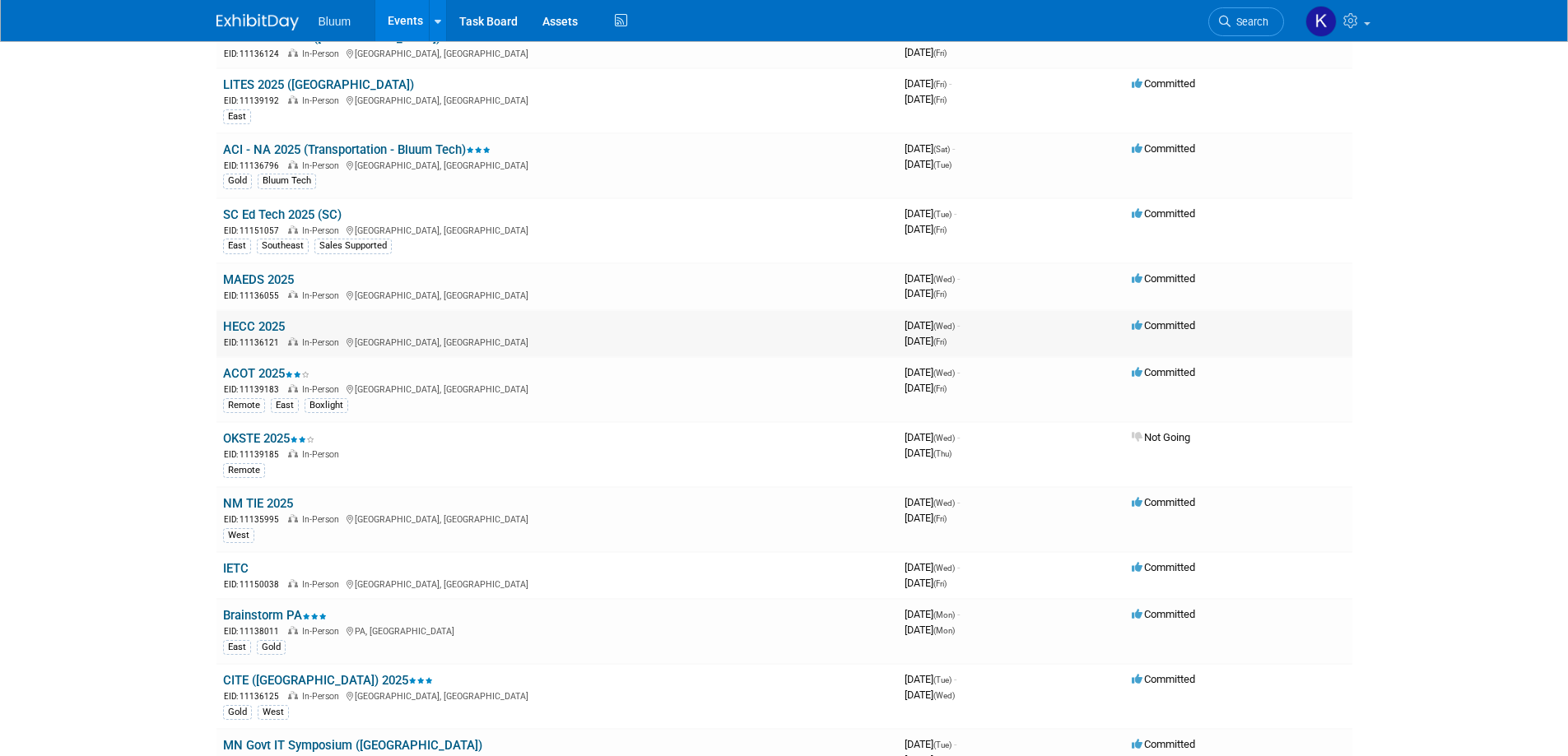
click at [248, 329] on link "HECC 2025" at bounding box center [254, 326] width 62 height 15
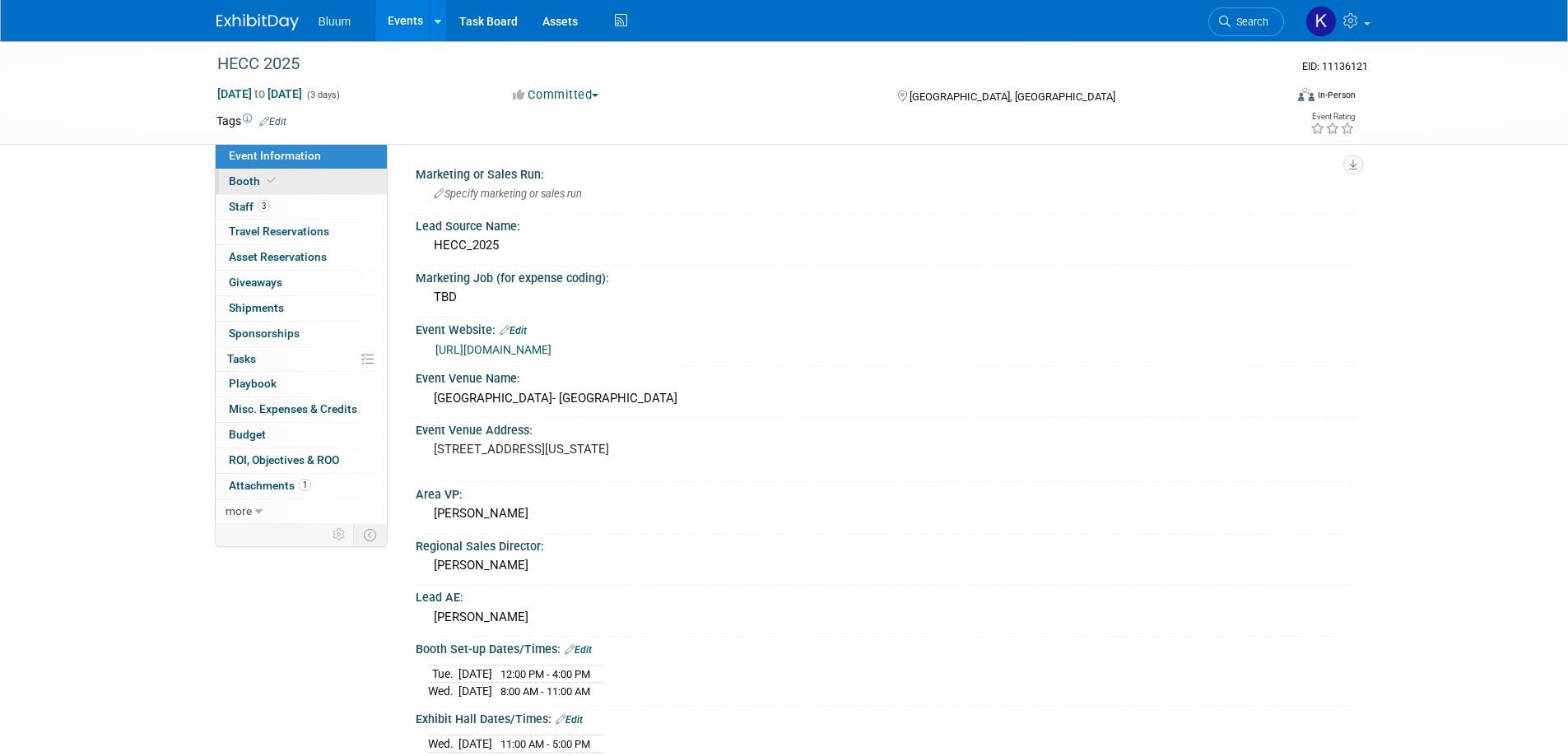
click at [250, 181] on span "Booth" at bounding box center [254, 181] width 50 height 13
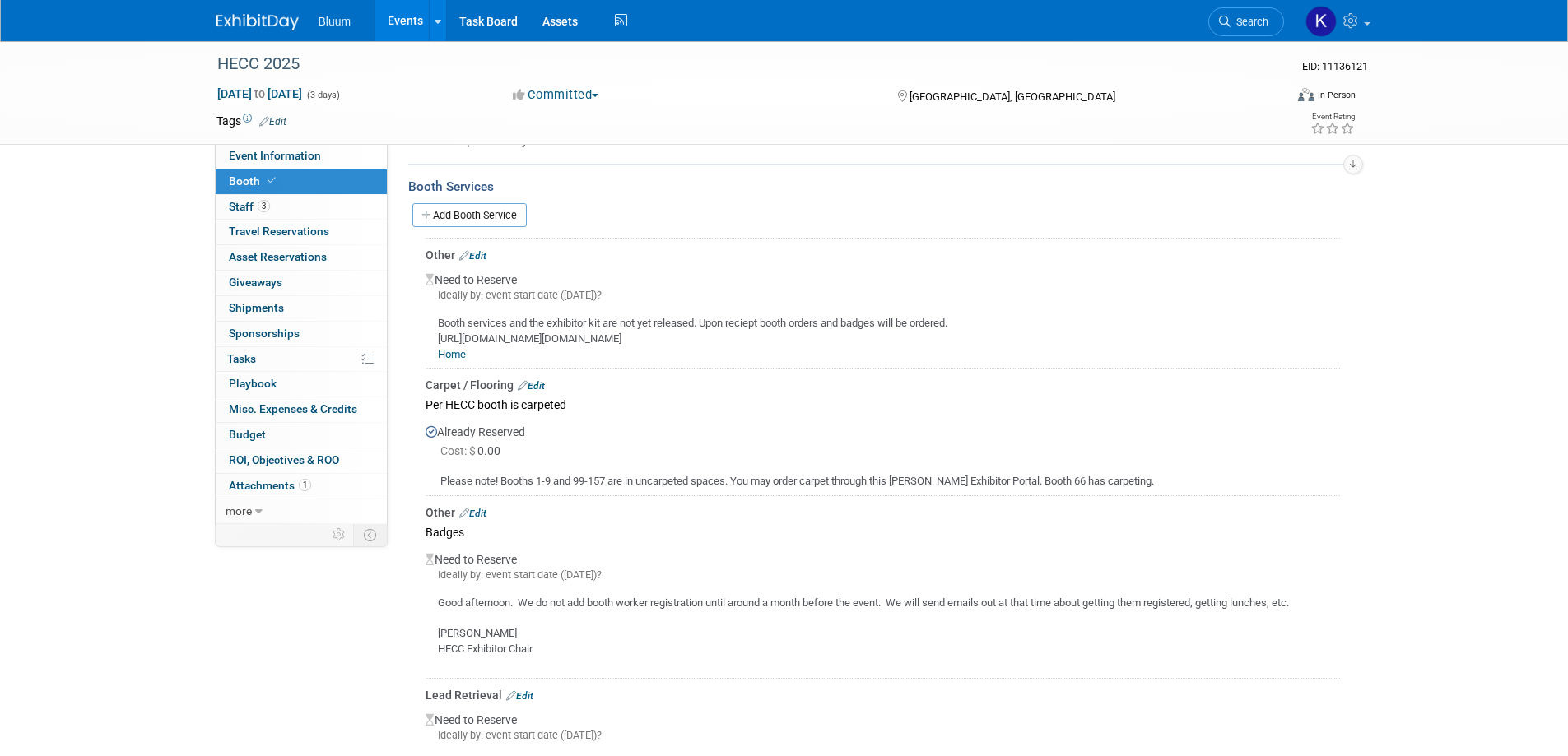
scroll to position [341, 0]
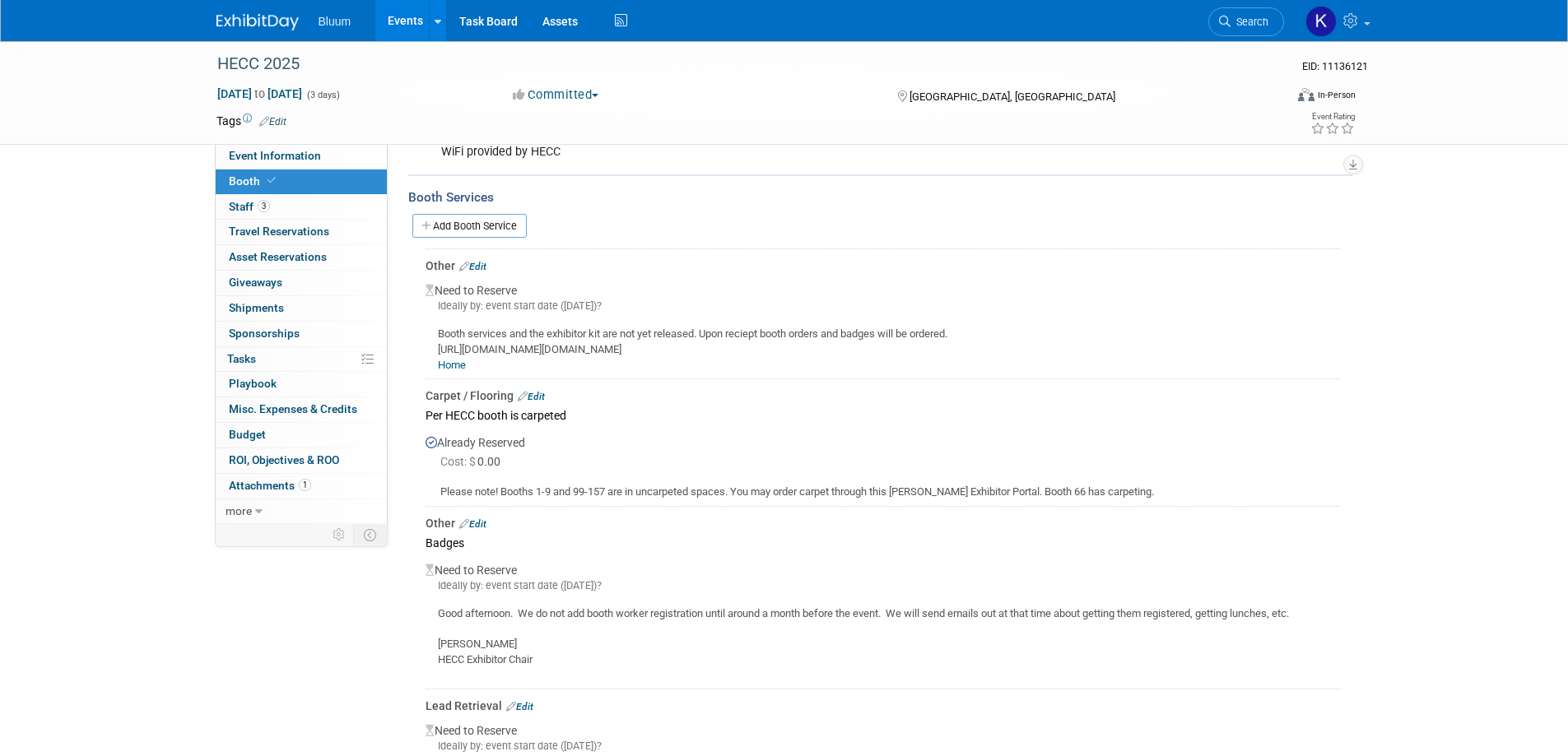
click at [411, 20] on link "Events" at bounding box center [405, 20] width 60 height 41
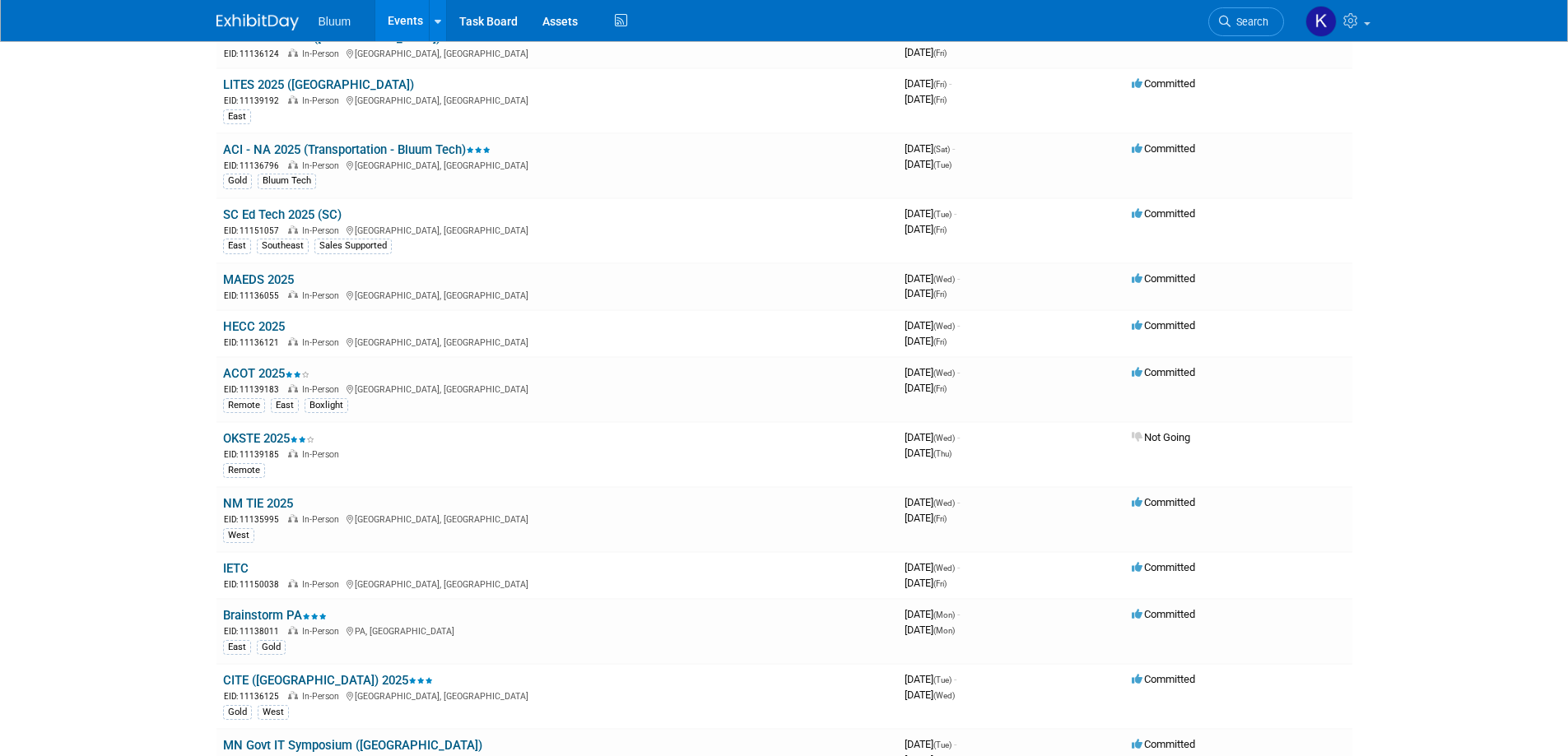
scroll to position [740, 0]
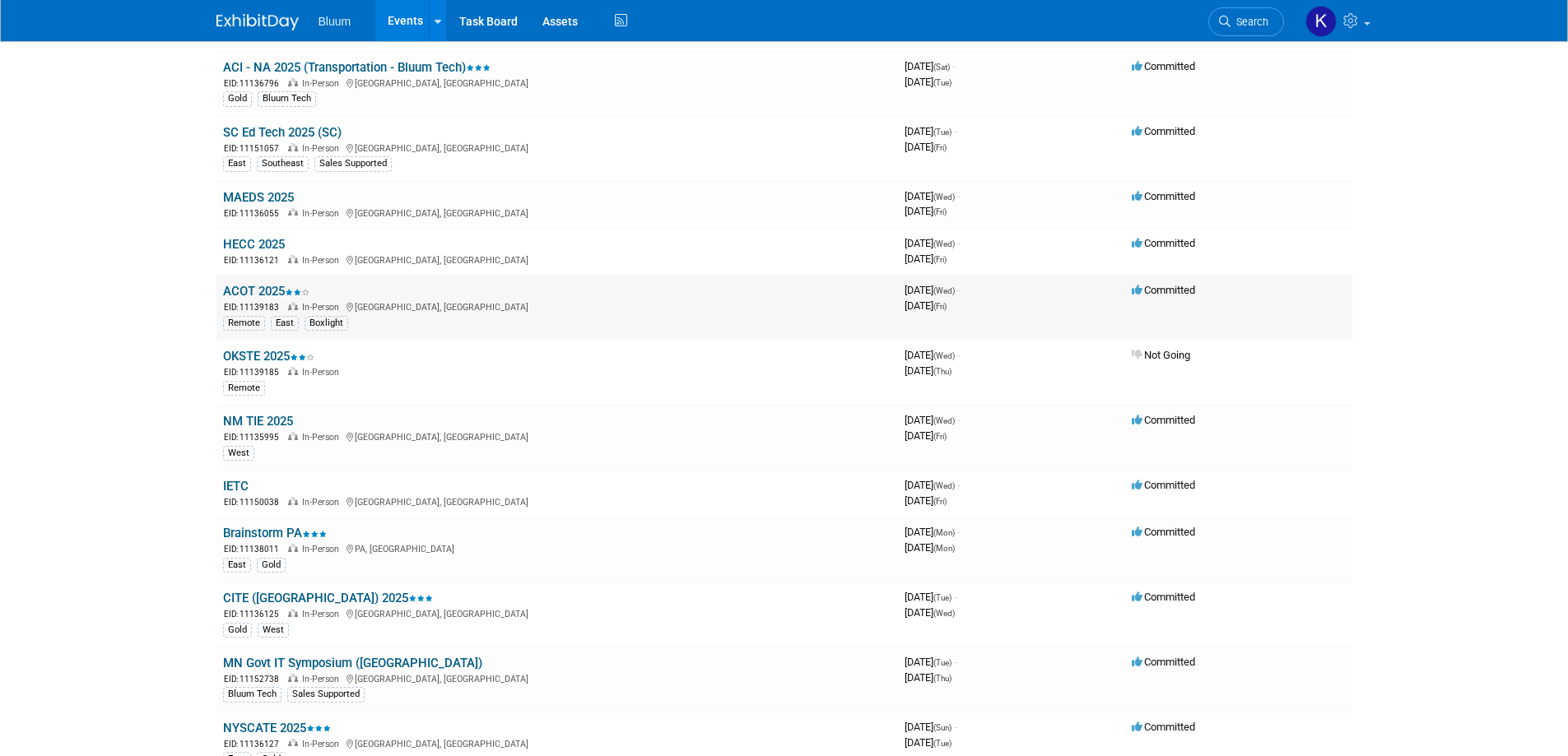
click at [257, 291] on link "ACOT 2025" at bounding box center [267, 291] width 87 height 15
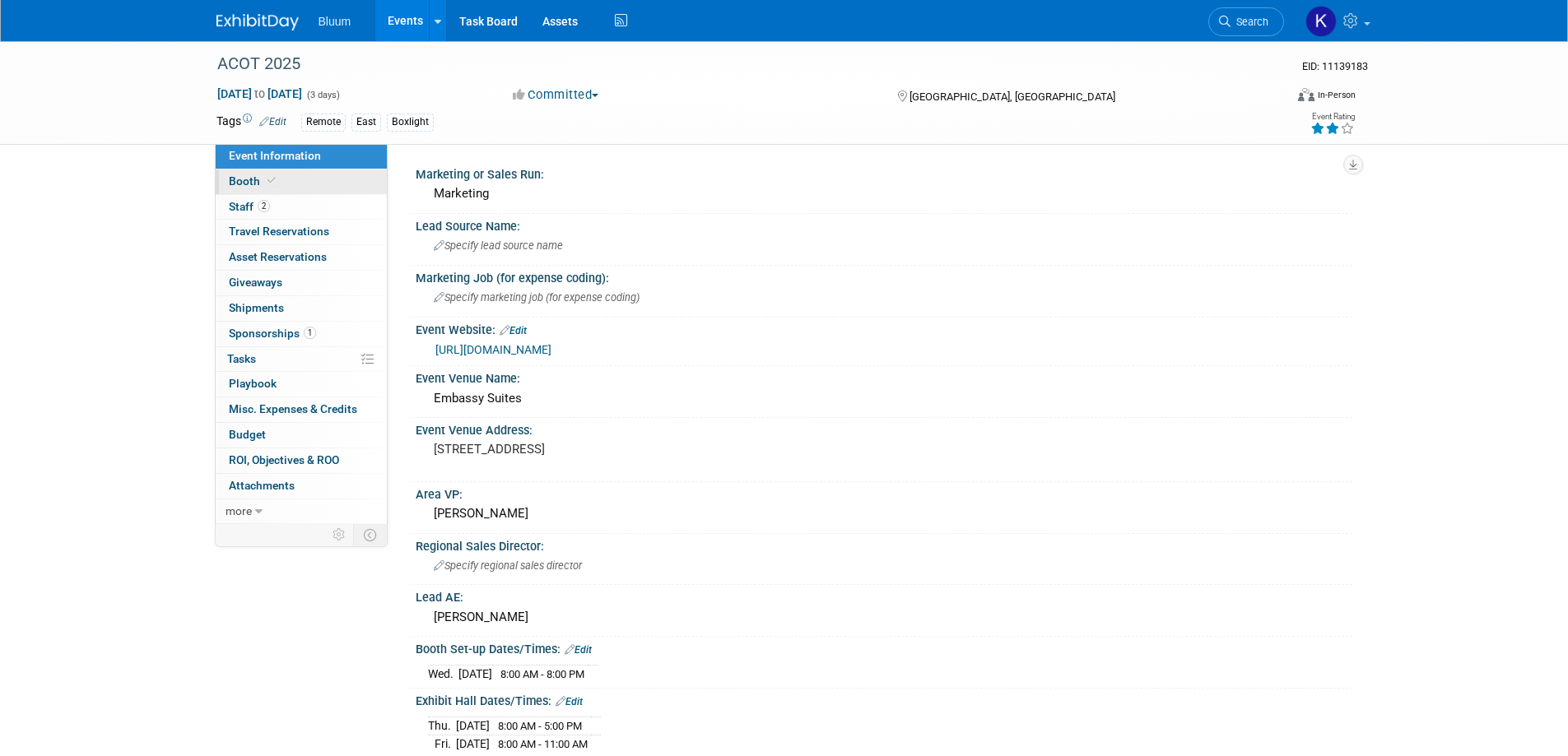
click at [248, 182] on span "Booth" at bounding box center [254, 181] width 50 height 13
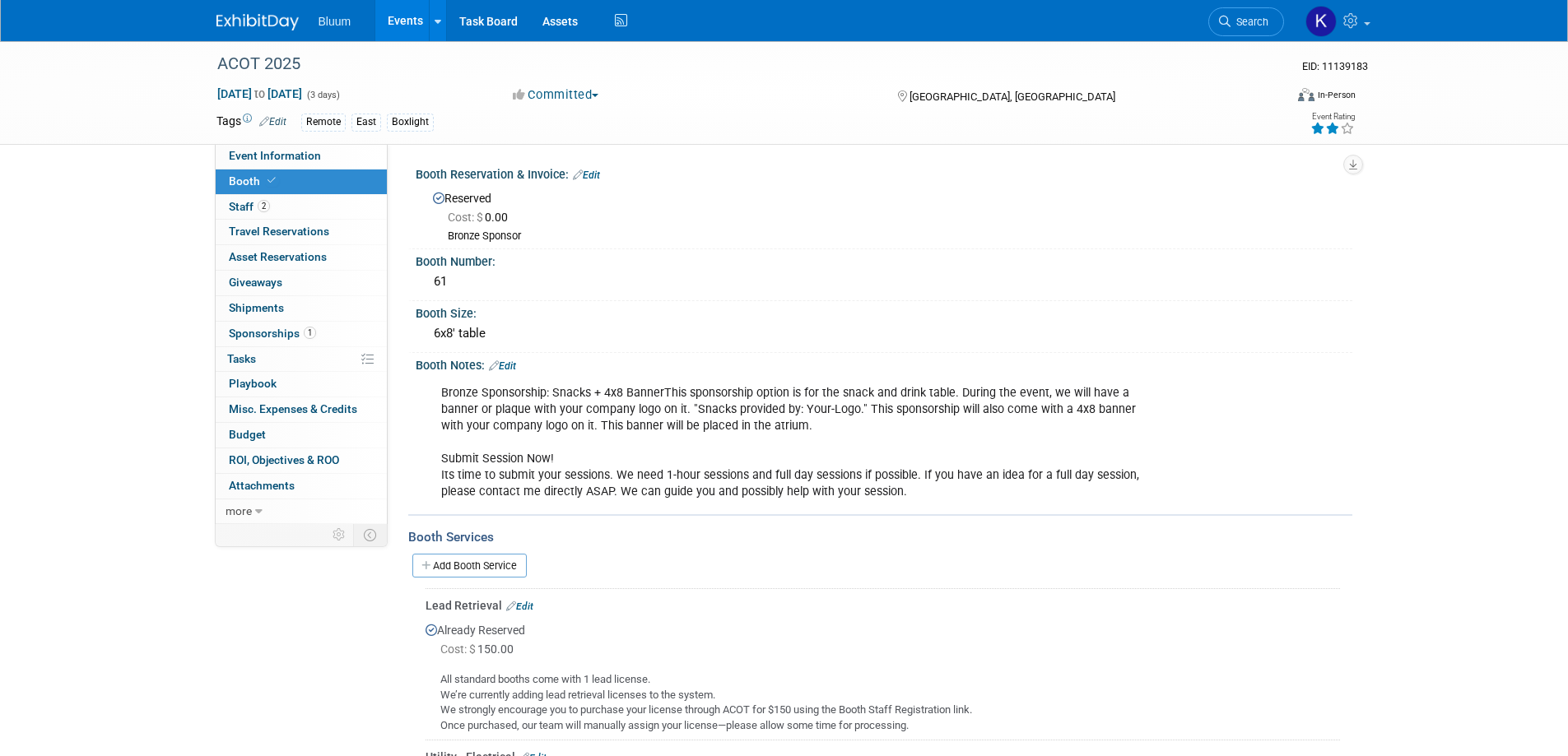
click at [402, 20] on link "Events" at bounding box center [405, 20] width 60 height 41
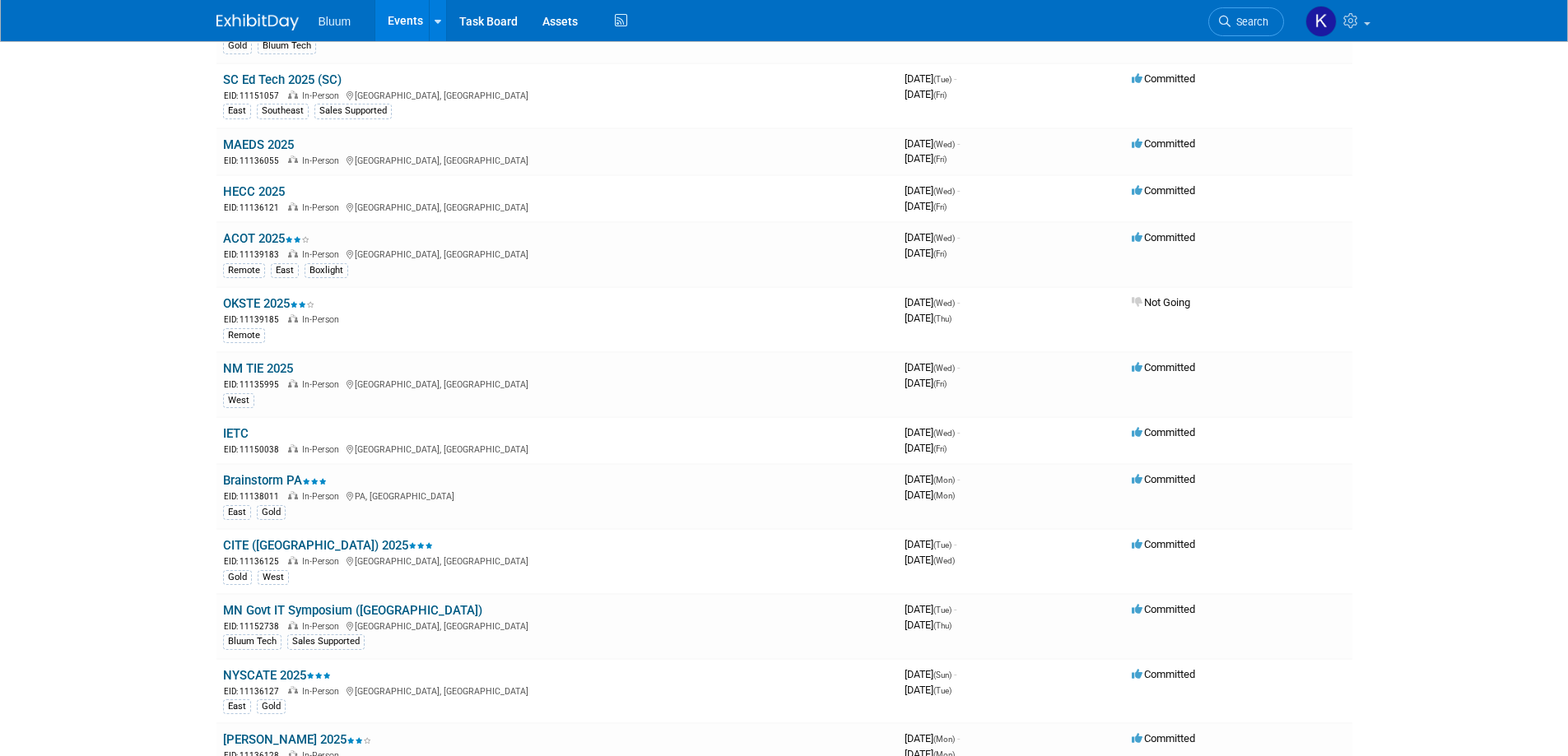
scroll to position [823, 0]
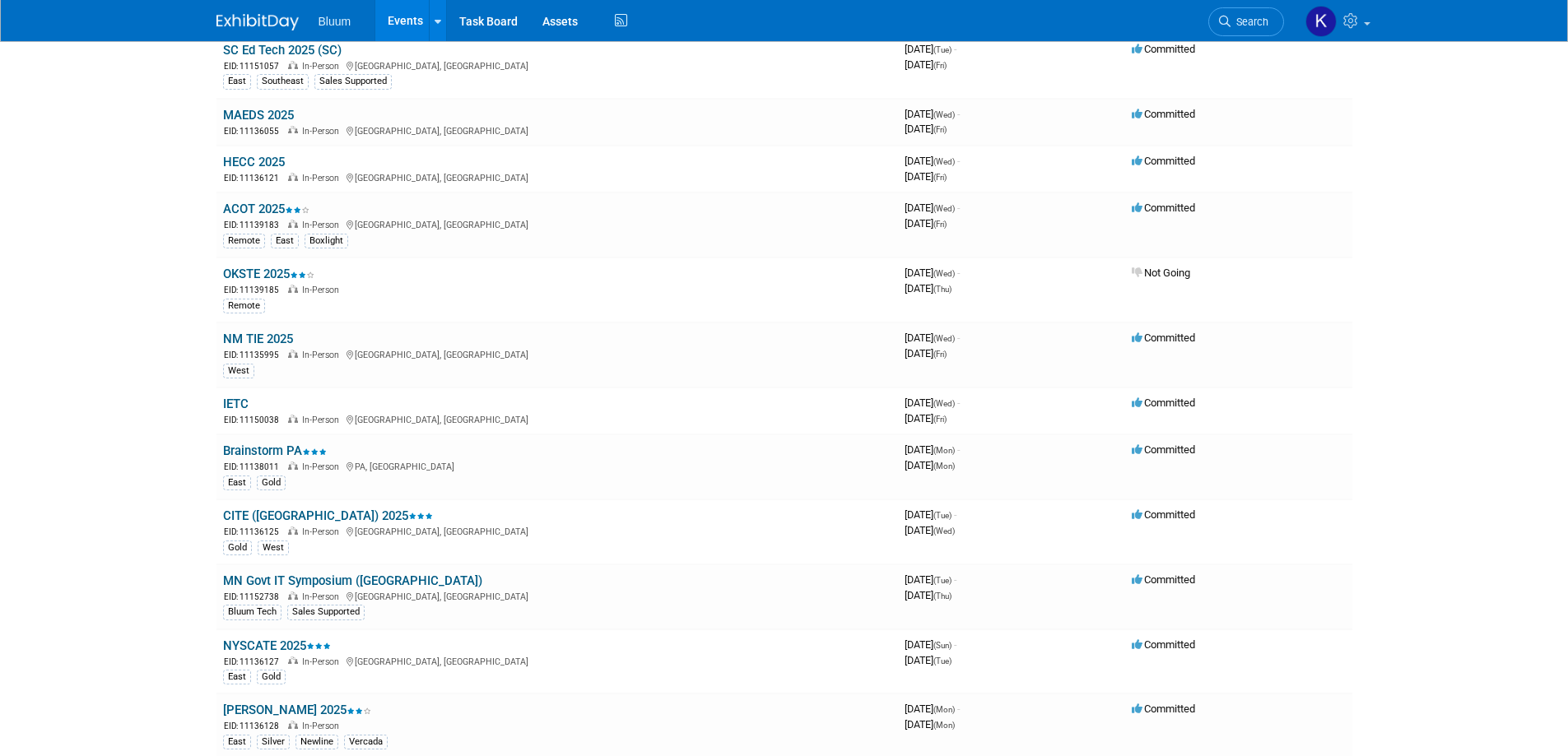
click at [263, 341] on link "NM TIE 2025" at bounding box center [258, 339] width 70 height 15
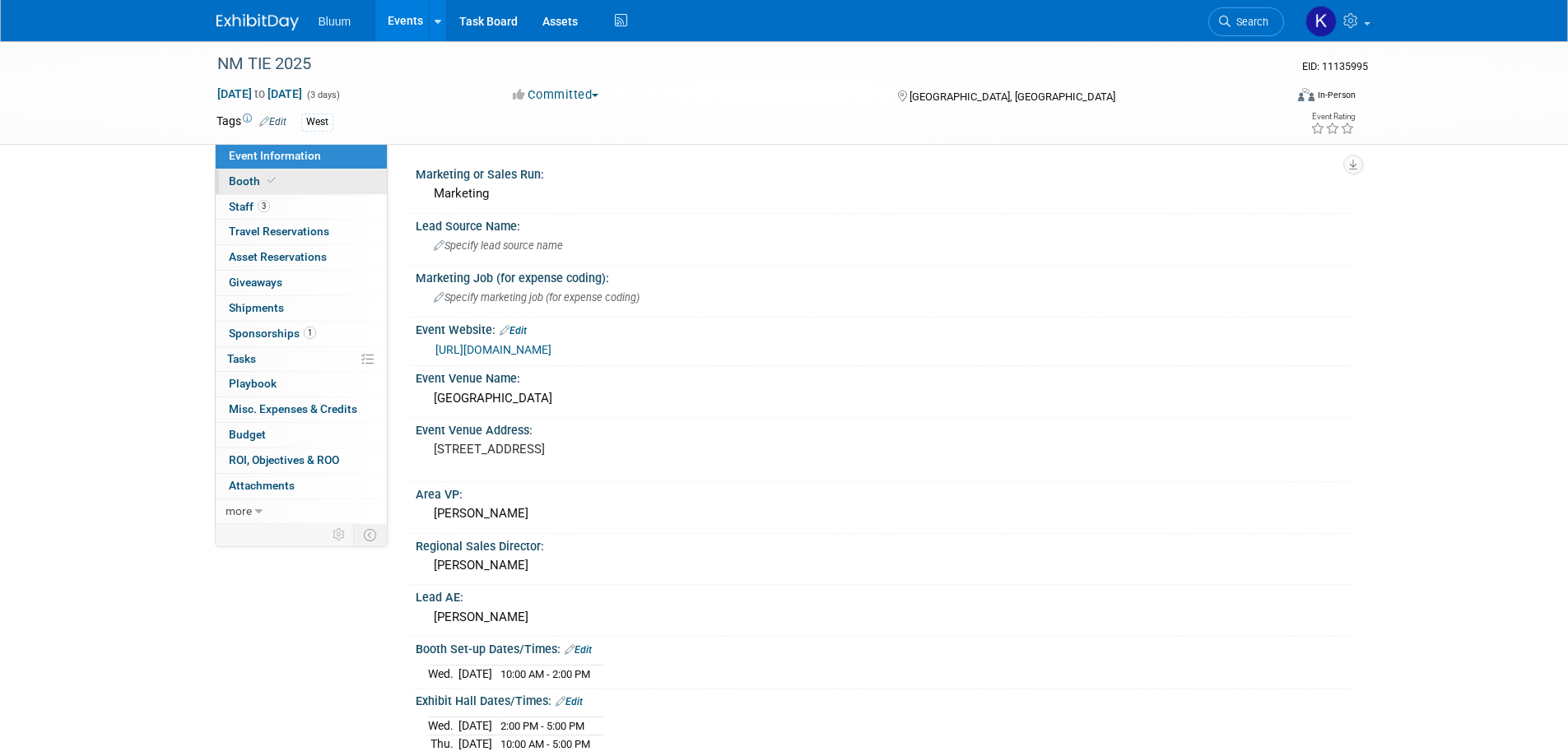
click at [249, 182] on span "Booth" at bounding box center [254, 181] width 50 height 13
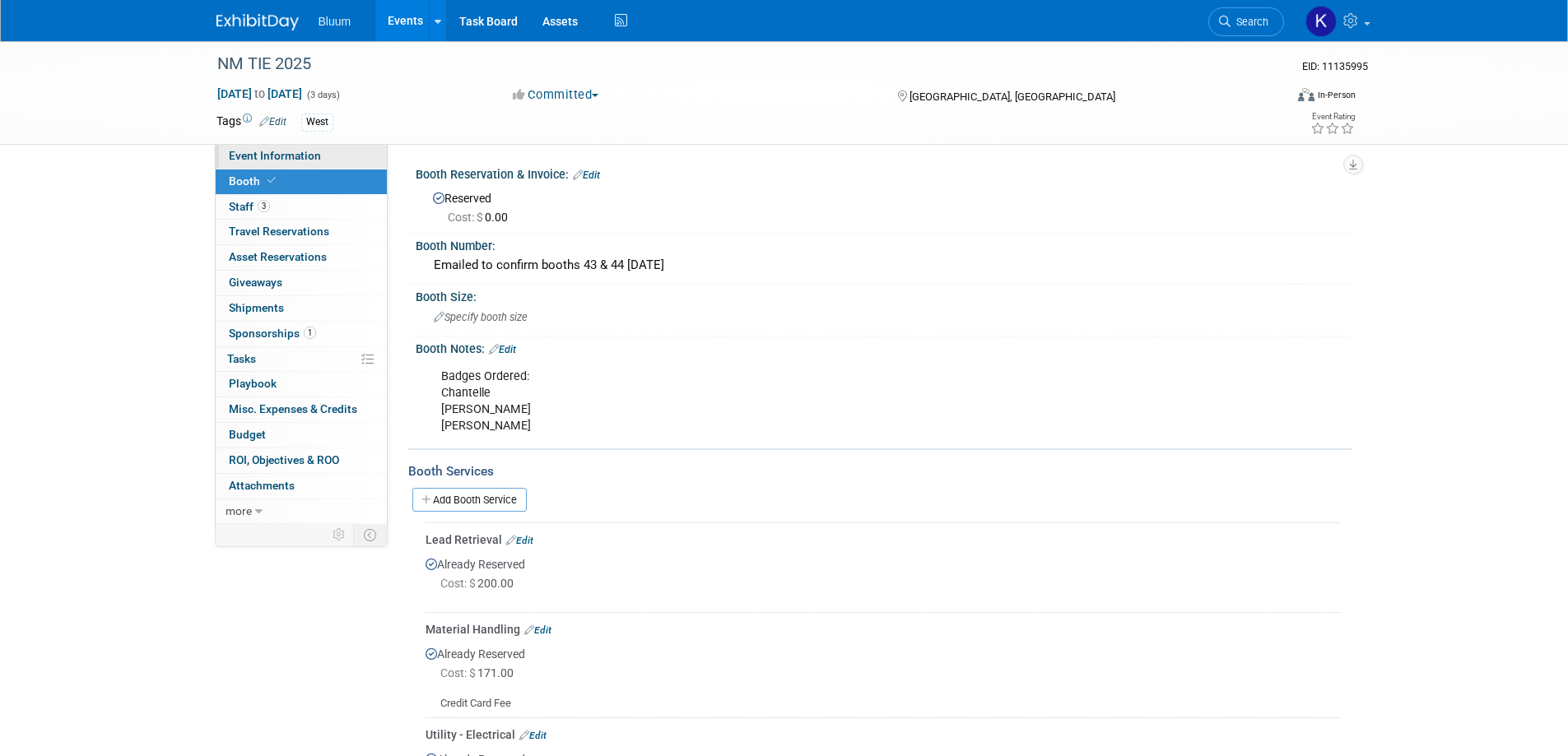
click at [256, 154] on span "Event Information" at bounding box center [275, 155] width 92 height 13
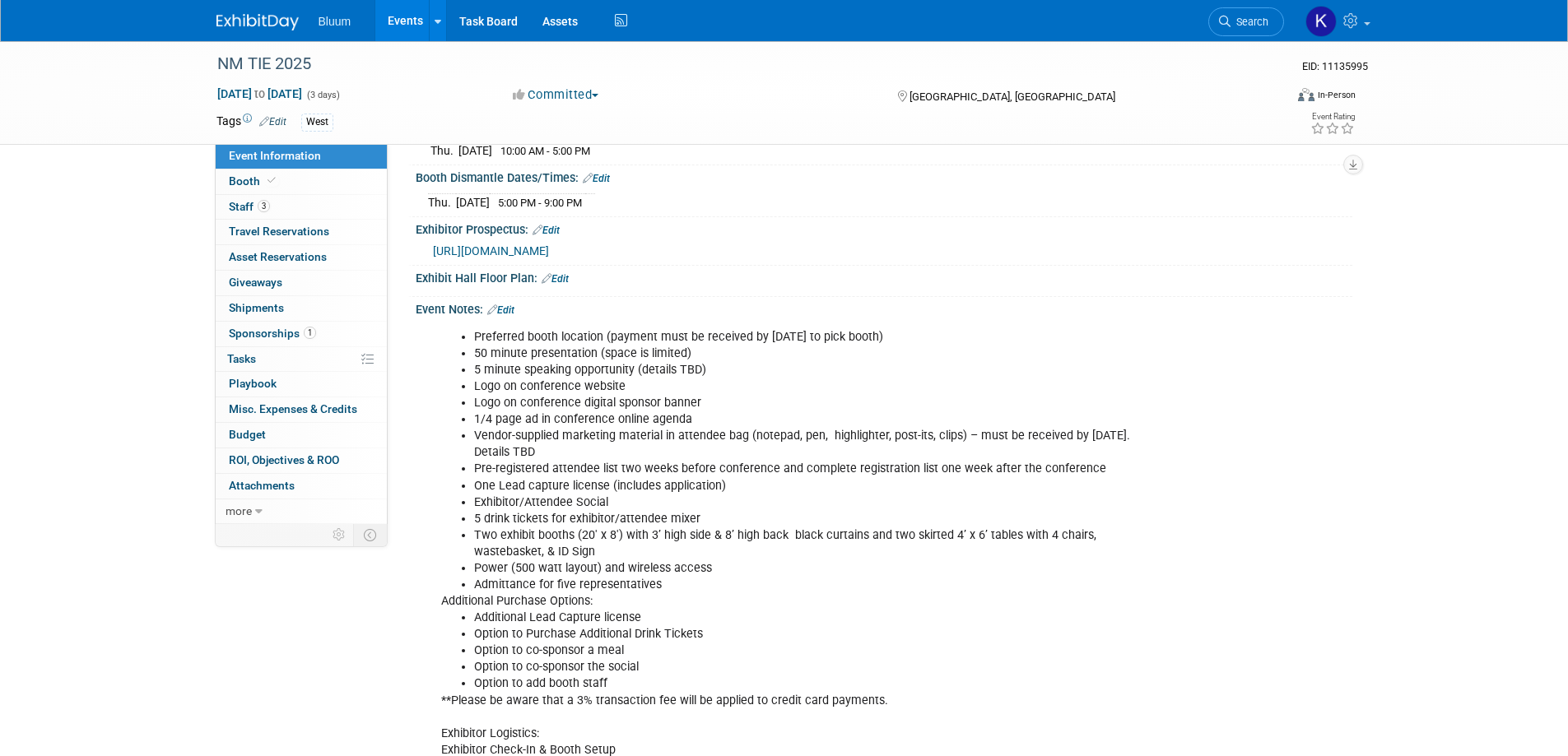
scroll to position [693, 0]
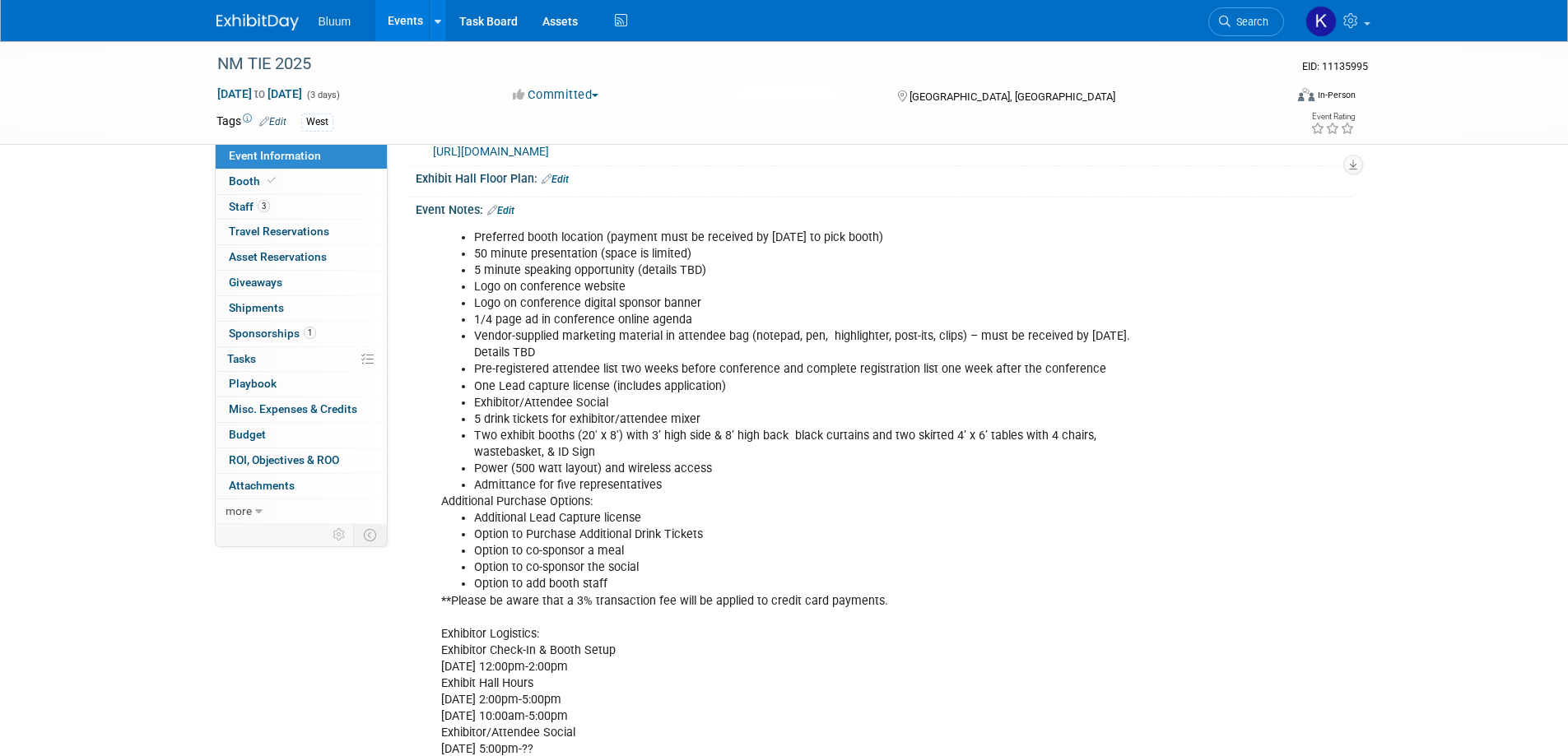
click at [401, 23] on link "Events" at bounding box center [405, 20] width 60 height 41
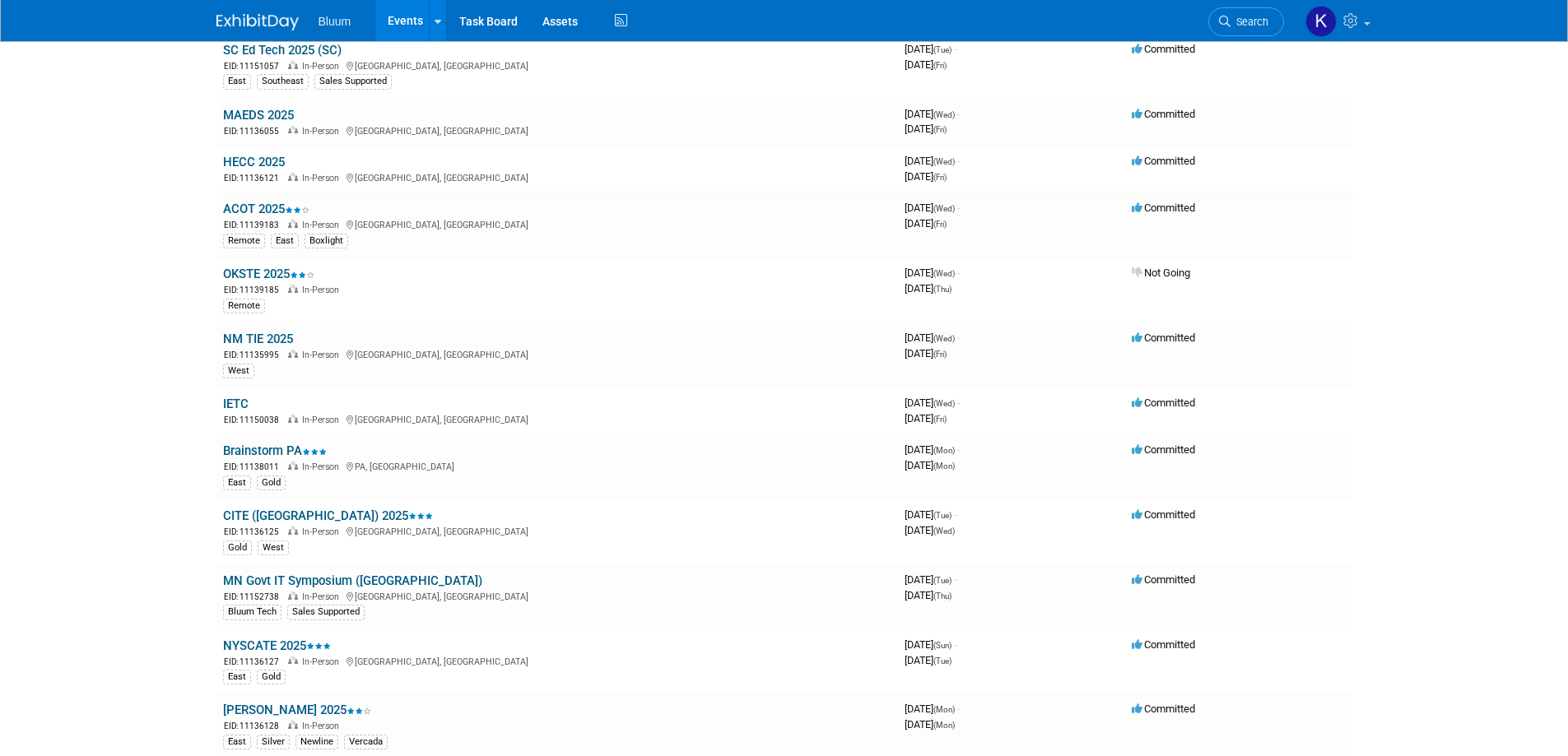
scroll to position [905, 0]
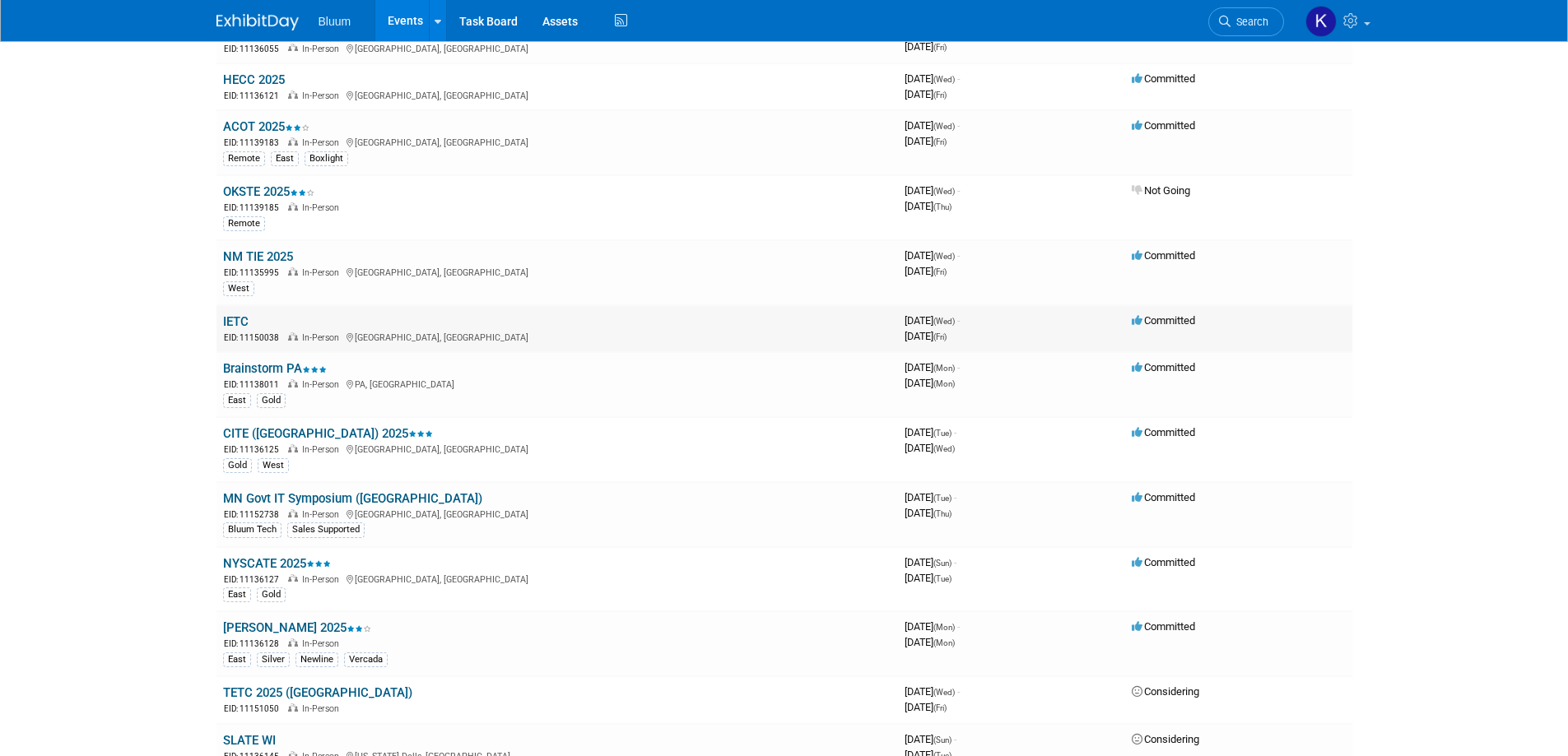
click at [240, 325] on link "IETC" at bounding box center [235, 321] width 25 height 15
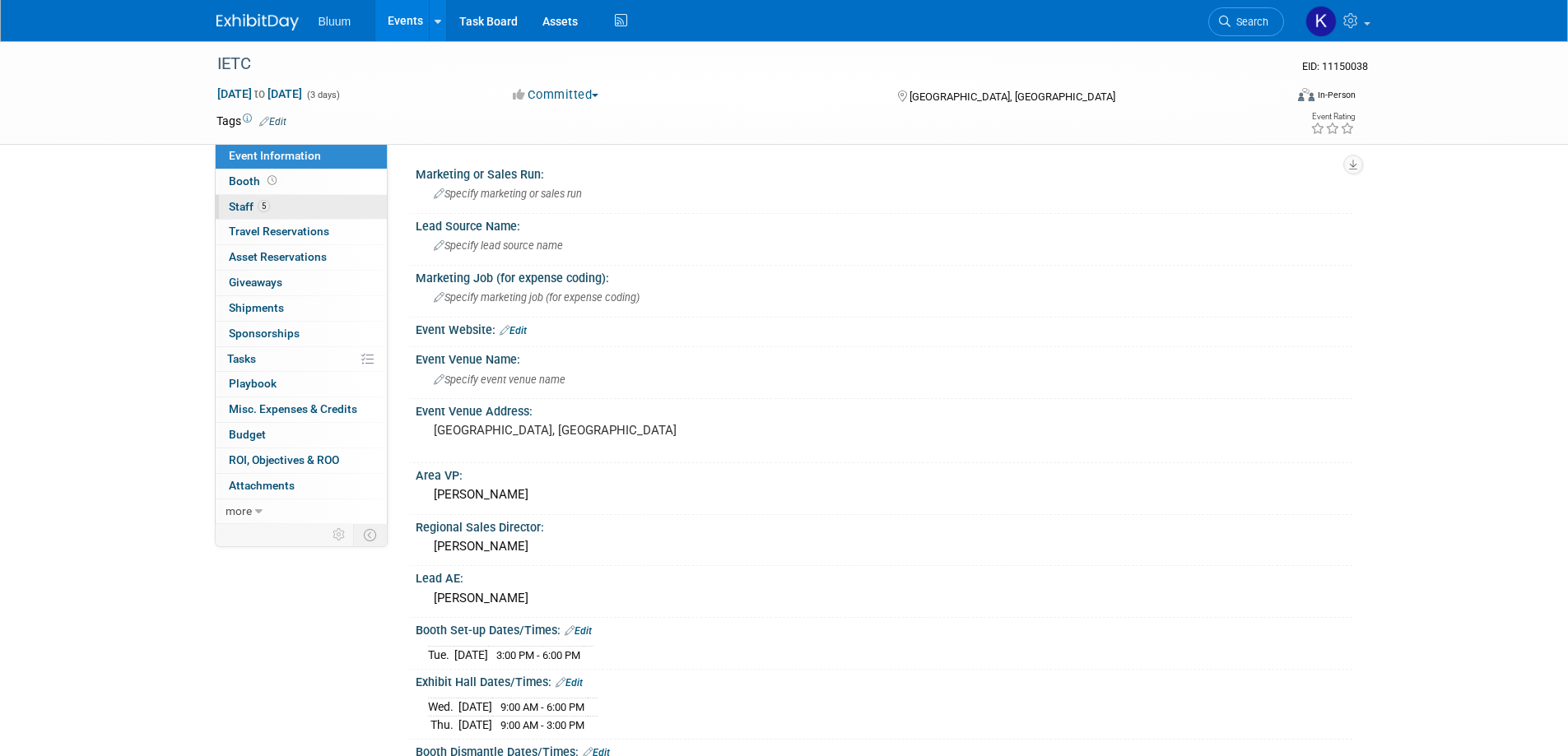
click at [248, 196] on link "5 Staff 5" at bounding box center [300, 207] width 171 height 24
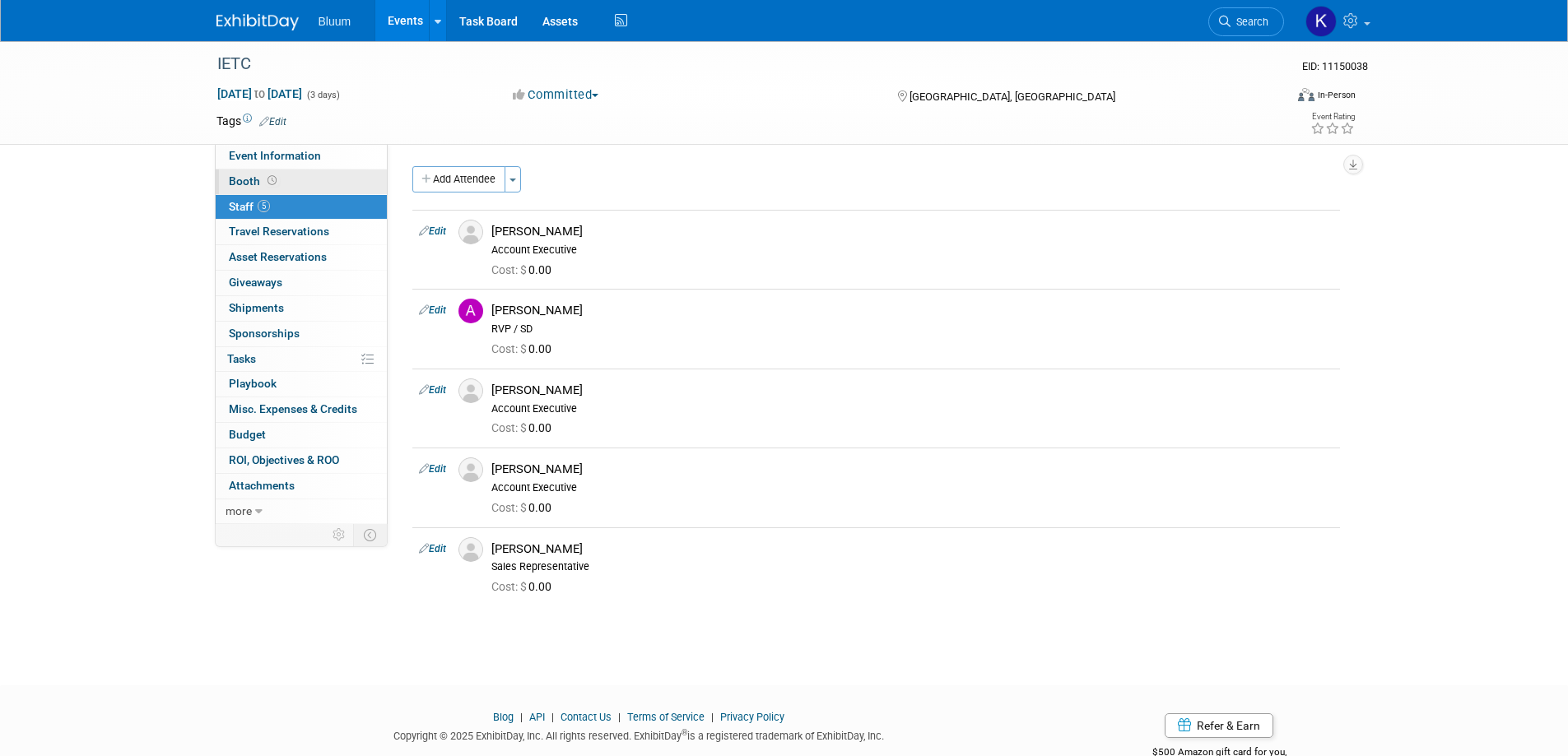
click at [237, 180] on span "Booth" at bounding box center [254, 181] width 51 height 13
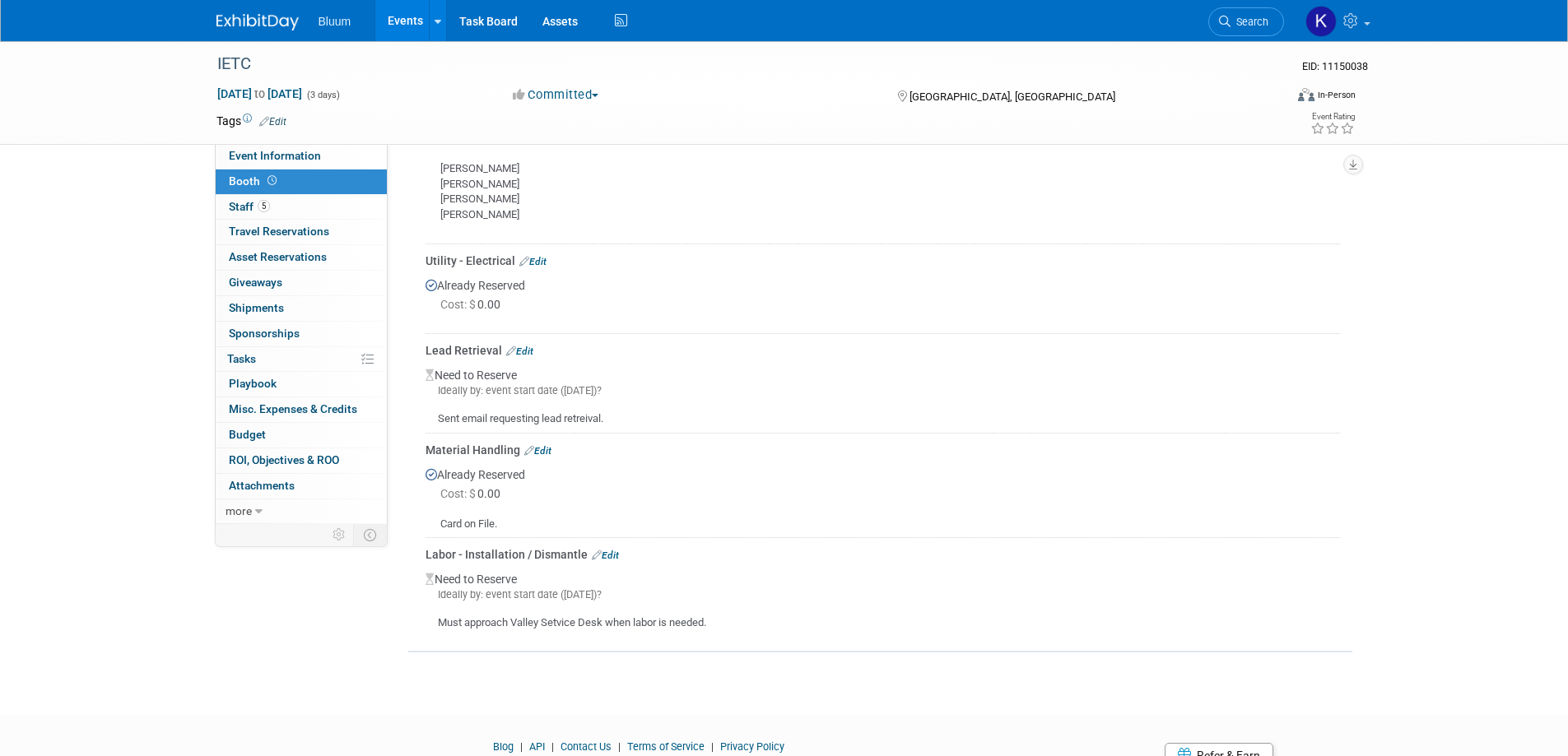
scroll to position [576, 0]
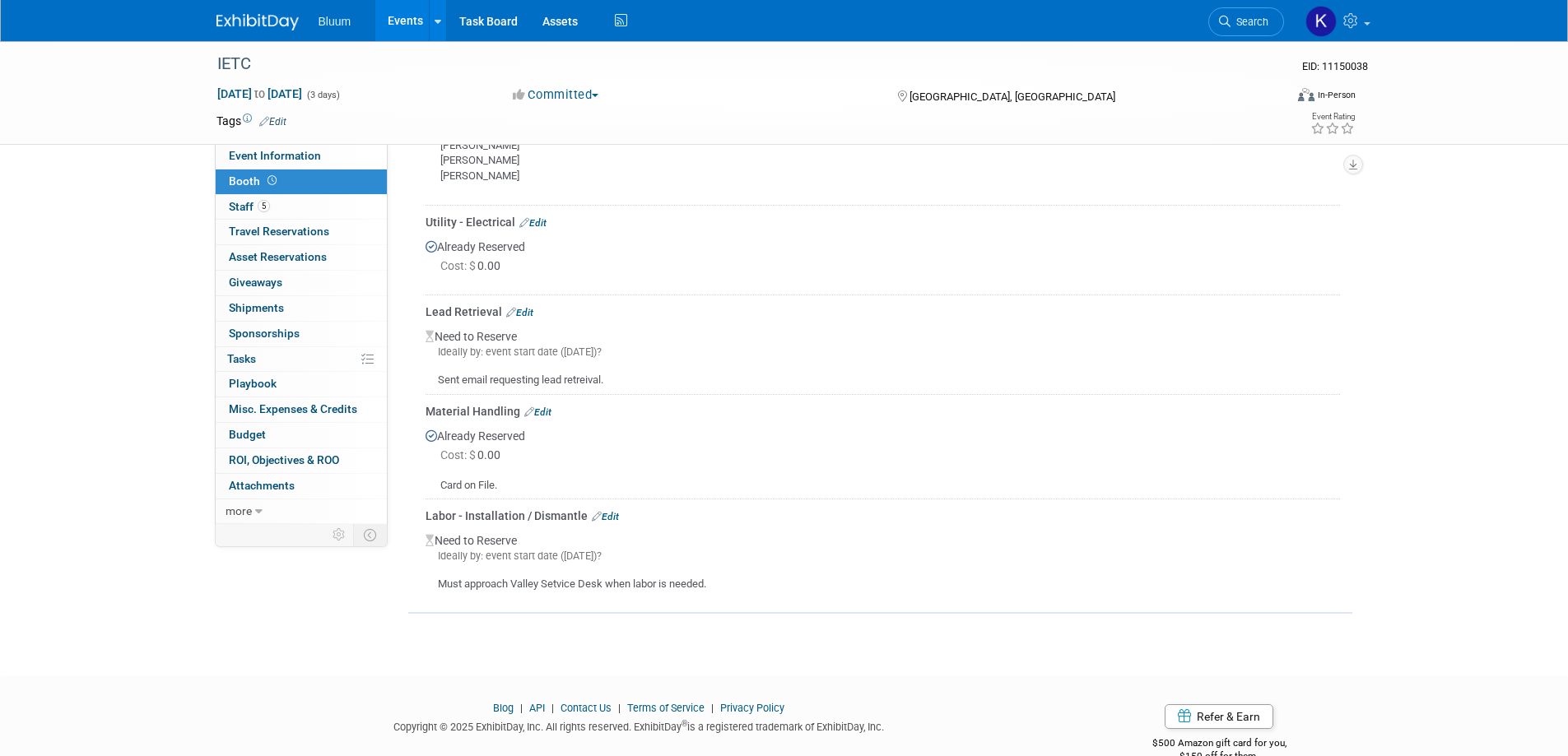
click at [617, 516] on link "Edit" at bounding box center [605, 516] width 27 height 11
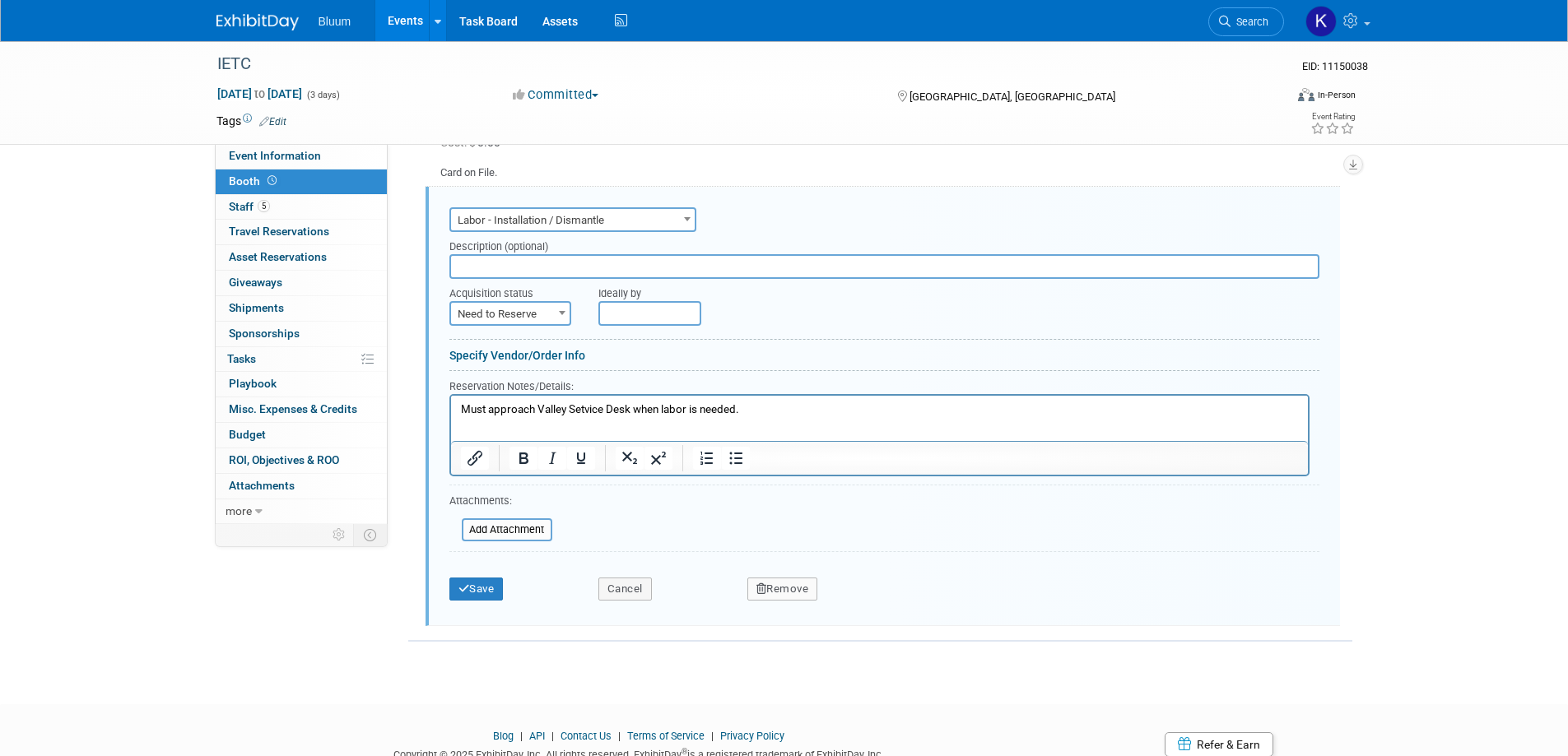
scroll to position [0, 0]
click at [544, 316] on span "Need to Reserve" at bounding box center [511, 314] width 119 height 23
select select "2"
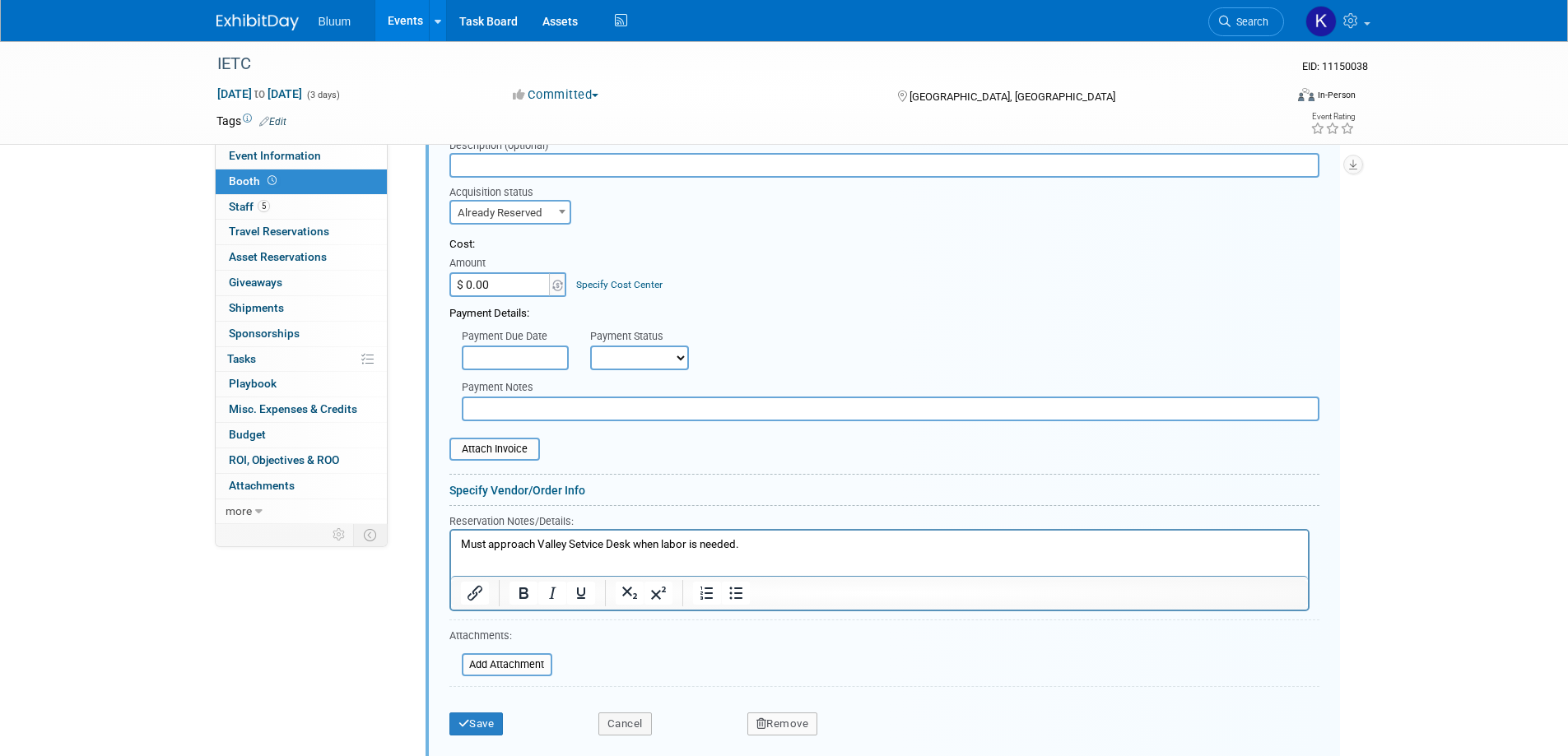
scroll to position [1135, 0]
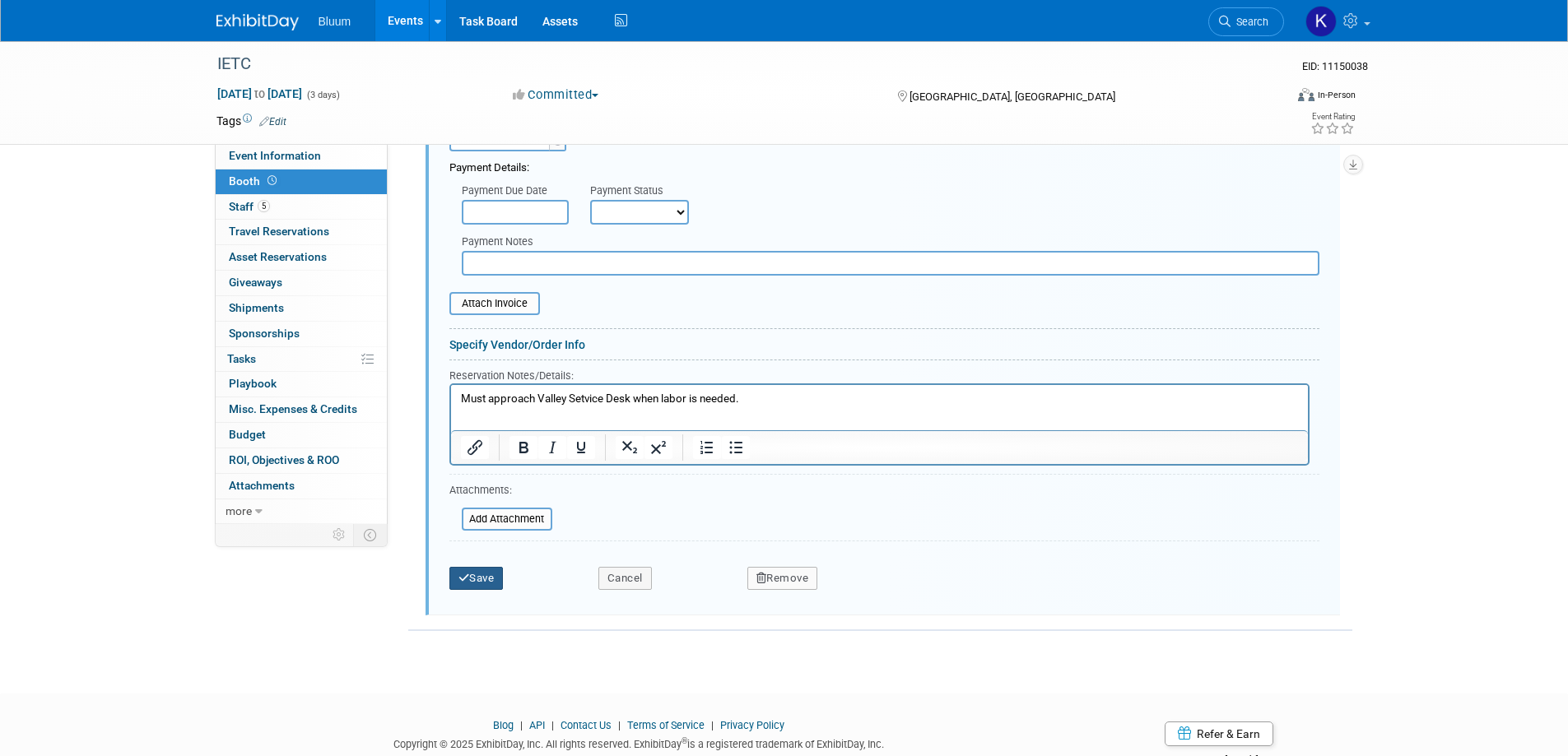
click at [488, 578] on button "Save" at bounding box center [477, 578] width 55 height 23
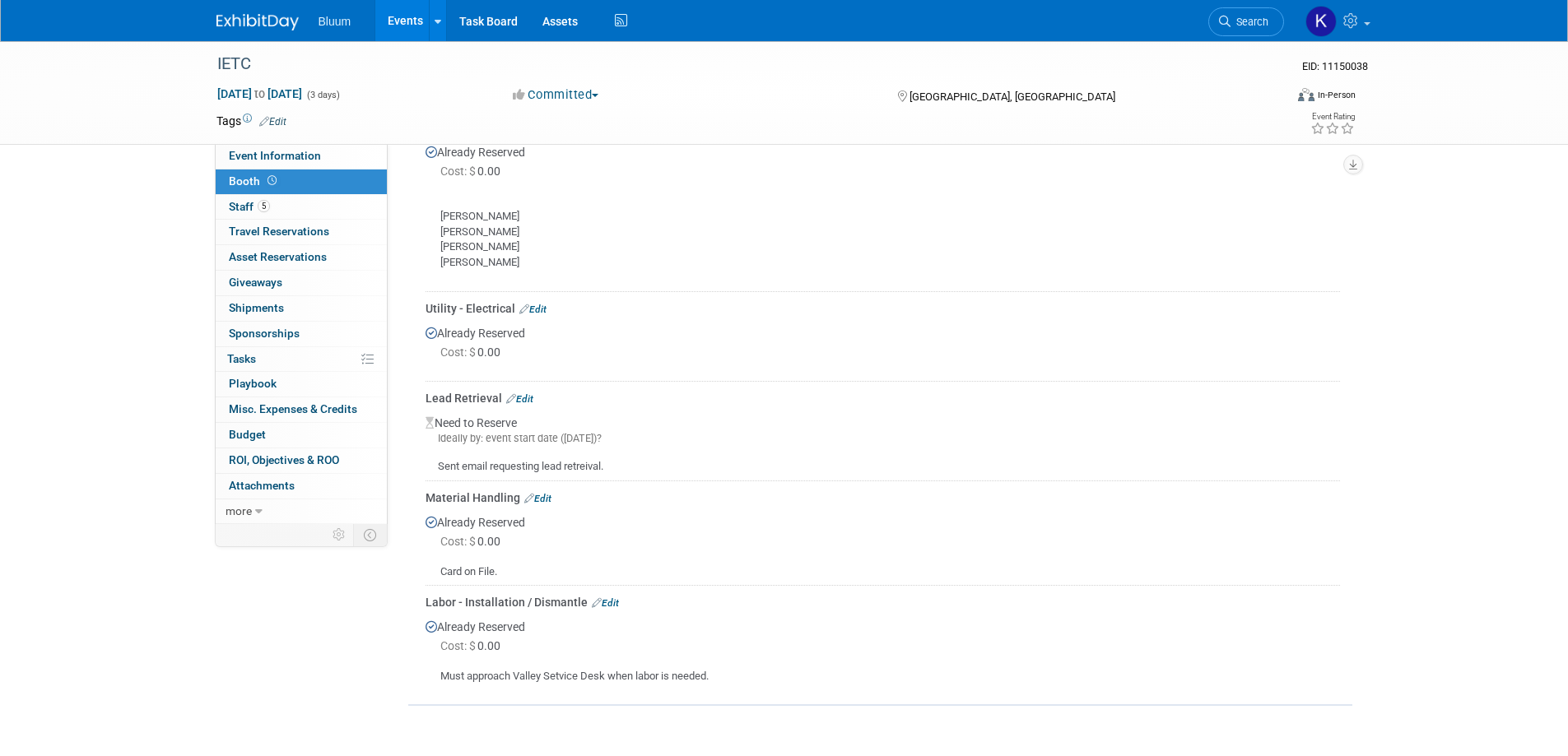
scroll to position [452, 0]
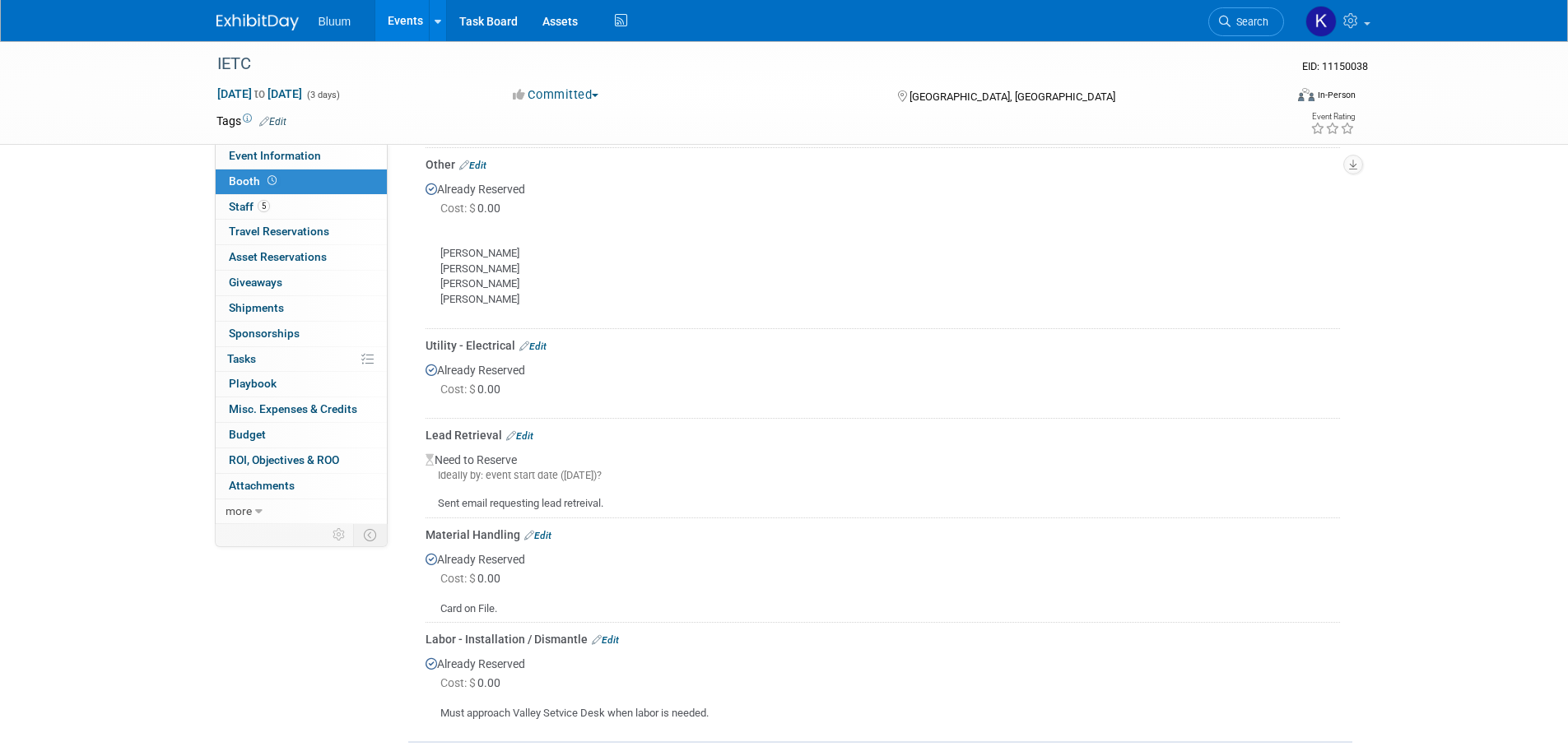
click at [402, 16] on link "Events" at bounding box center [405, 20] width 60 height 41
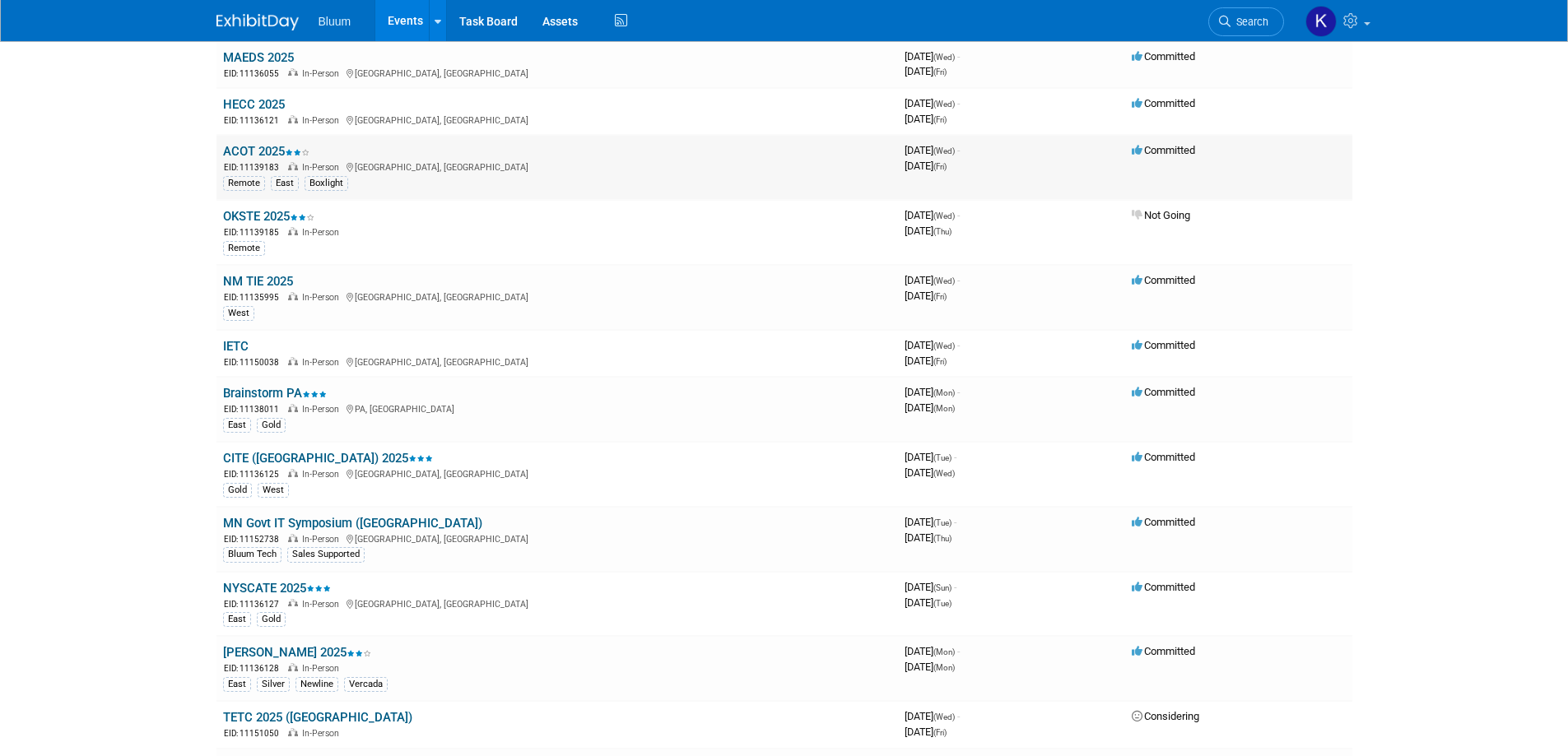
scroll to position [905, 0]
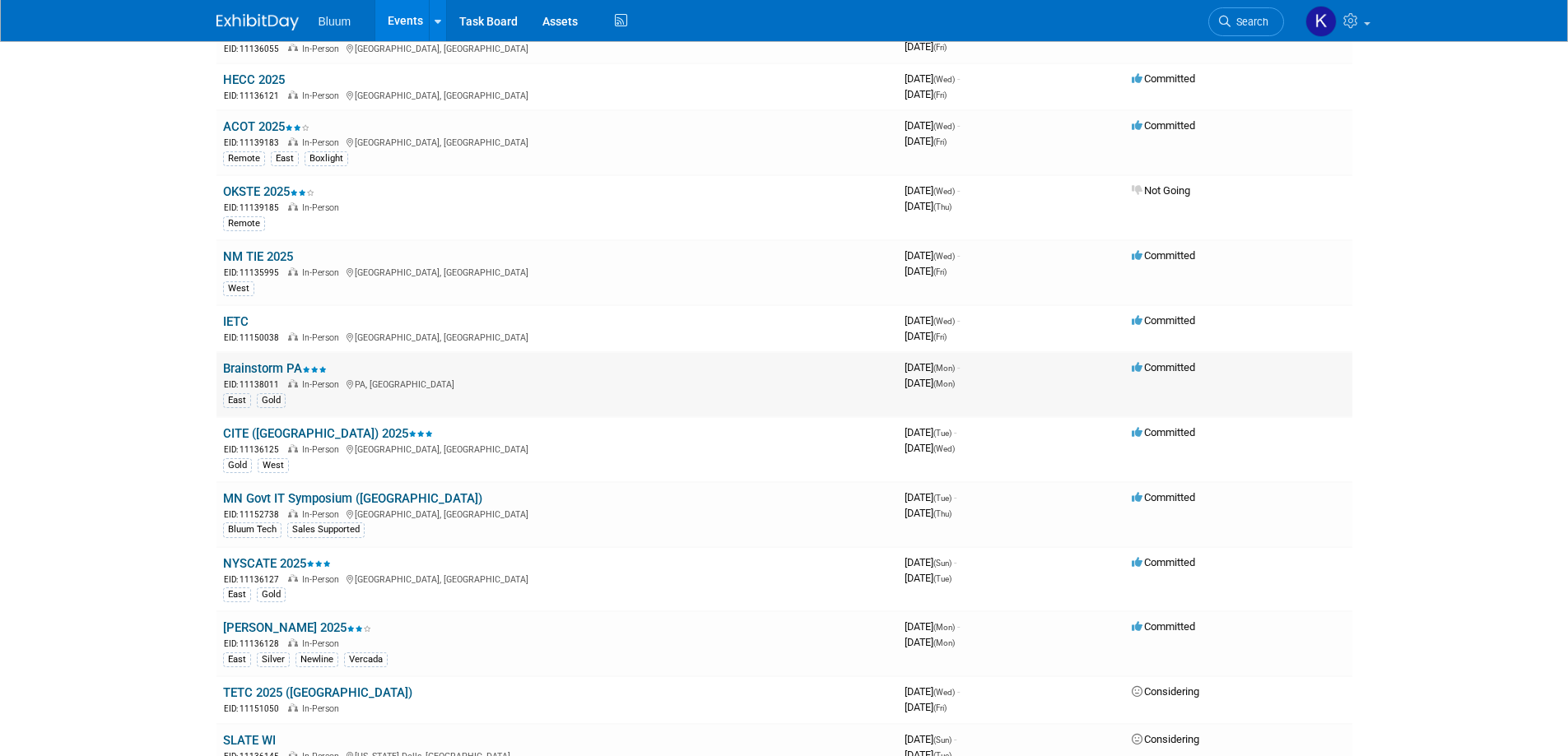
click at [278, 369] on link "Brainstorm PA" at bounding box center [274, 368] width 103 height 15
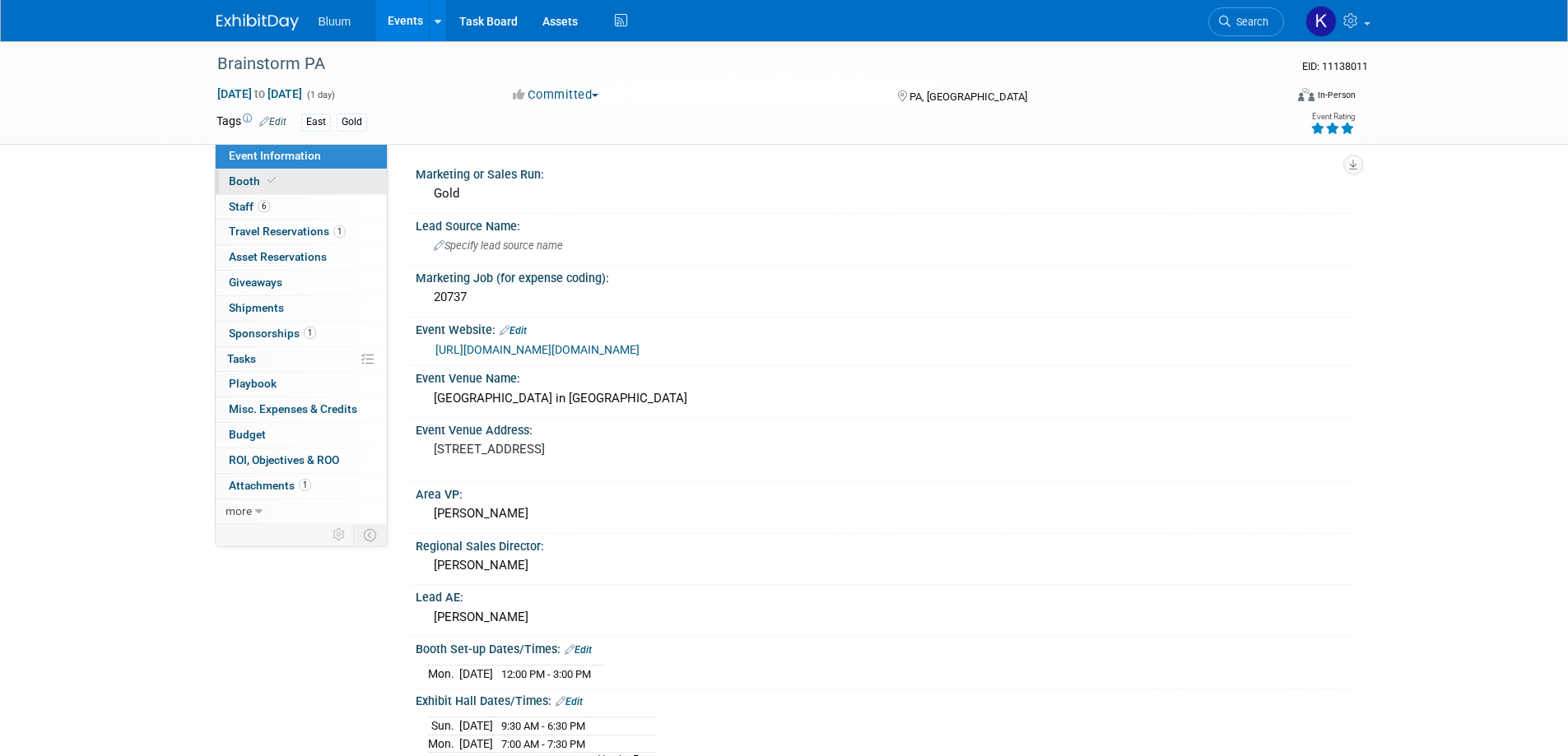
click at [247, 182] on span "Booth" at bounding box center [254, 181] width 50 height 13
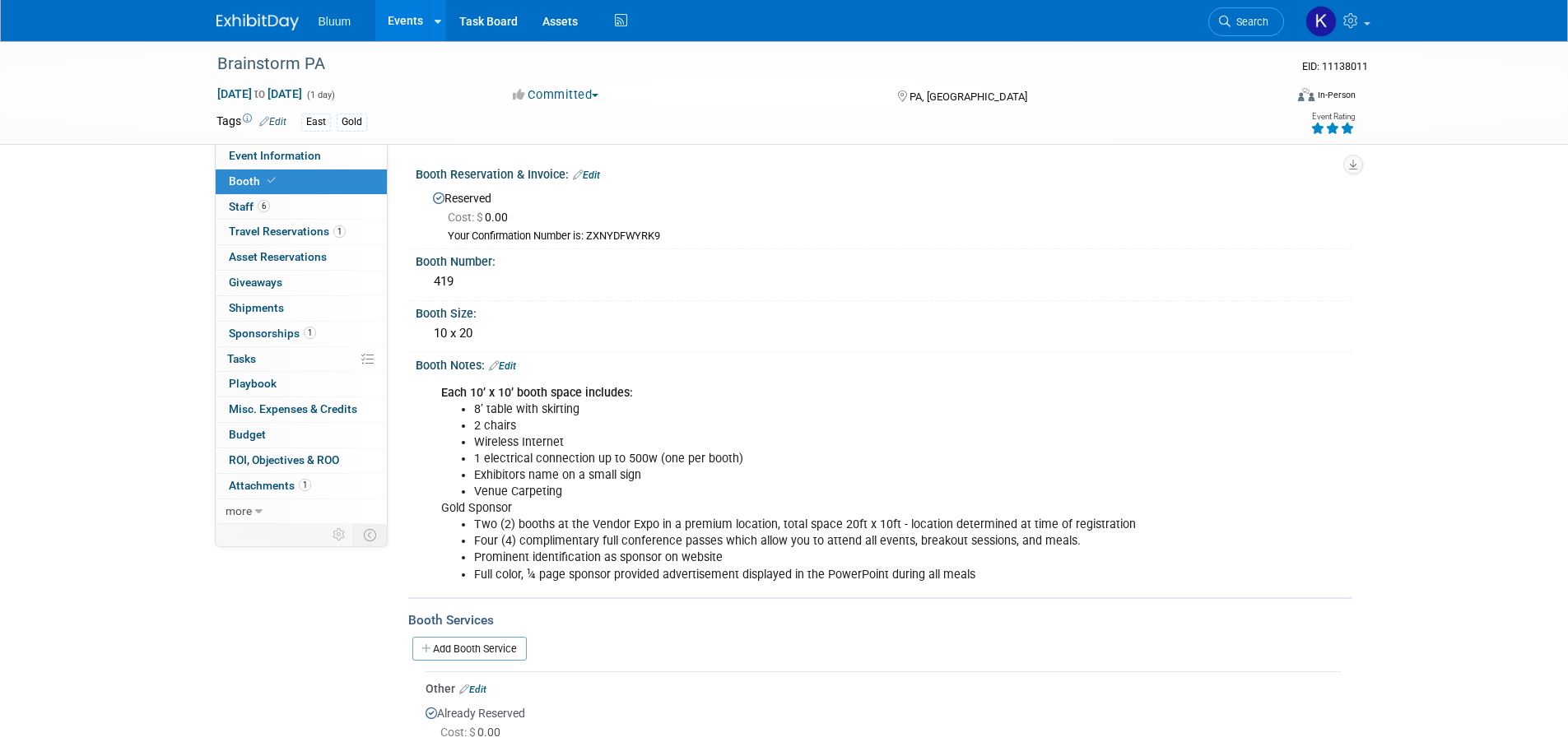
click at [402, 20] on link "Events" at bounding box center [405, 20] width 60 height 41
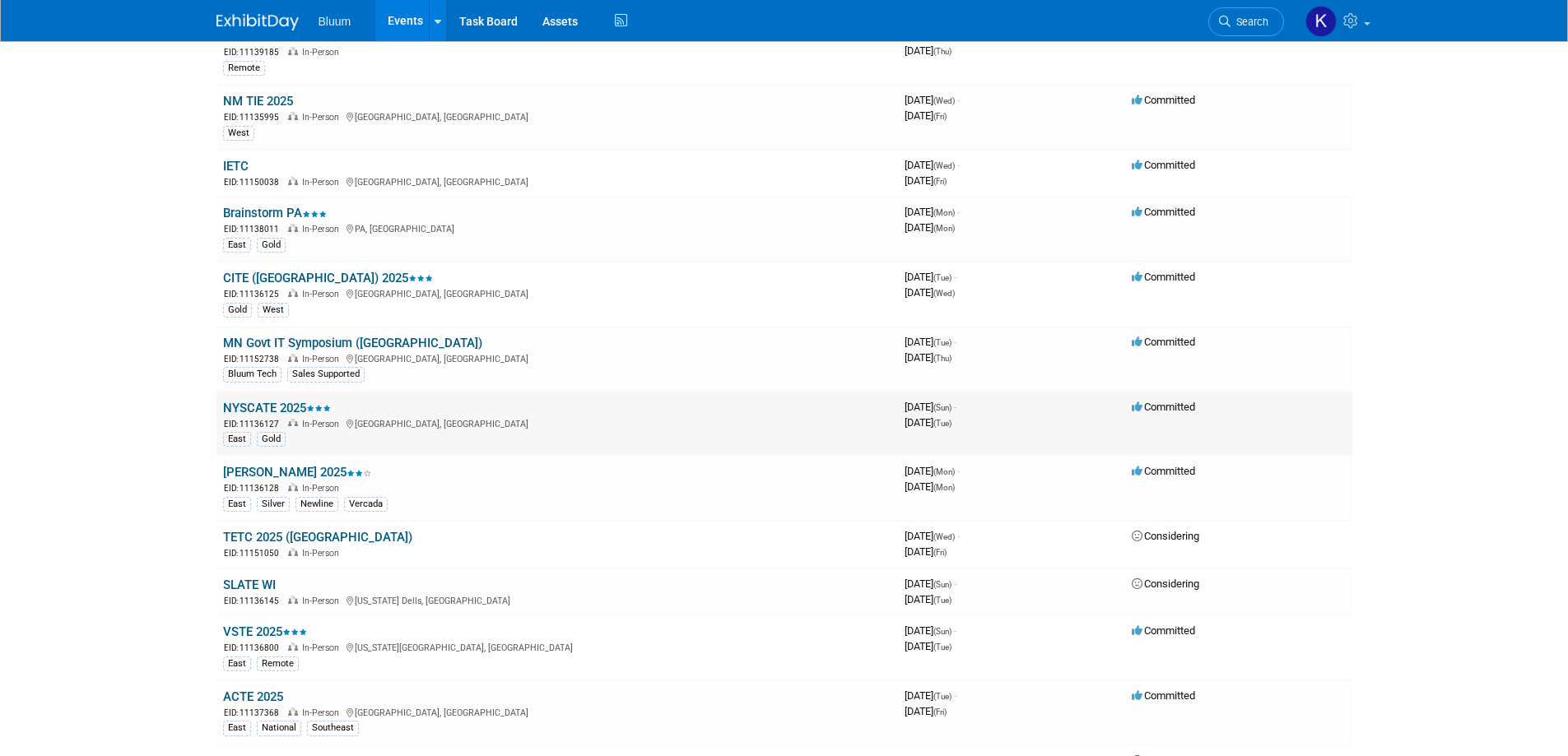
scroll to position [988, 0]
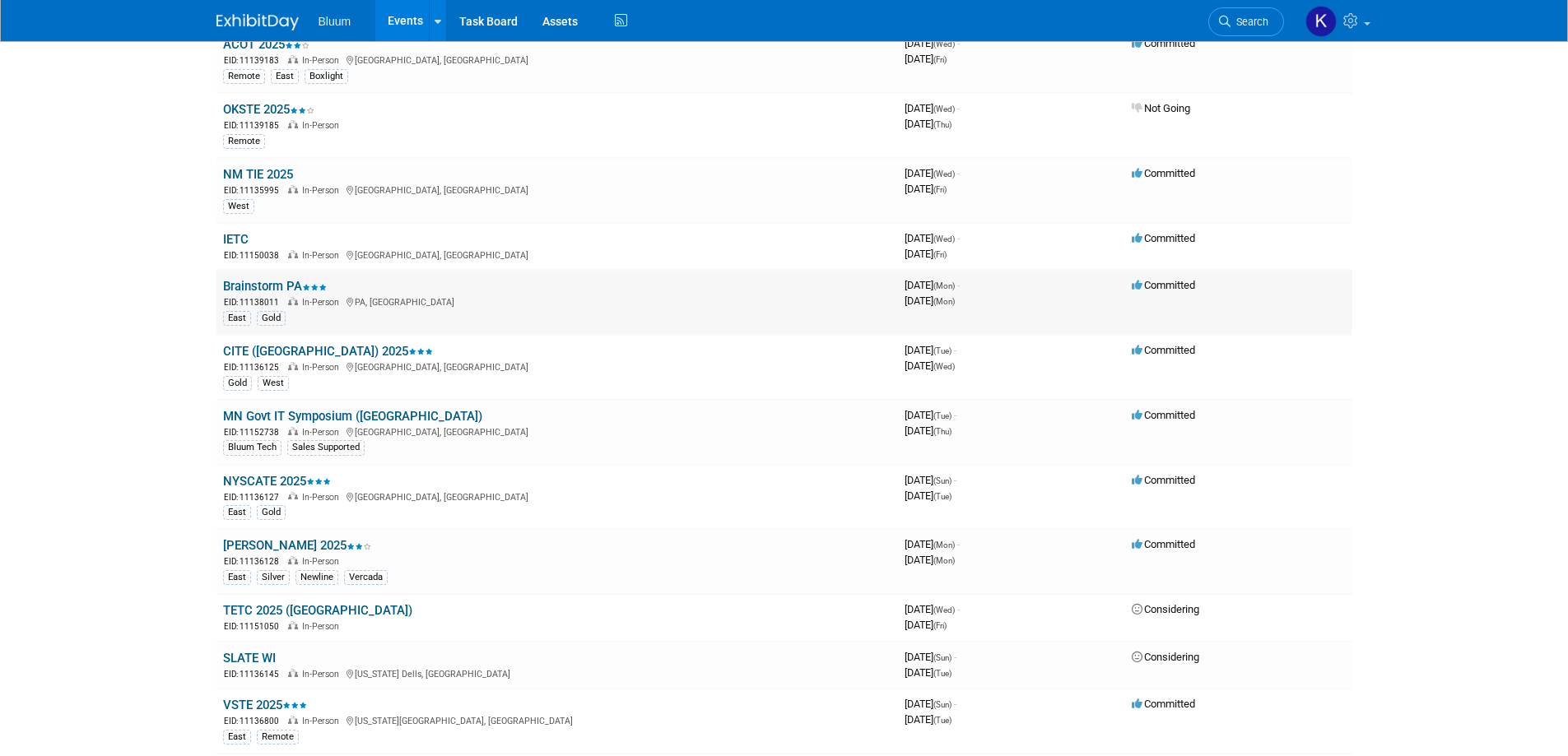
click at [280, 284] on link "Brainstorm PA" at bounding box center [274, 286] width 103 height 15
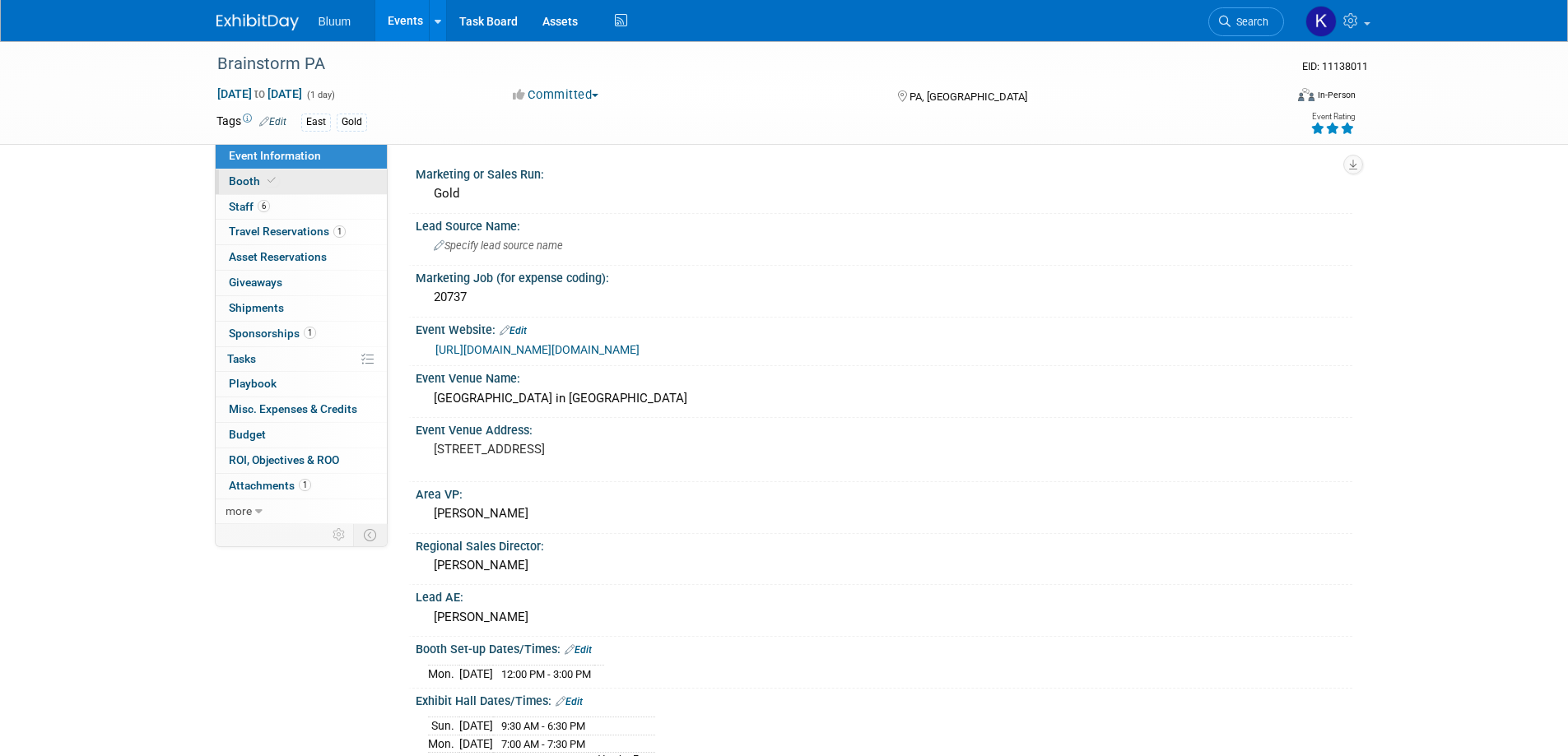
click at [254, 182] on span "Booth" at bounding box center [254, 181] width 50 height 13
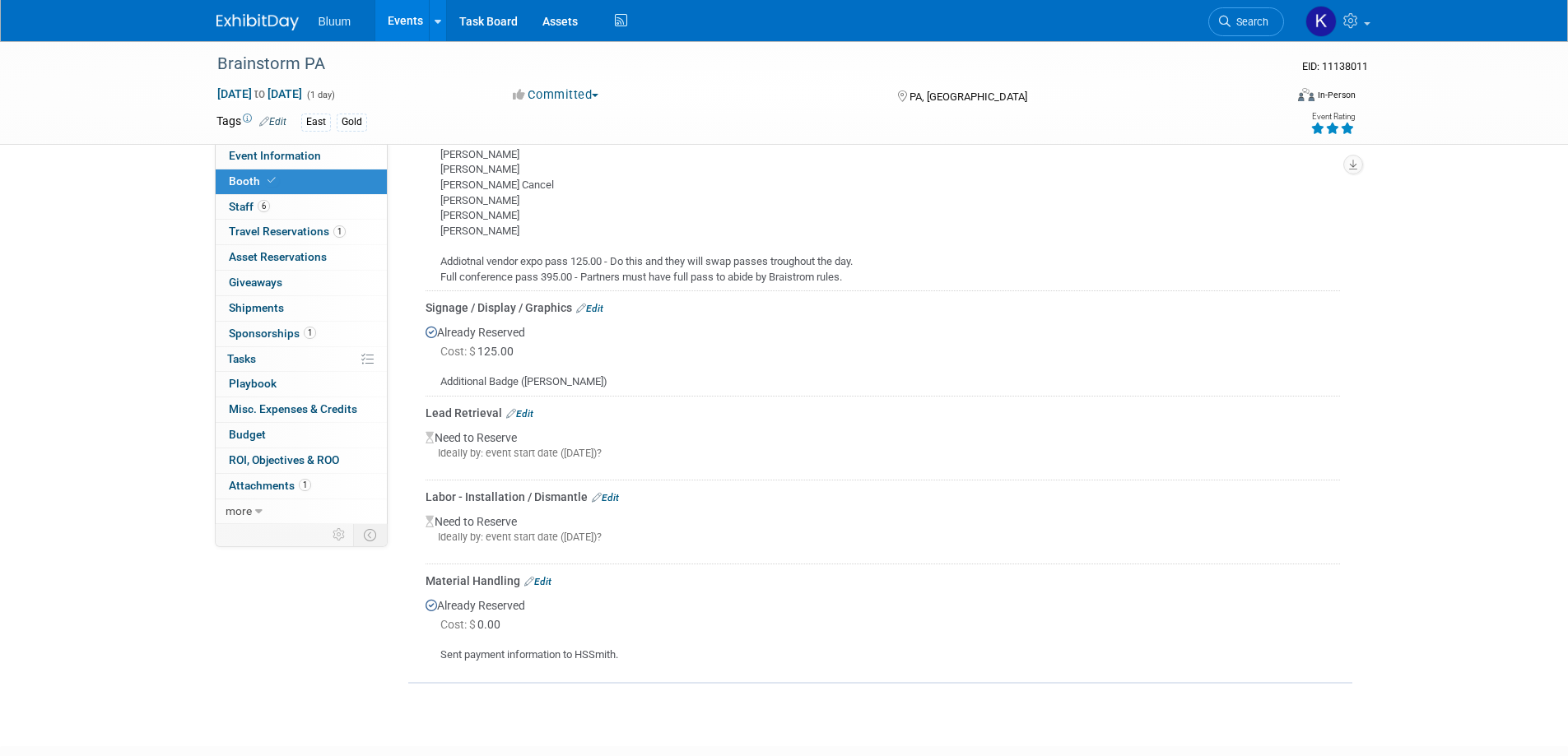
scroll to position [658, 0]
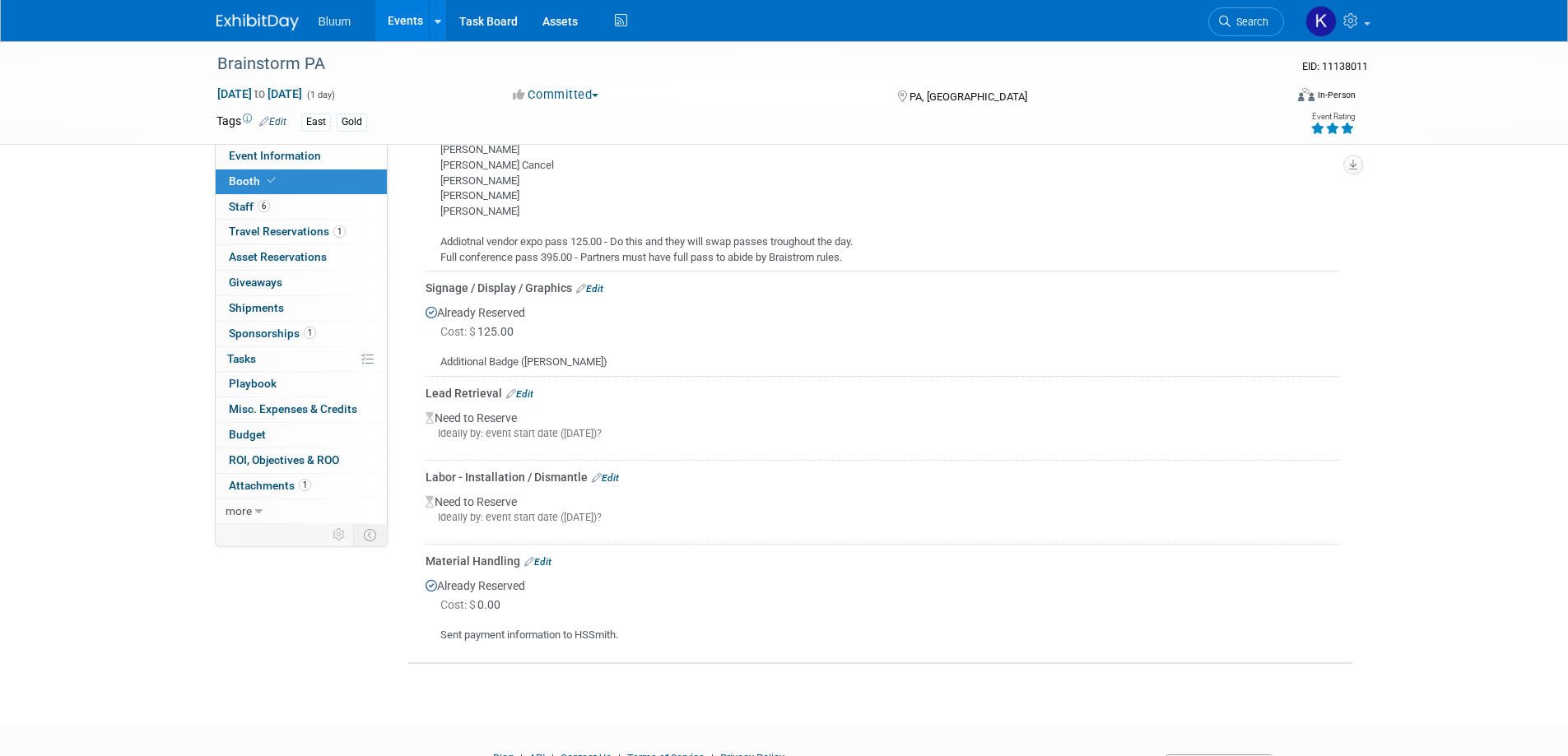
click at [610, 481] on link "Edit" at bounding box center [605, 477] width 27 height 11
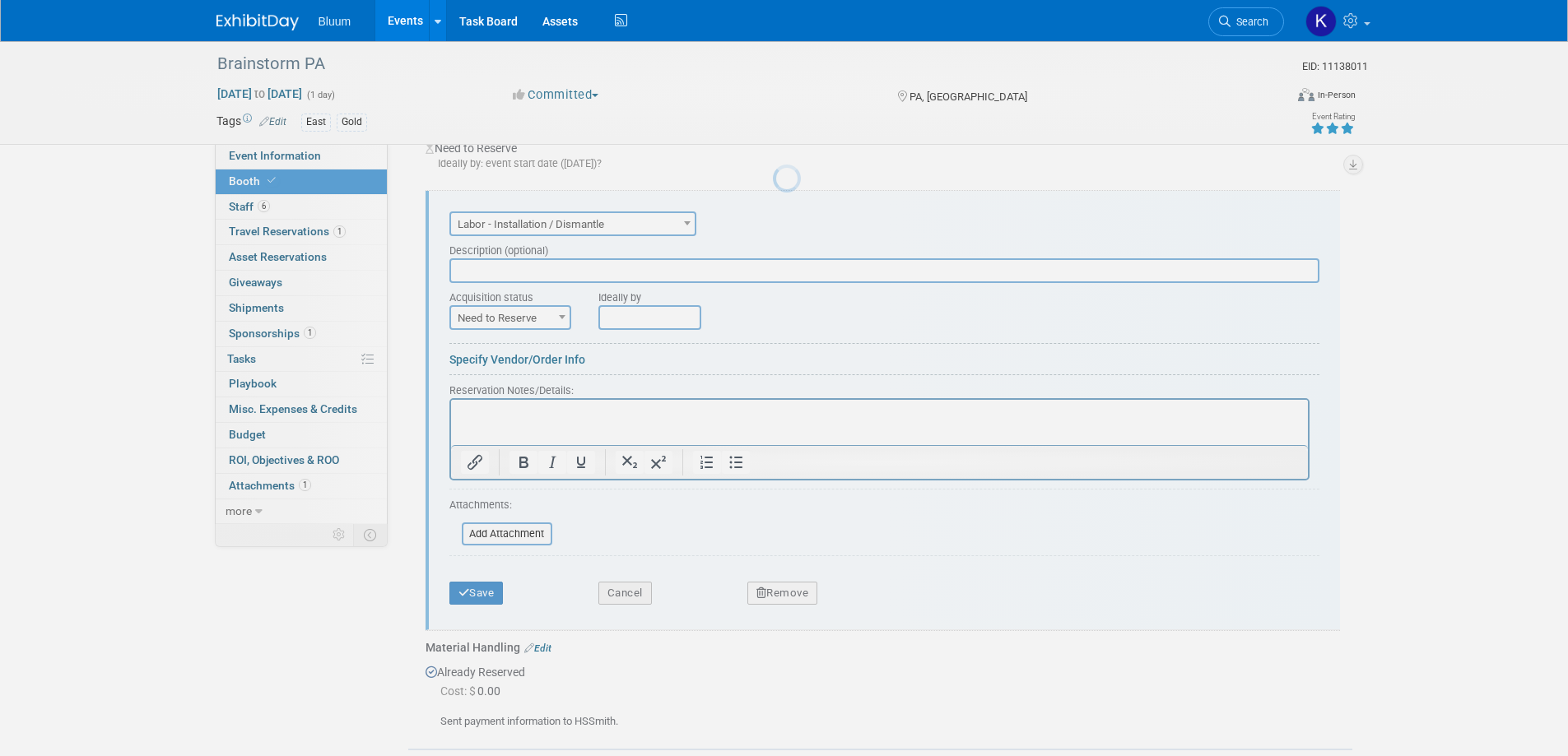
scroll to position [0, 0]
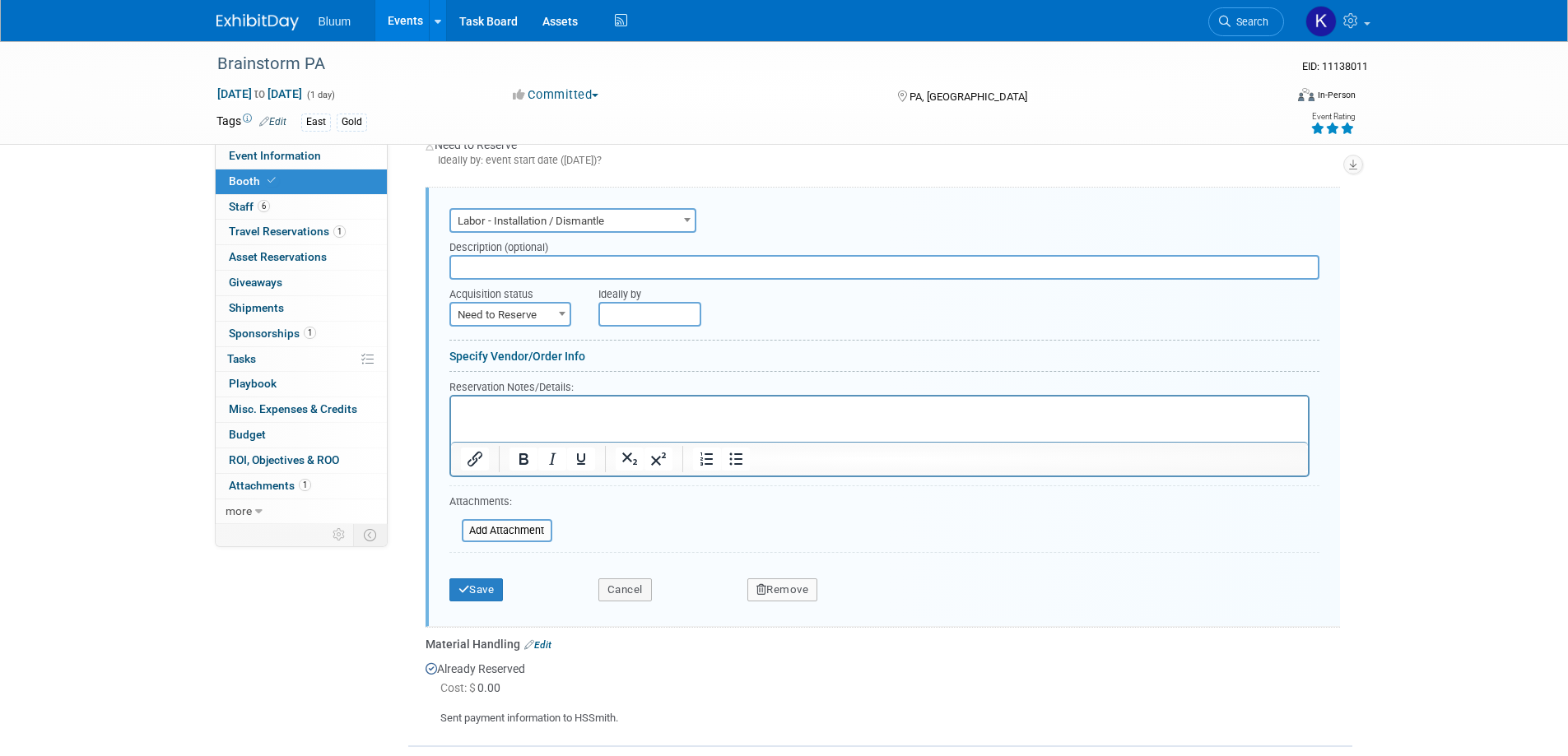
click at [520, 411] on p "Rich Text Area. Press ALT-0 for help." at bounding box center [879, 411] width 838 height 16
click at [560, 309] on span at bounding box center [562, 313] width 16 height 22
select select "2"
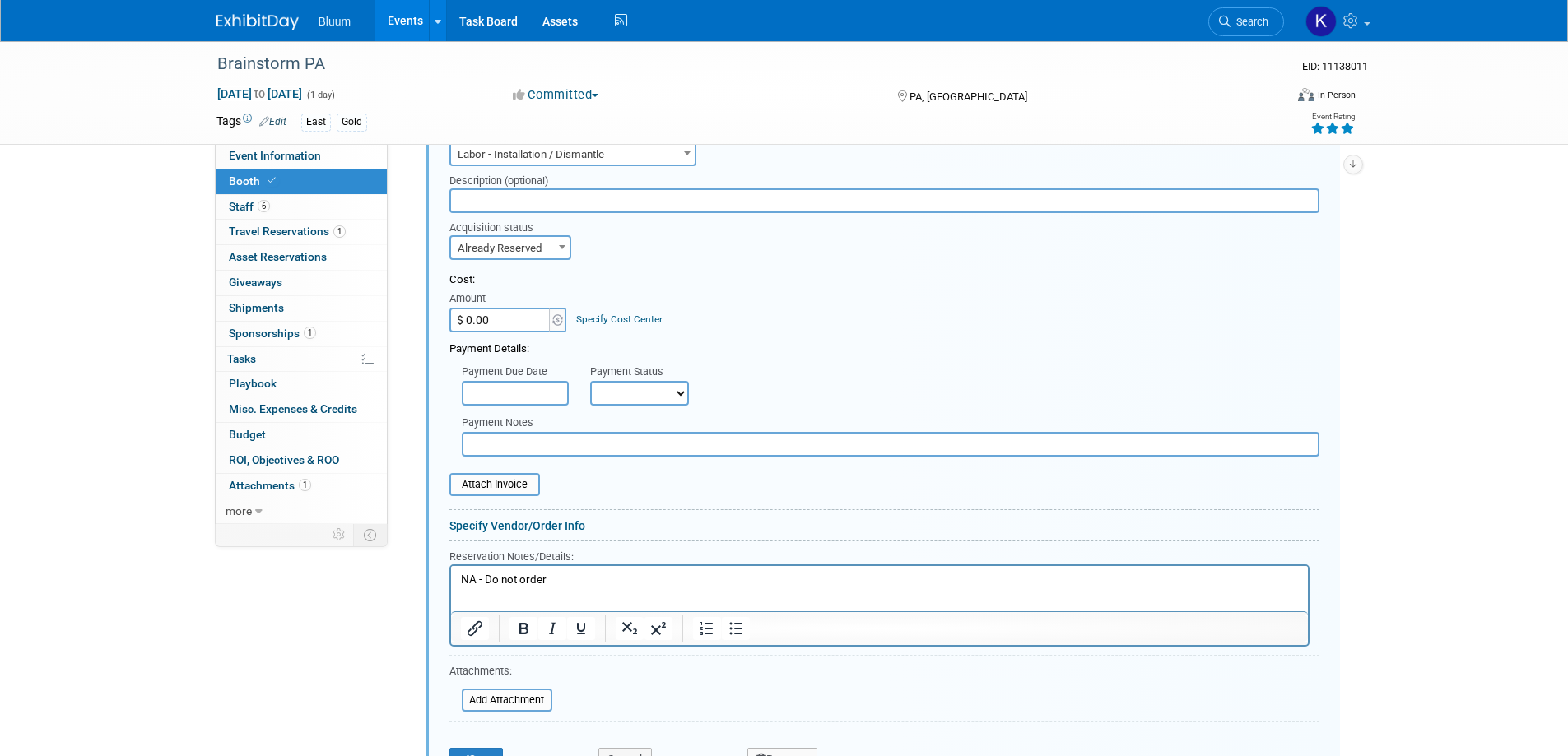
scroll to position [1179, 0]
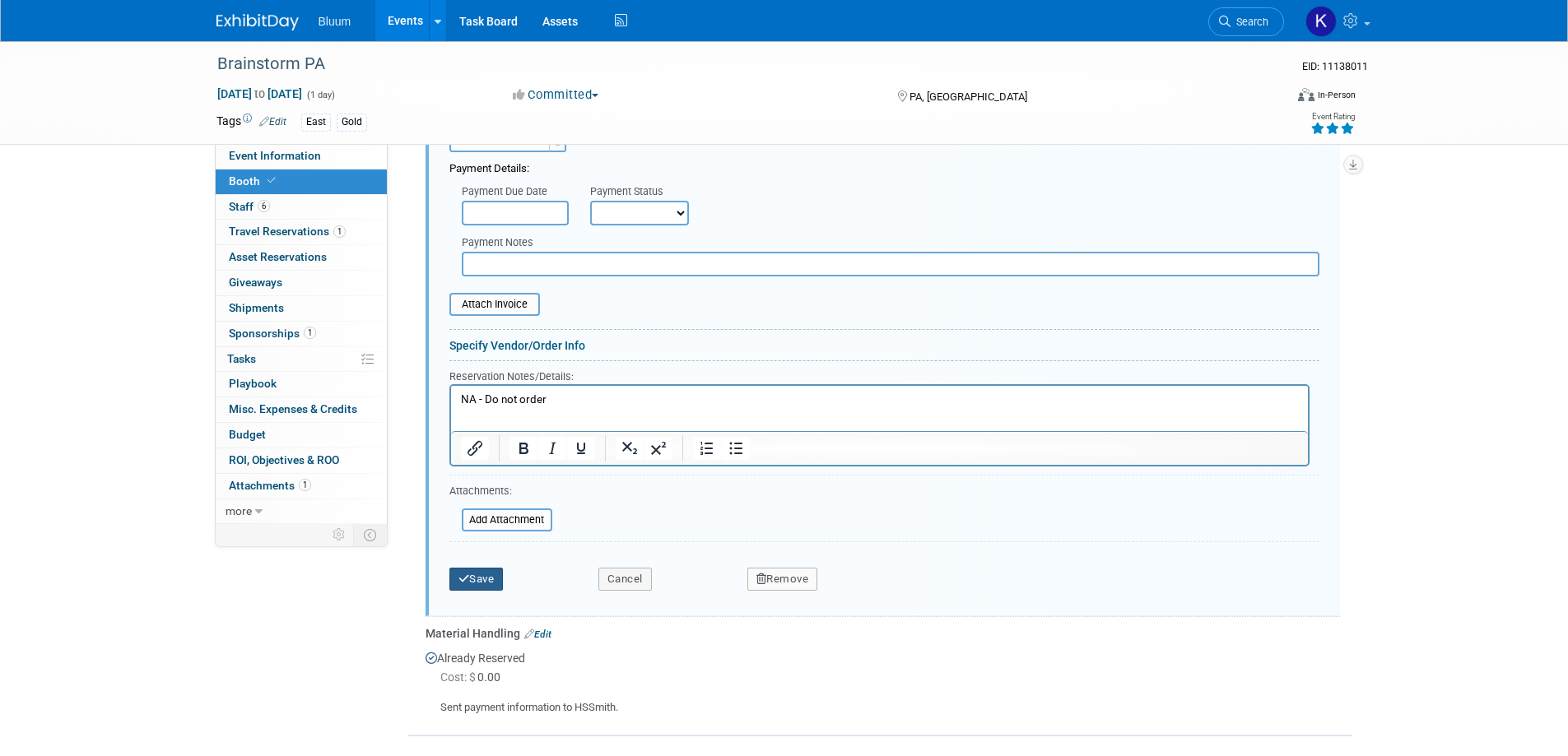
click at [466, 578] on icon "submit" at bounding box center [464, 579] width 11 height 10
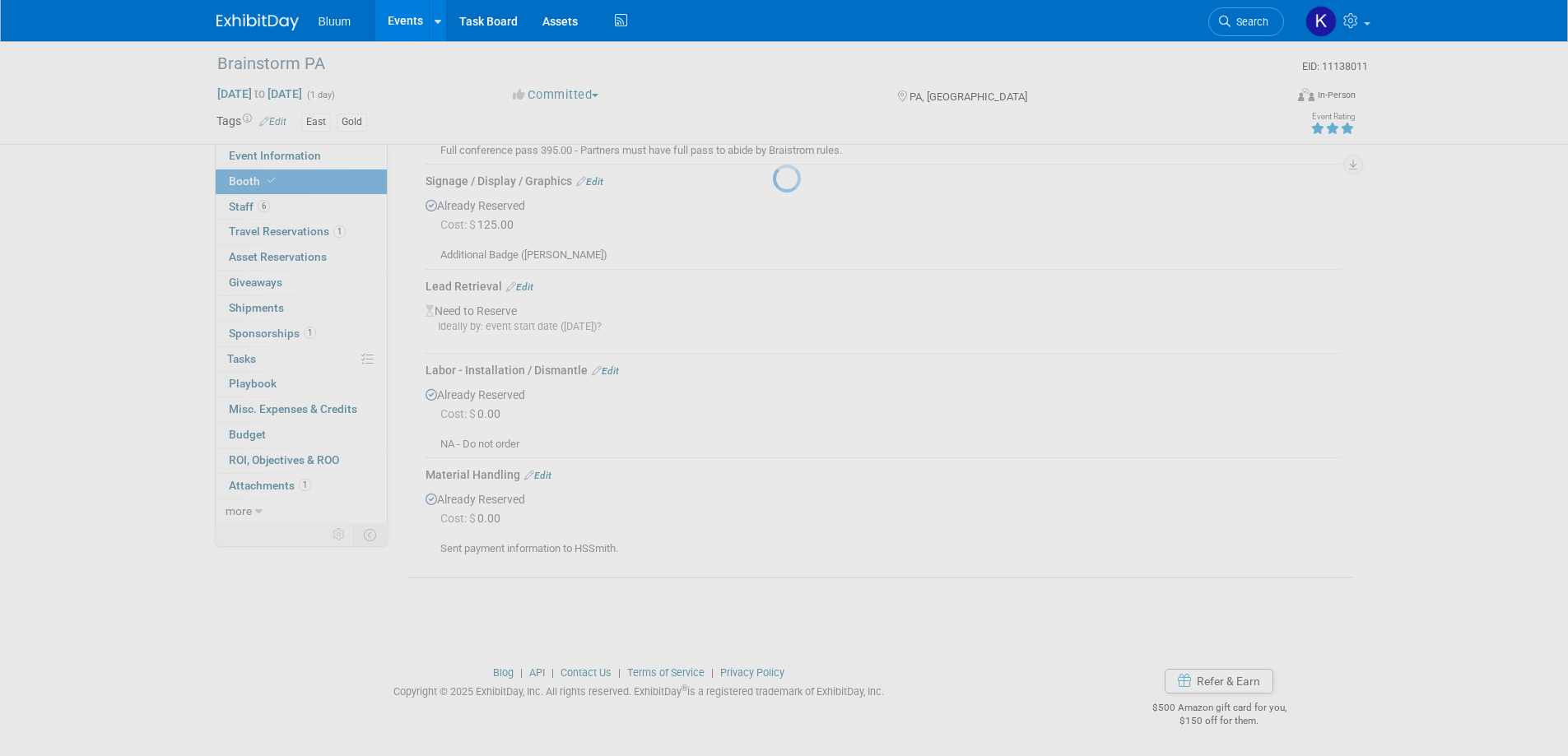
scroll to position [766, 0]
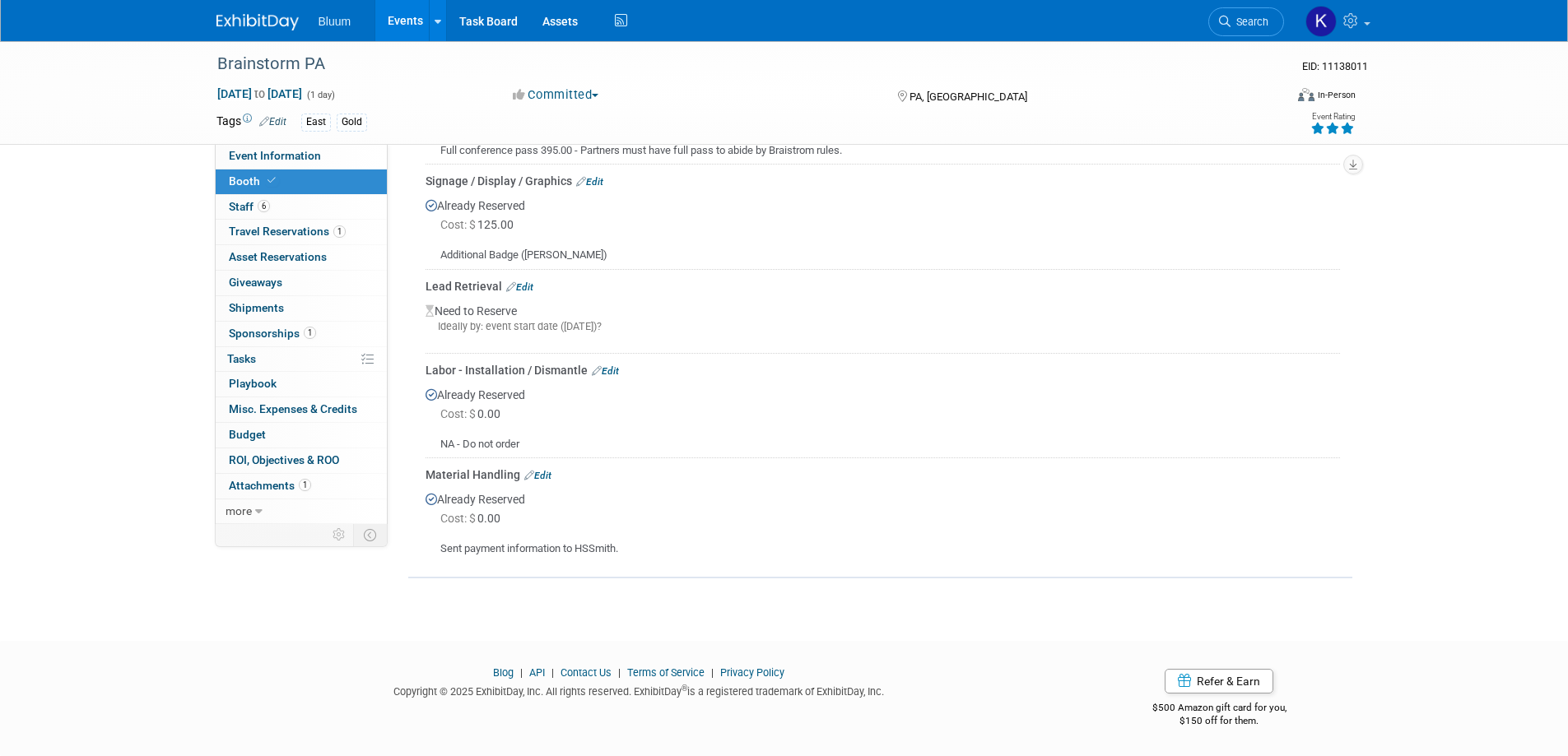
drag, startPoint x: 754, startPoint y: 109, endPoint x: 743, endPoint y: 103, distance: 12.5
click at [754, 107] on div "Brainstorm PA EID: 11138011 Nov 17, 2025 to Nov 17, 2025 (1 day) Nov 17, 2025 t…" at bounding box center [784, 92] width 1161 height 103
click at [735, 246] on div "Additional Badge (Andrew Brown)" at bounding box center [882, 248] width 914 height 29
click at [403, 31] on link "Events" at bounding box center [405, 20] width 60 height 41
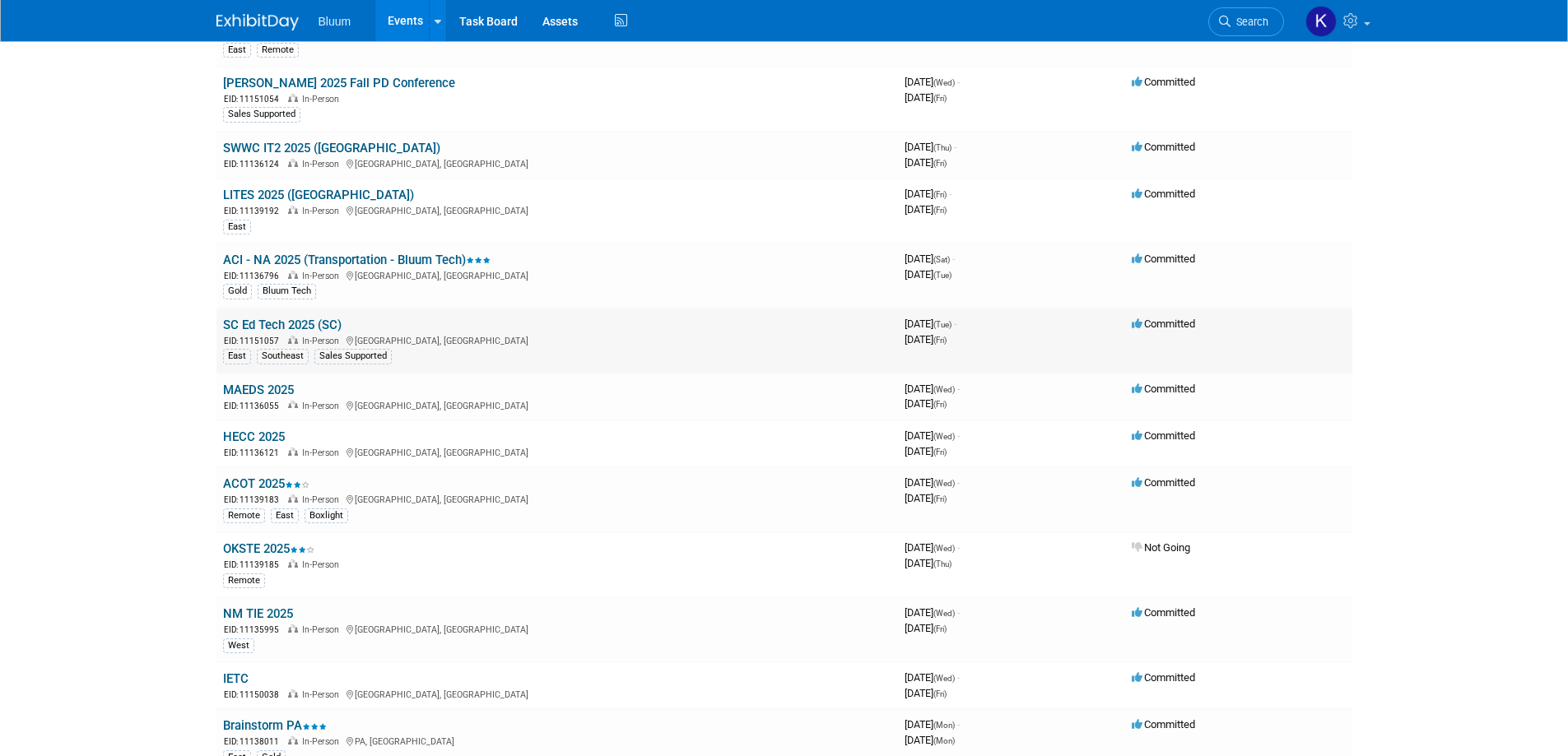
scroll to position [905, 0]
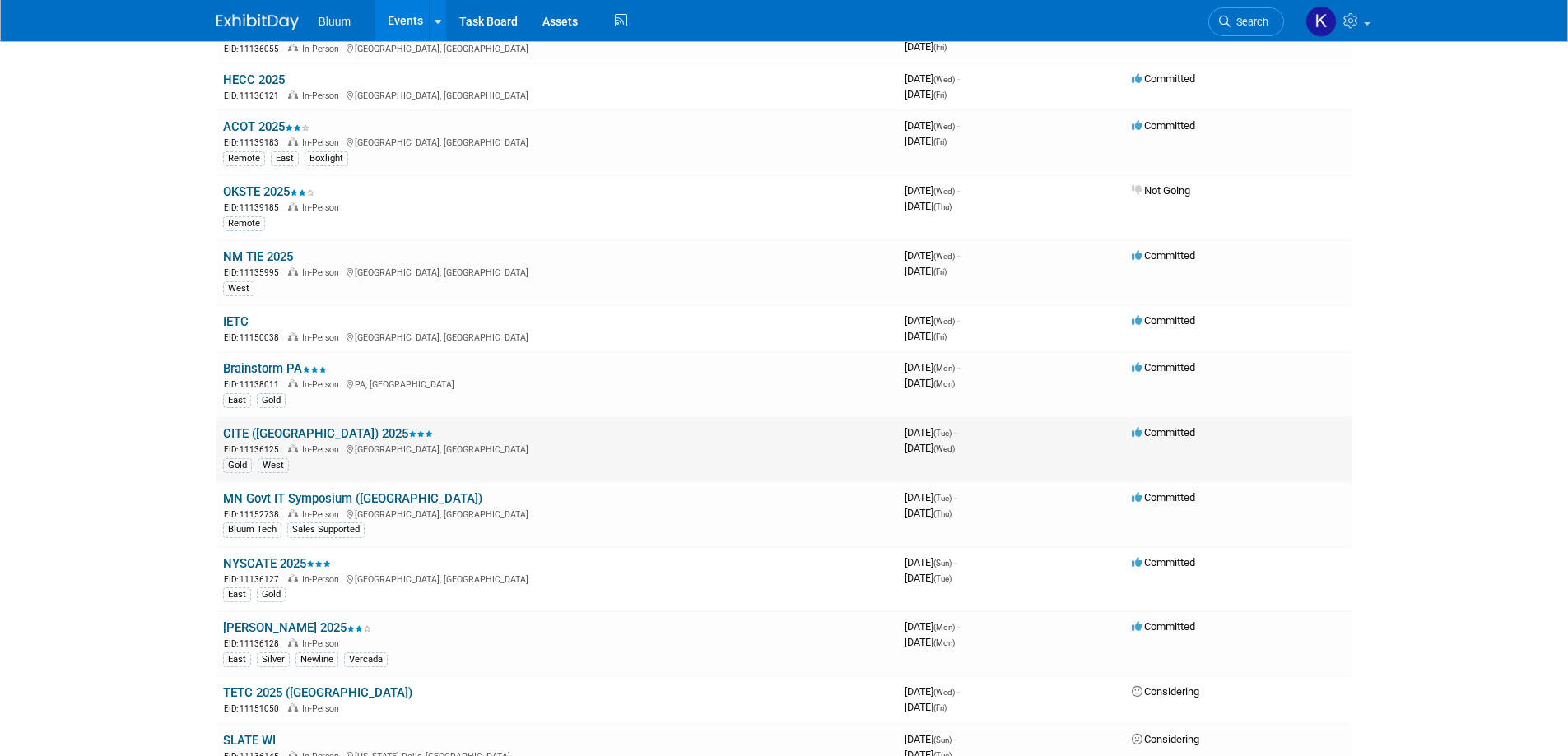
click at [260, 434] on link "CITE ([GEOGRAPHIC_DATA]) 2025" at bounding box center [328, 433] width 210 height 15
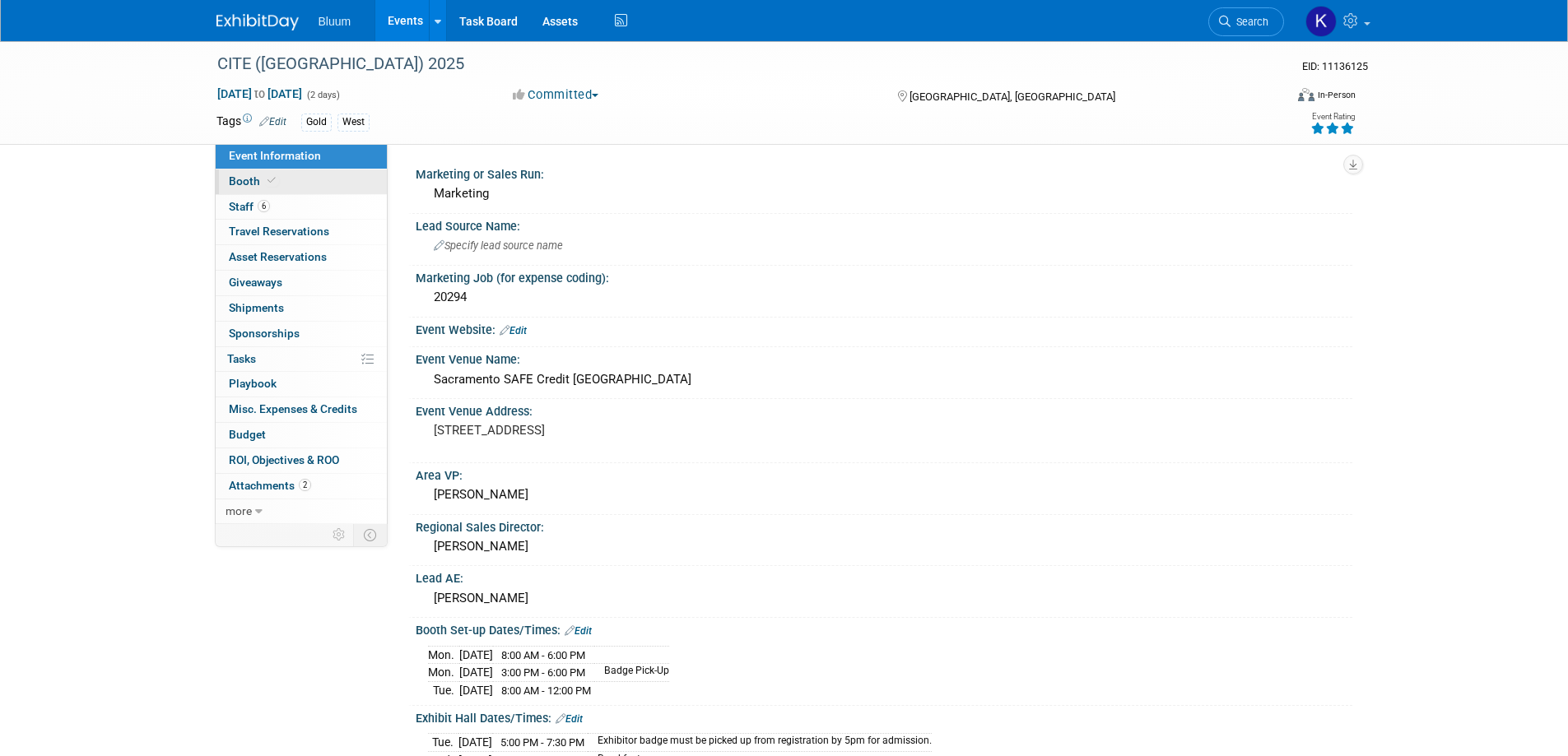
click at [249, 182] on span "Booth" at bounding box center [254, 181] width 50 height 13
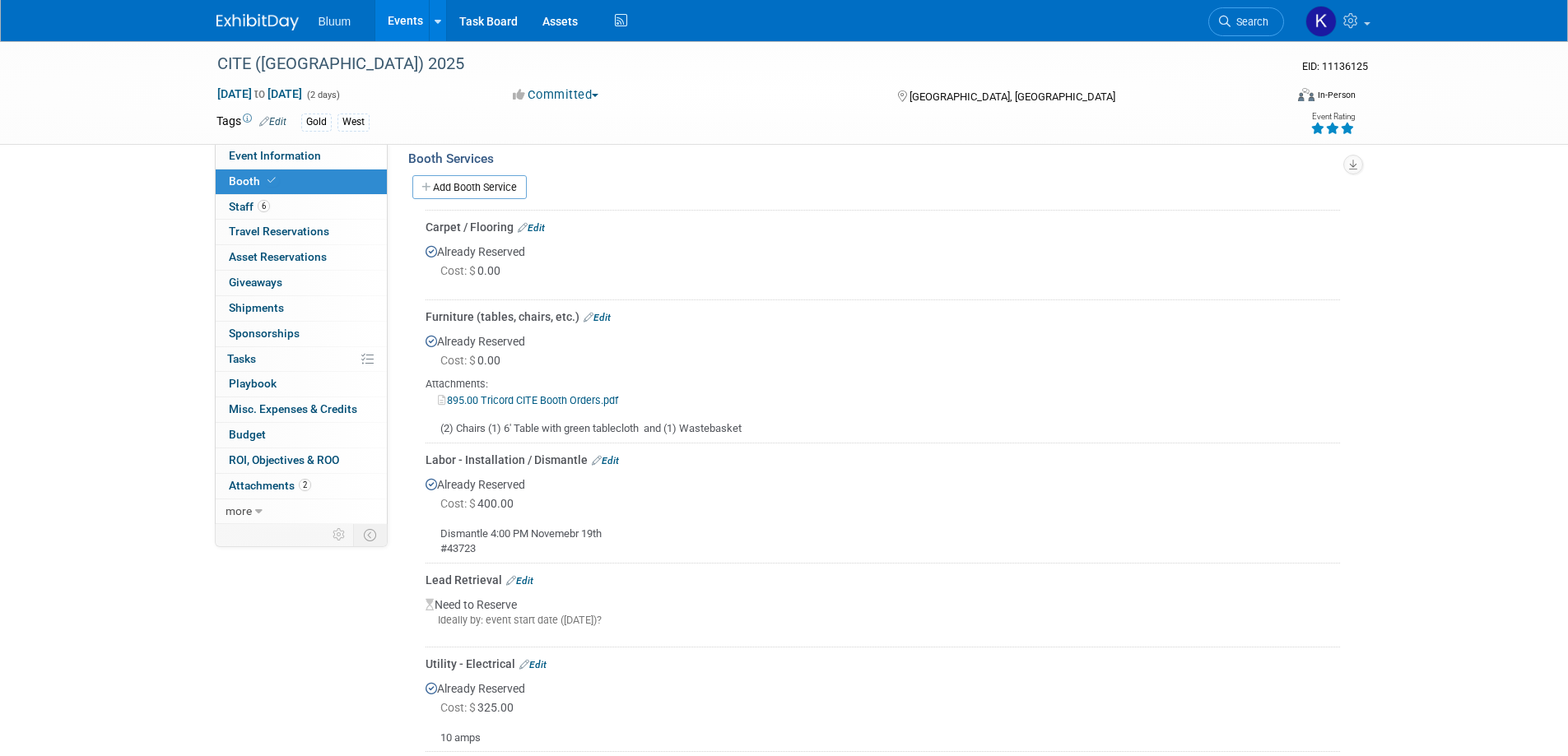
scroll to position [329, 0]
click at [400, 29] on link "Events" at bounding box center [405, 20] width 60 height 41
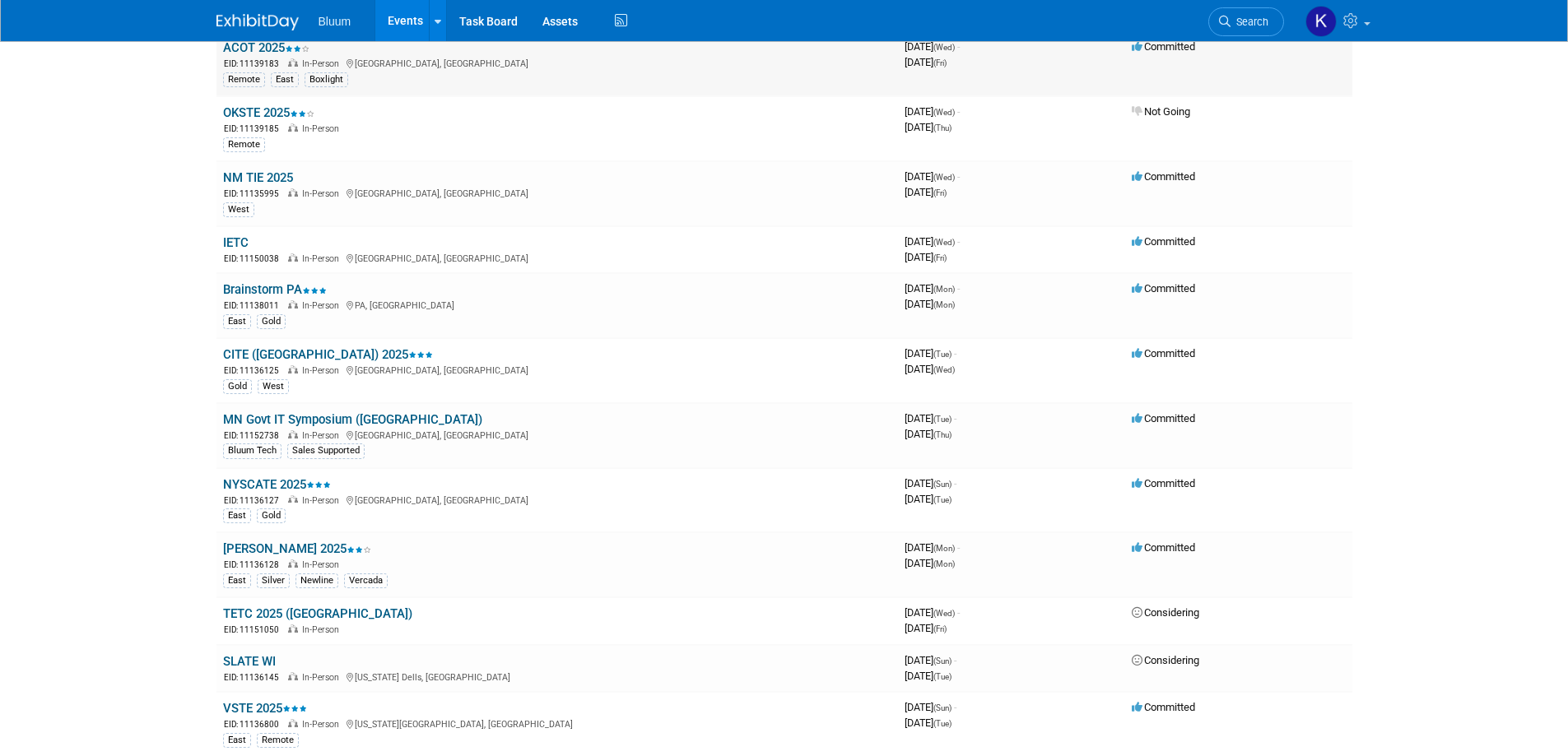
scroll to position [988, 0]
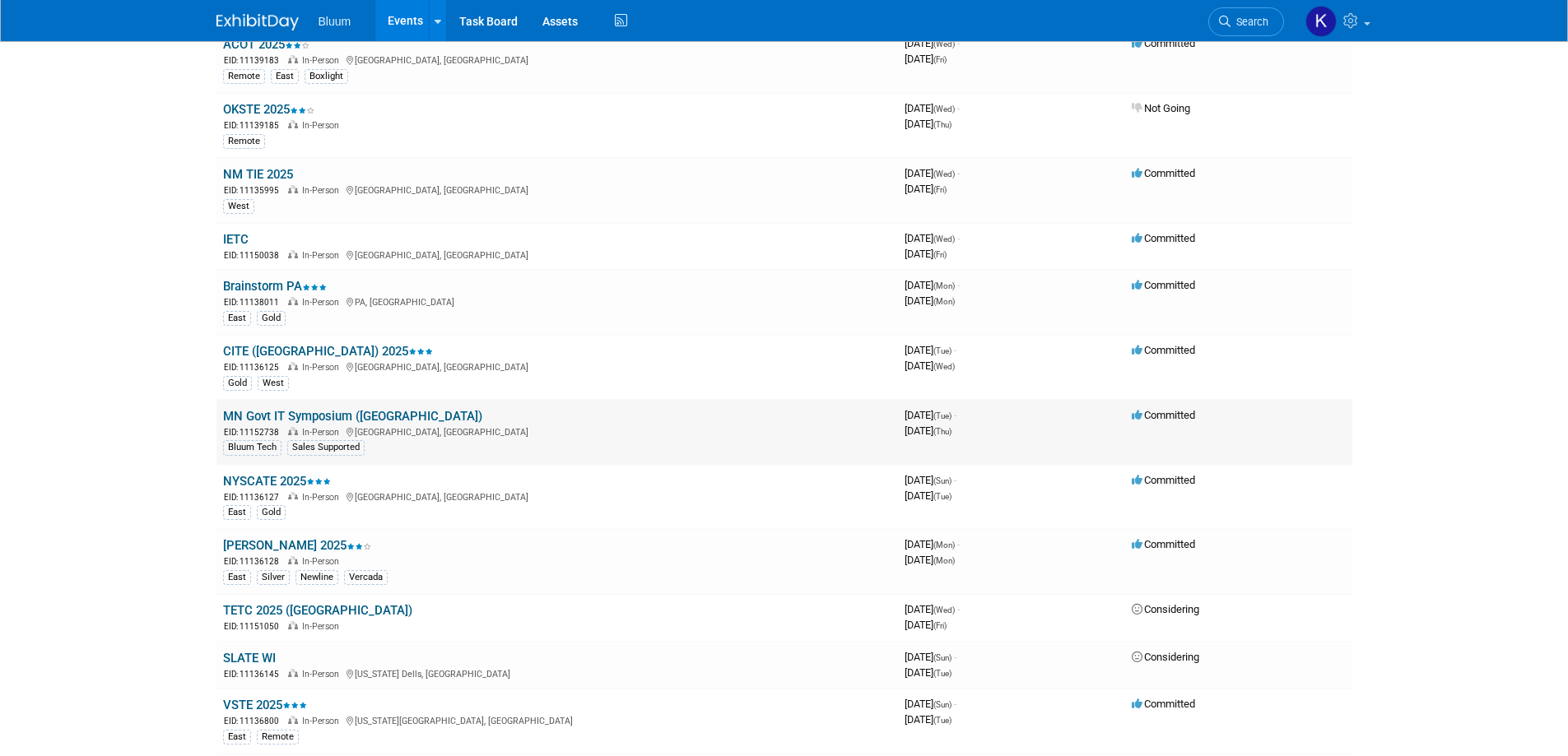
click at [273, 418] on link "MN Govt IT Symposium ([GEOGRAPHIC_DATA])" at bounding box center [352, 416] width 260 height 15
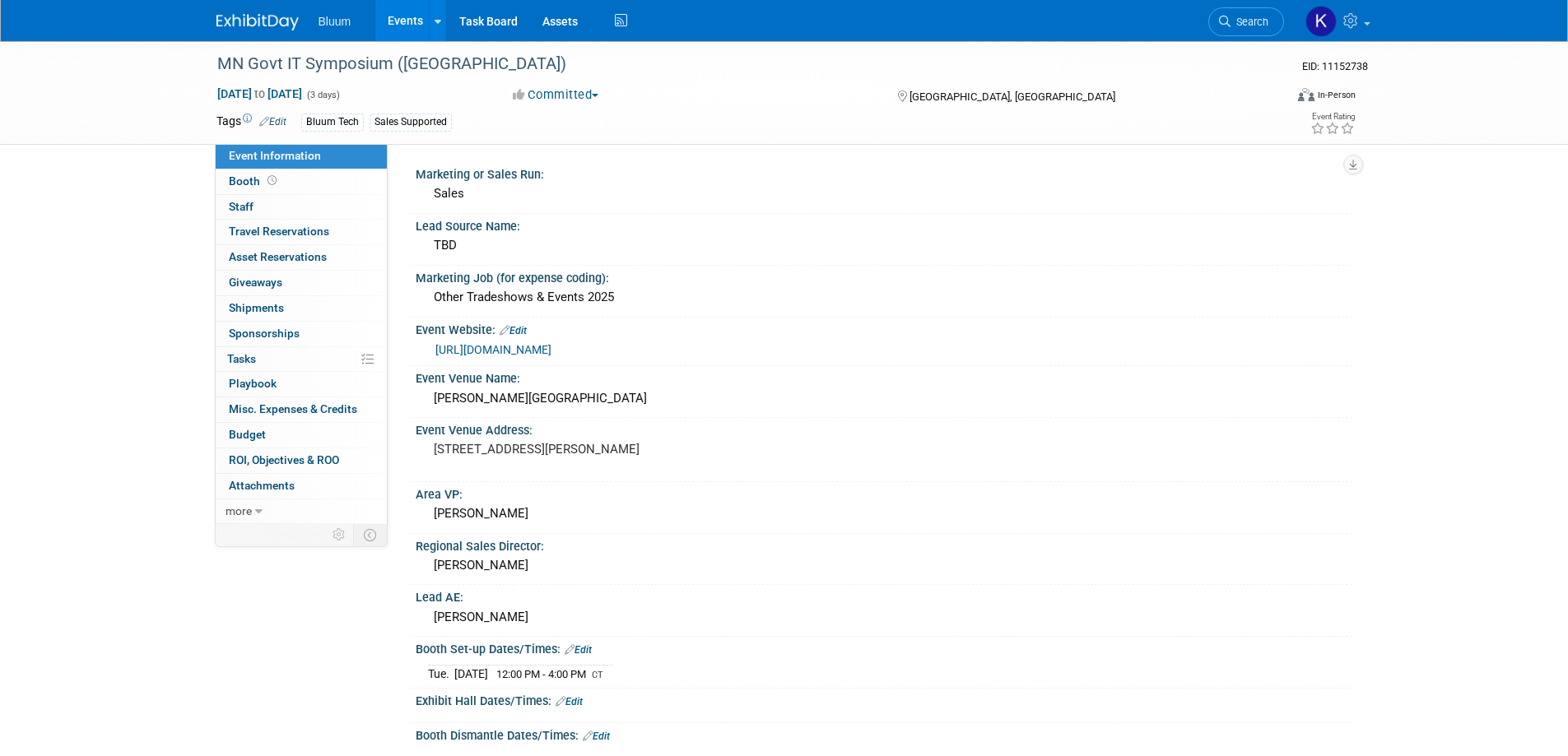
click at [406, 24] on link "Events" at bounding box center [405, 20] width 60 height 41
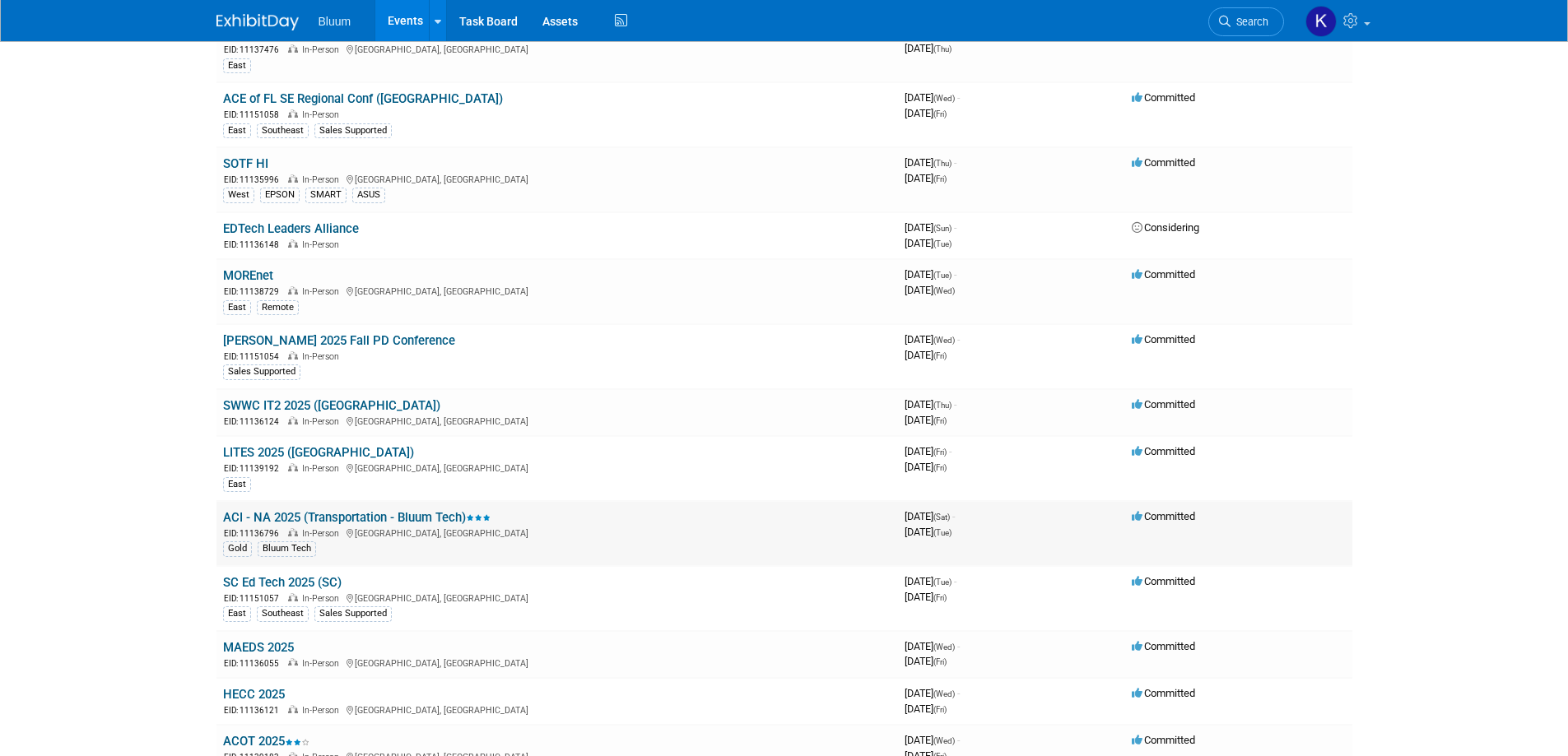
scroll to position [247, 0]
